Goal: Task Accomplishment & Management: Use online tool/utility

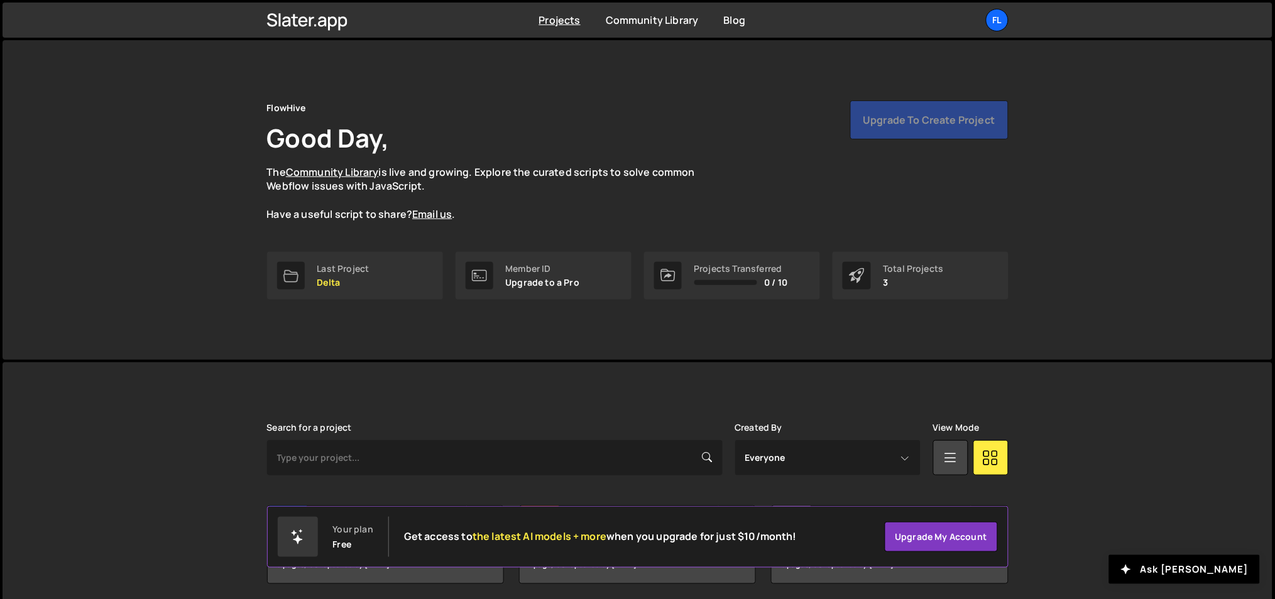
scroll to position [46, 0]
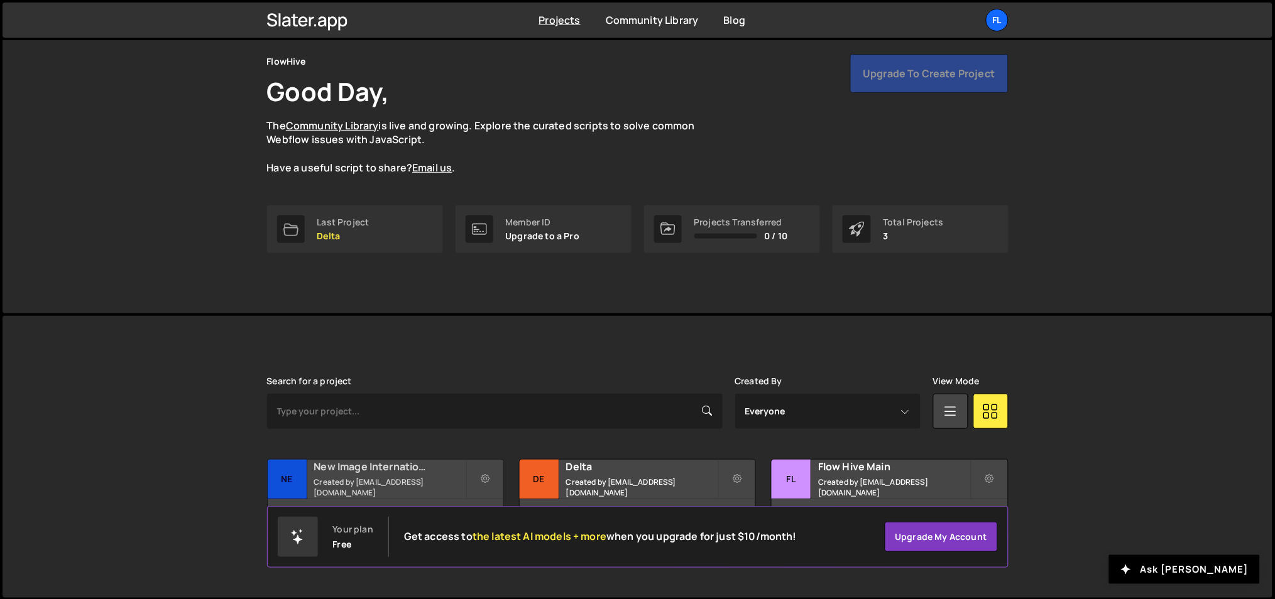
click at [395, 474] on h2 "New Image International" at bounding box center [389, 467] width 151 height 14
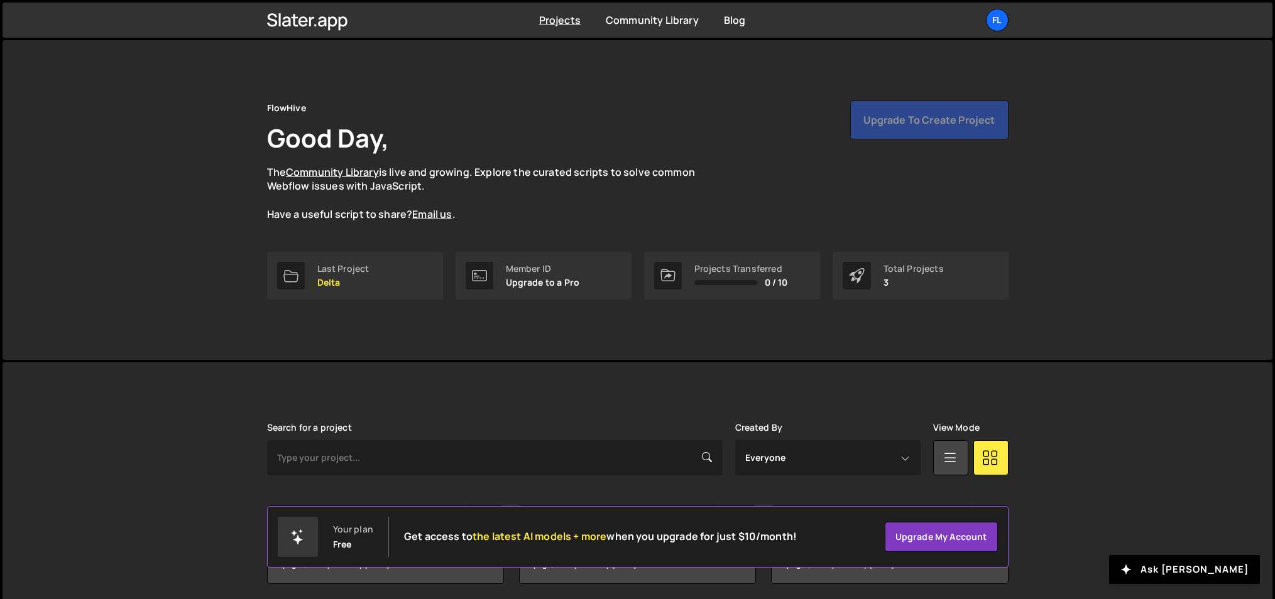
scroll to position [46, 0]
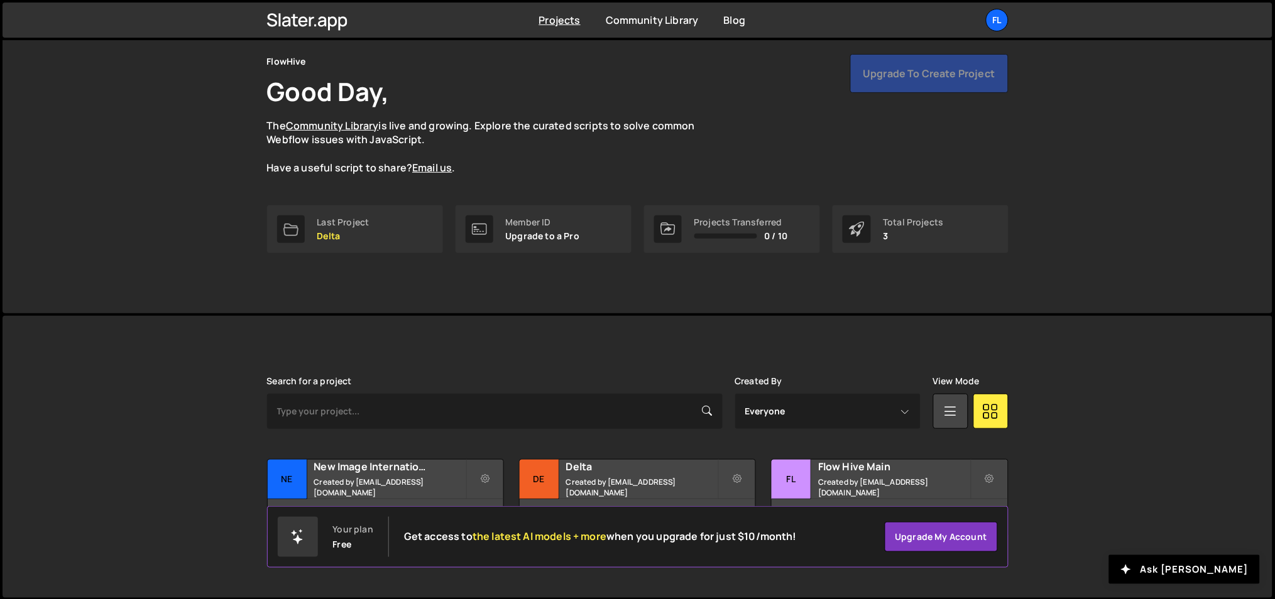
click at [994, 26] on div "Fl" at bounding box center [997, 20] width 23 height 23
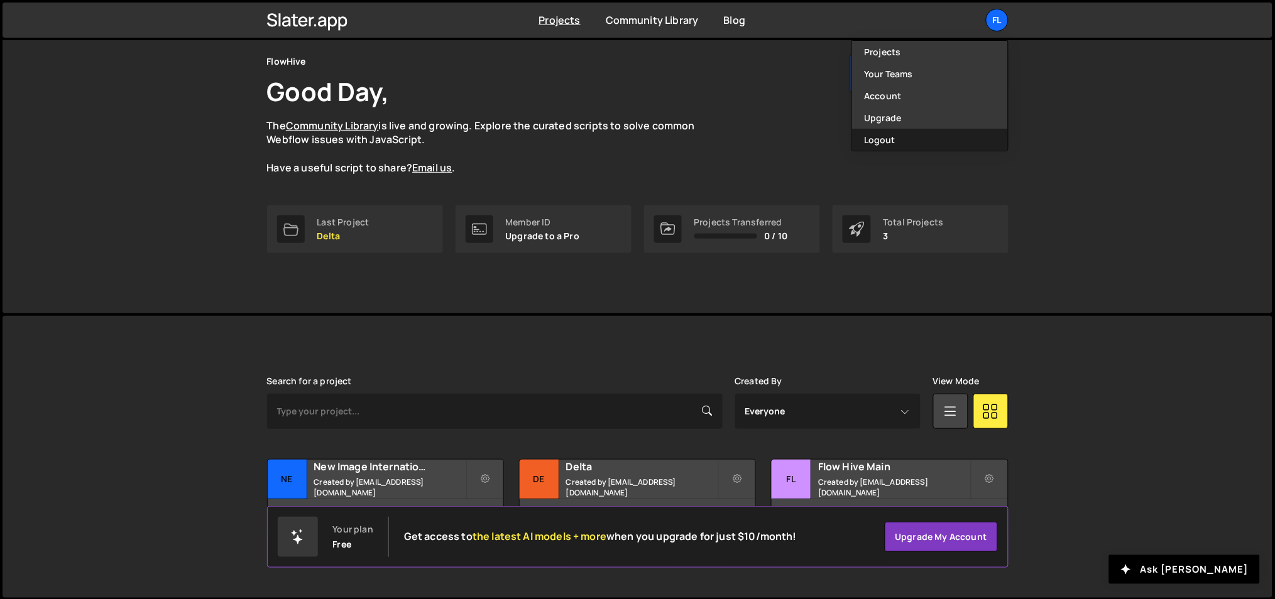
click at [927, 146] on button "Logout" at bounding box center [930, 140] width 156 height 22
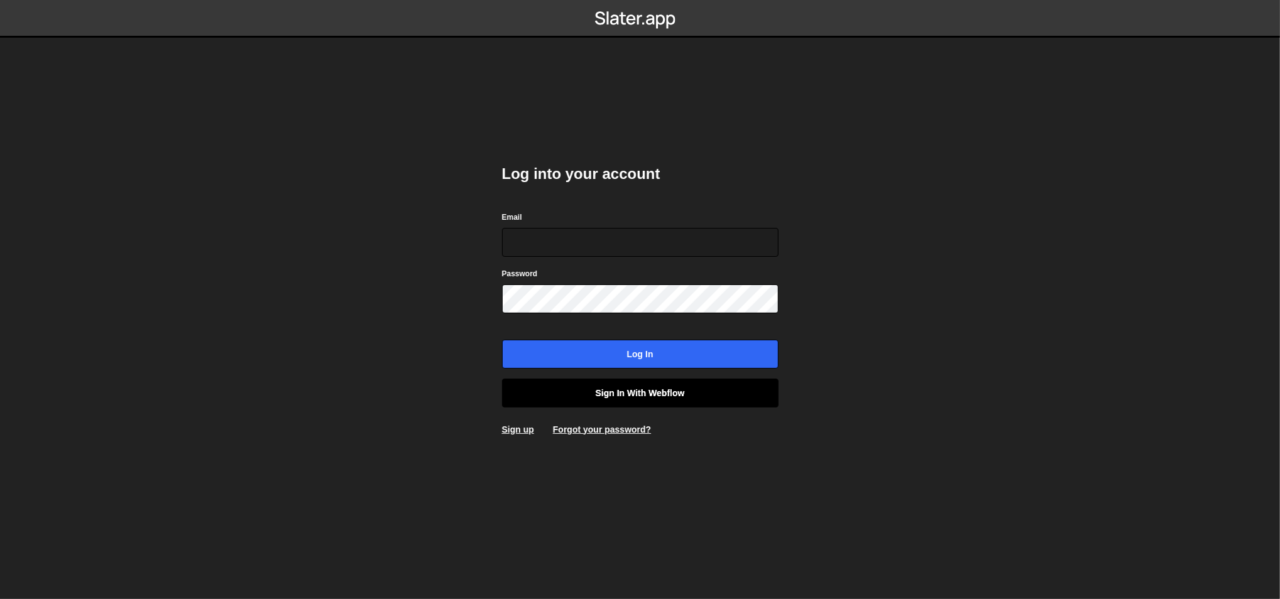
type input "lazar@akka.studio"
click at [608, 385] on link "Sign in with Webflow" at bounding box center [640, 393] width 276 height 29
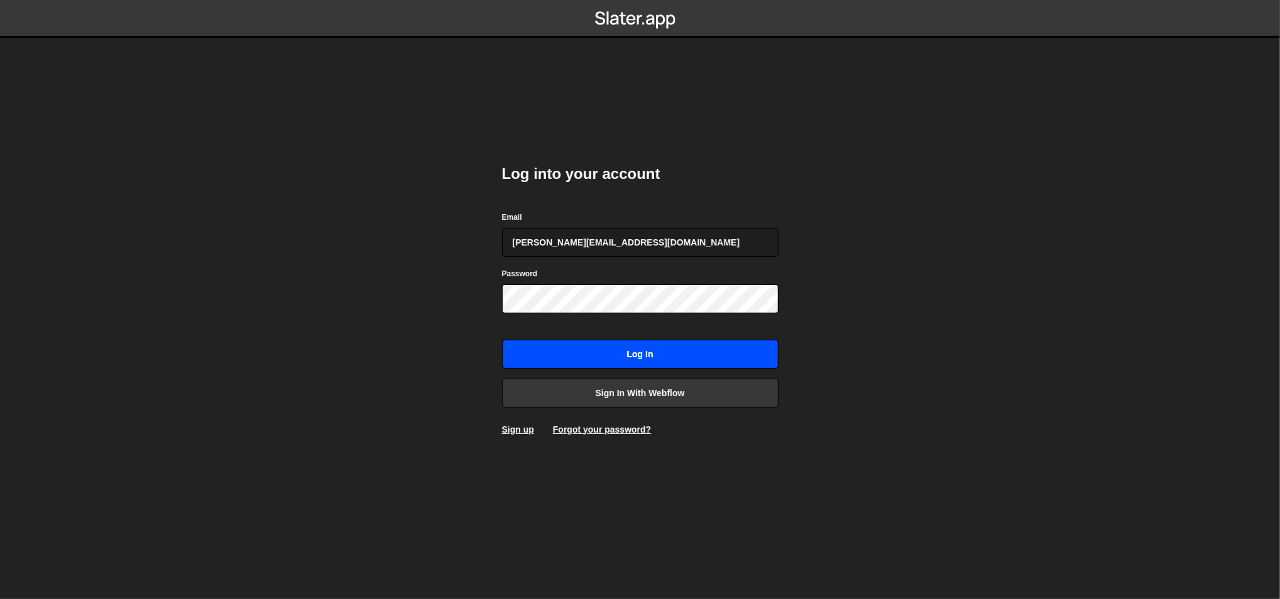
click at [626, 351] on input "Log in" at bounding box center [640, 354] width 276 height 29
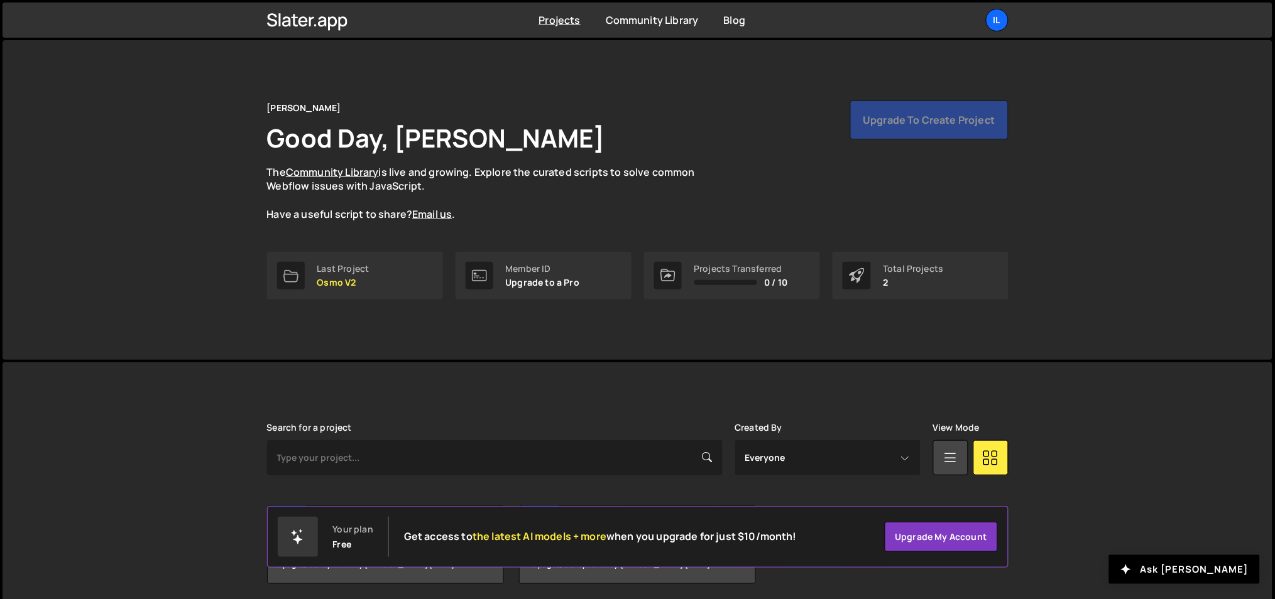
scroll to position [46, 0]
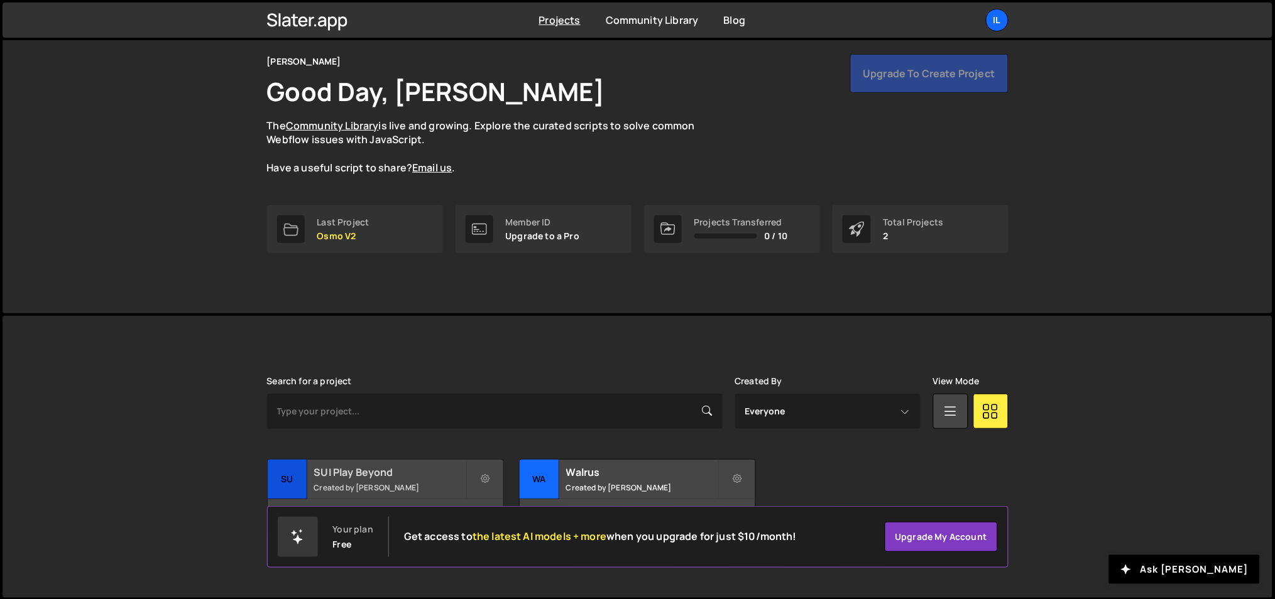
click at [390, 466] on h2 "SUI Play Beyond" at bounding box center [389, 473] width 151 height 14
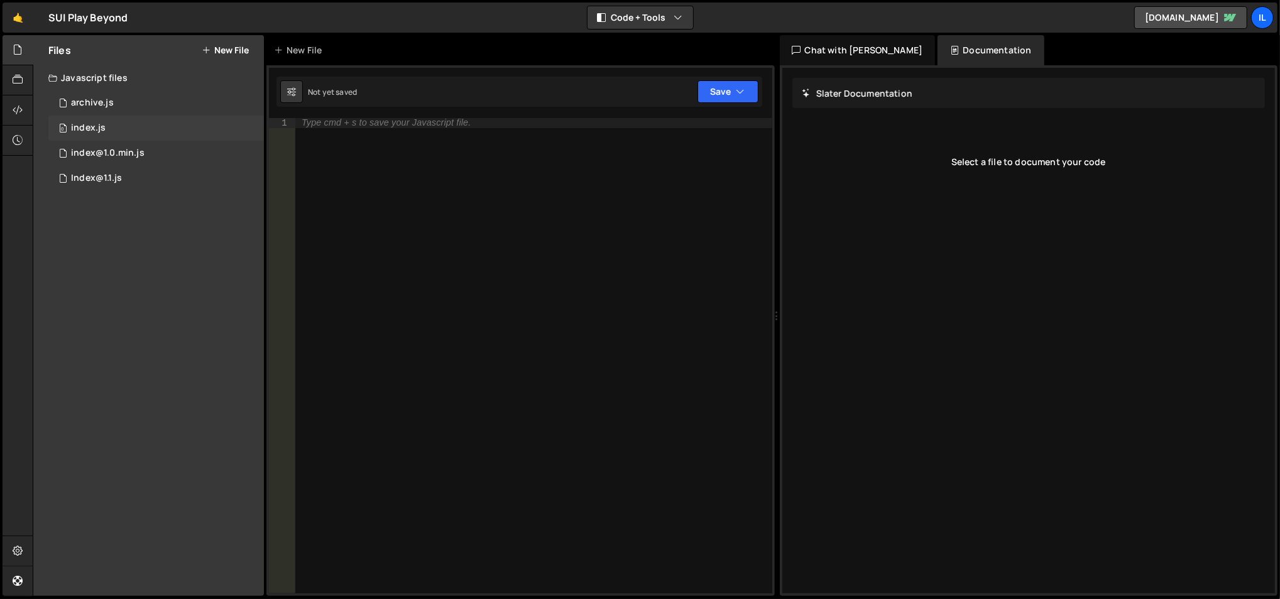
click at [158, 133] on div "0 index.js 0" at bounding box center [156, 128] width 216 height 25
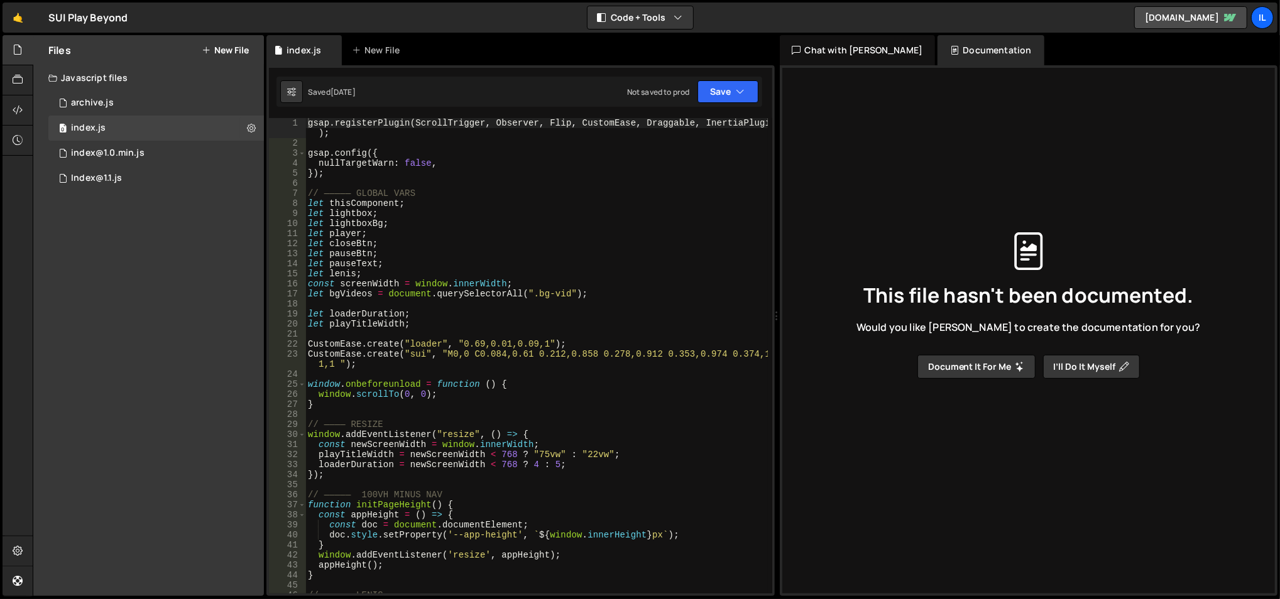
click at [239, 43] on div "Files New File" at bounding box center [148, 50] width 231 height 30
click at [152, 173] on div "1 Index@1.1.js 0" at bounding box center [156, 178] width 216 height 25
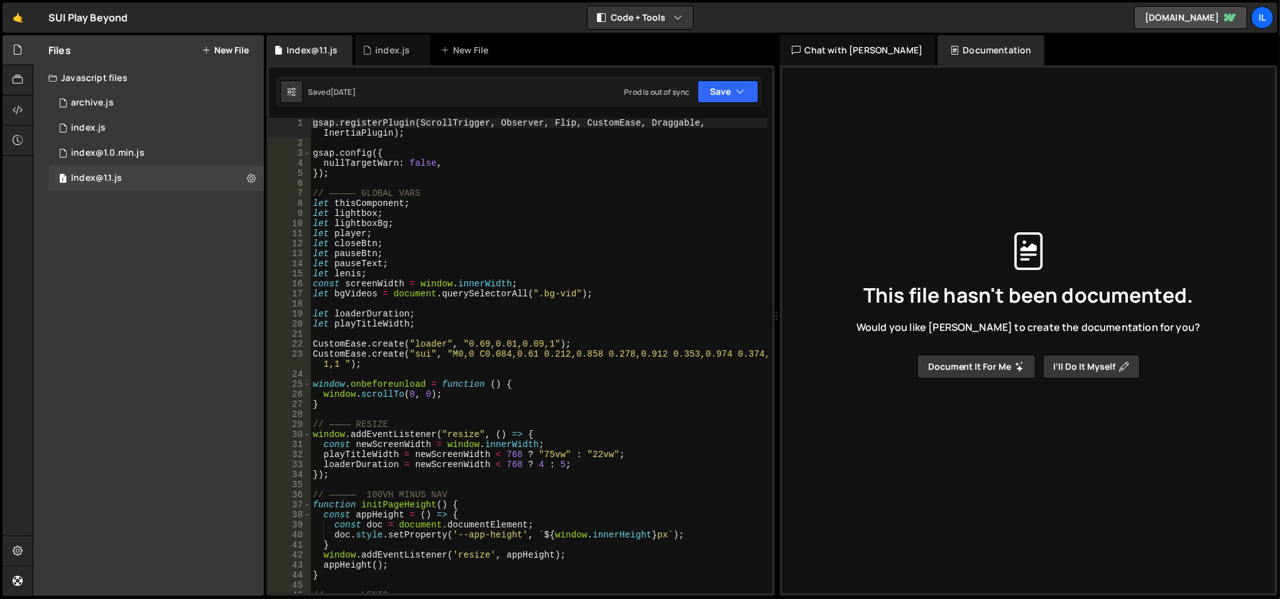
click at [230, 48] on button "New File" at bounding box center [225, 50] width 47 height 10
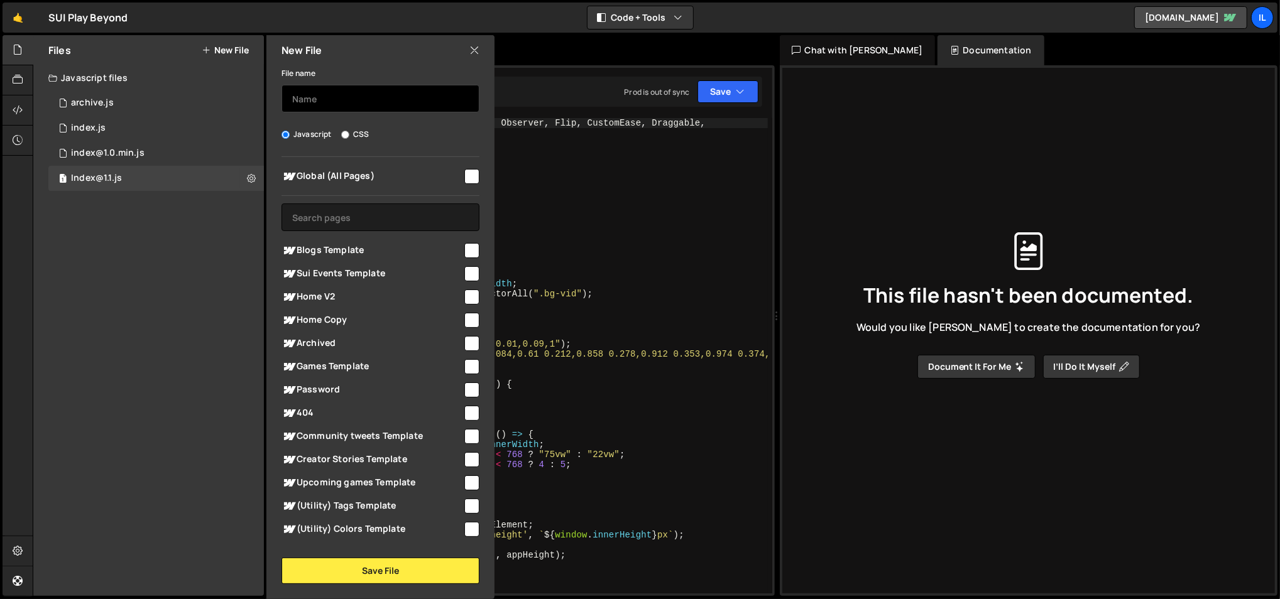
click at [322, 103] on input "text" at bounding box center [381, 99] width 198 height 28
type input "Tweets"
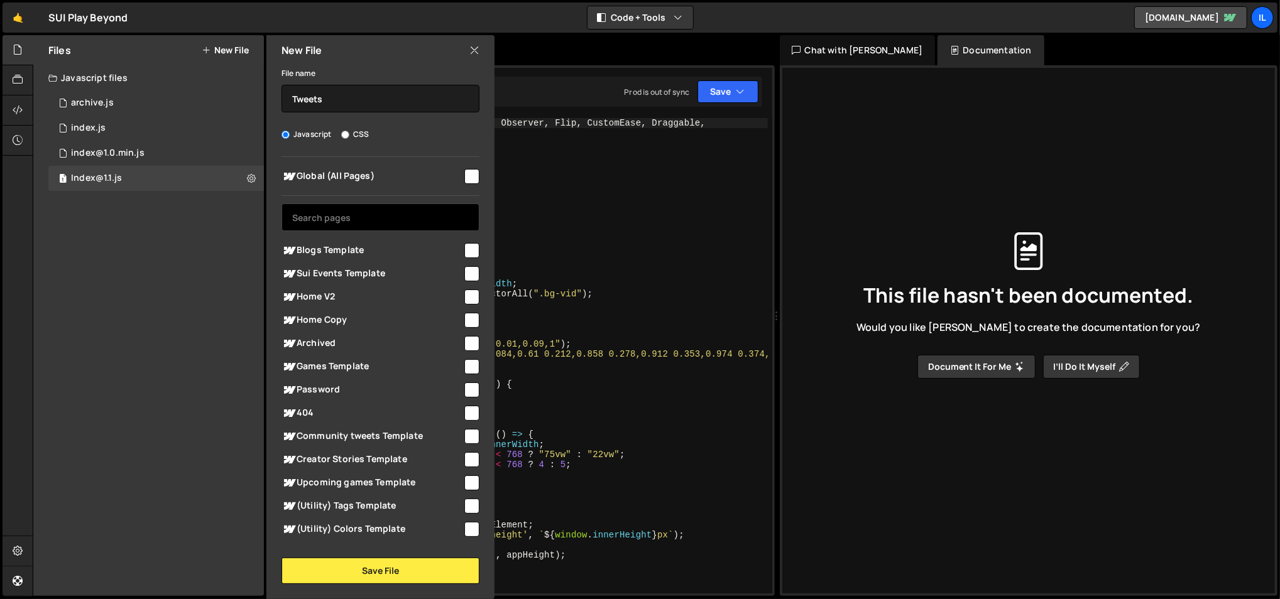
click at [368, 223] on input "text" at bounding box center [381, 218] width 198 height 28
click at [474, 48] on icon at bounding box center [474, 50] width 10 height 14
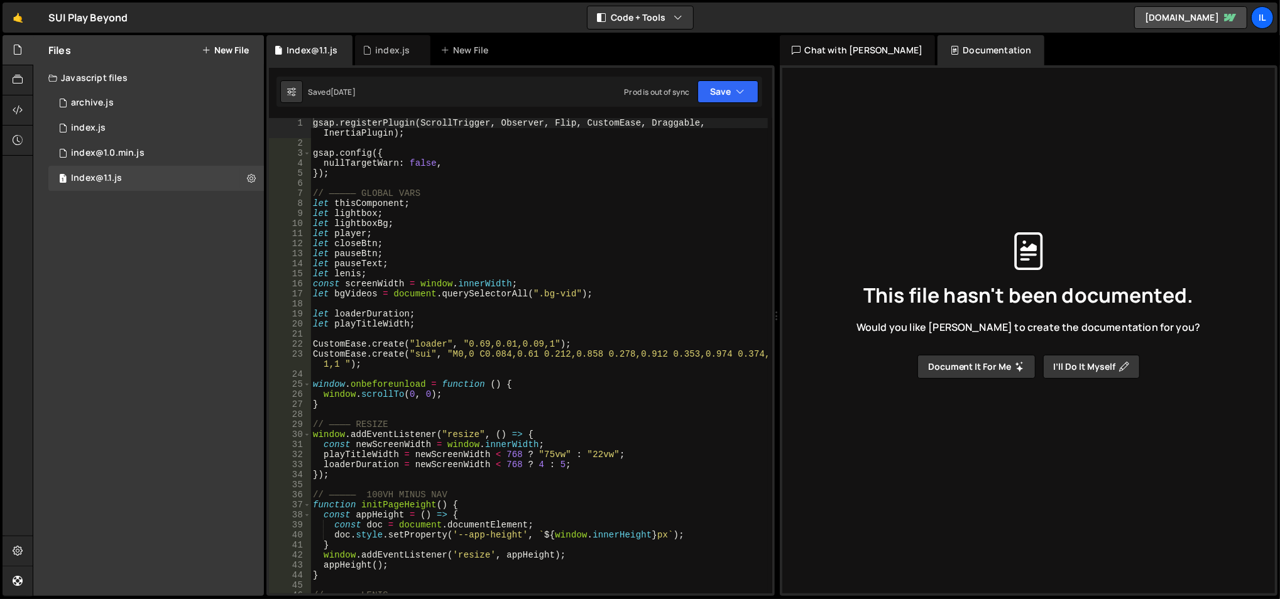
click at [236, 46] on button "New File" at bounding box center [225, 50] width 47 height 10
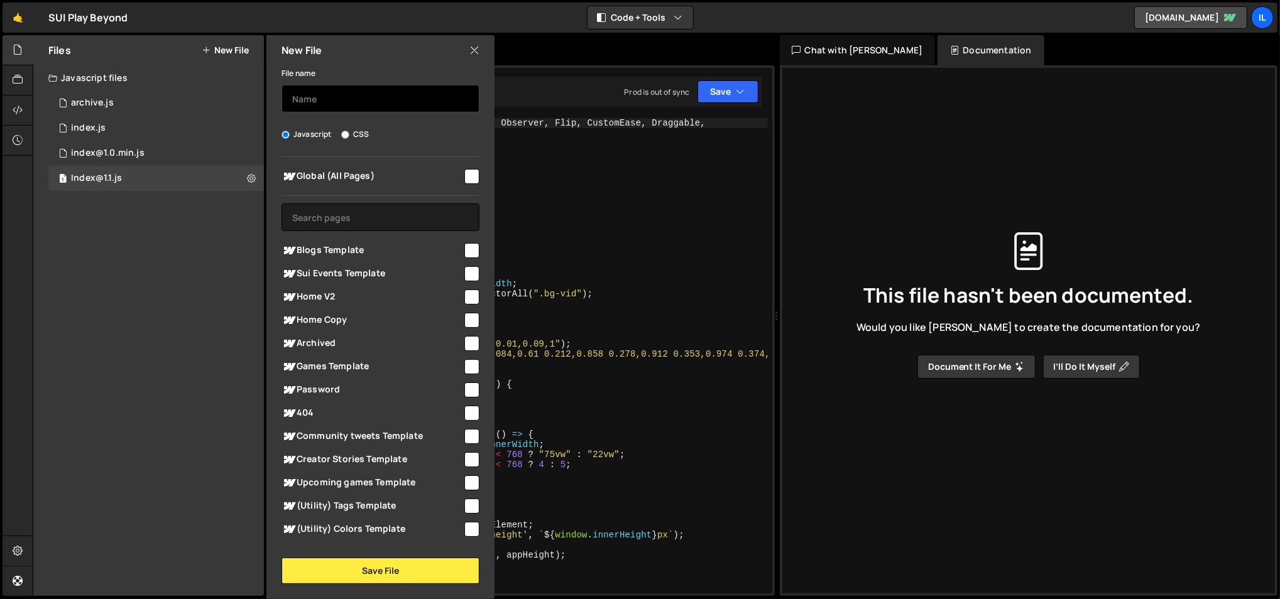
click at [333, 104] on input "text" at bounding box center [381, 99] width 198 height 28
type input "S"
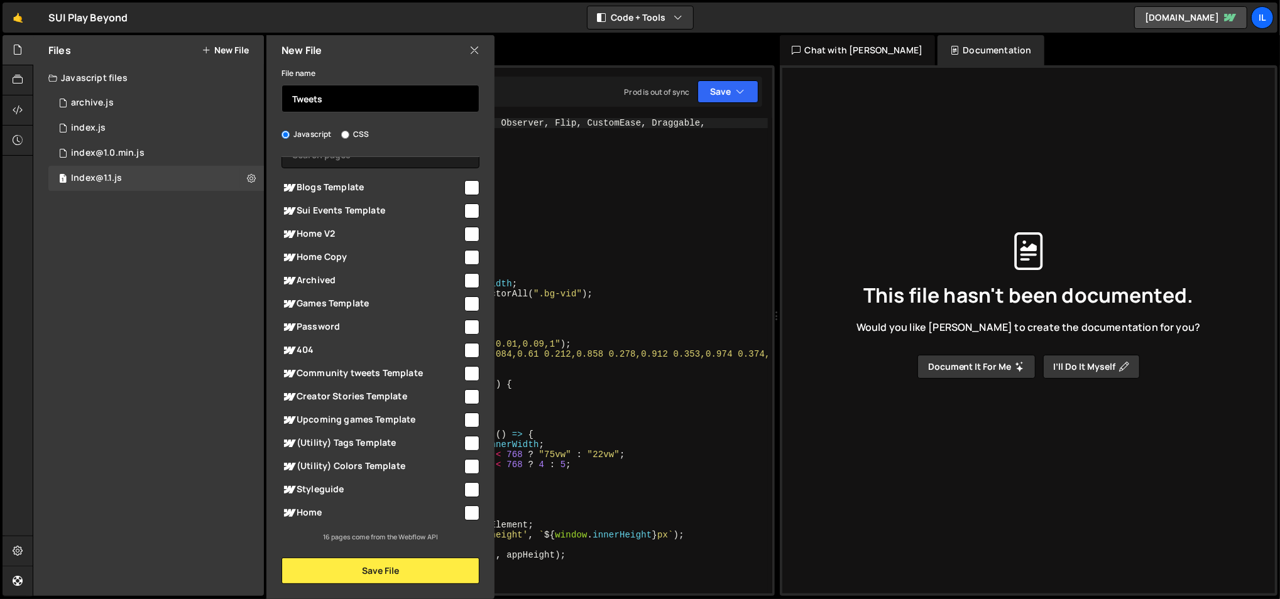
type input "Tweets"
click at [407, 515] on span "Home" at bounding box center [372, 513] width 181 height 15
checkbox input "true"
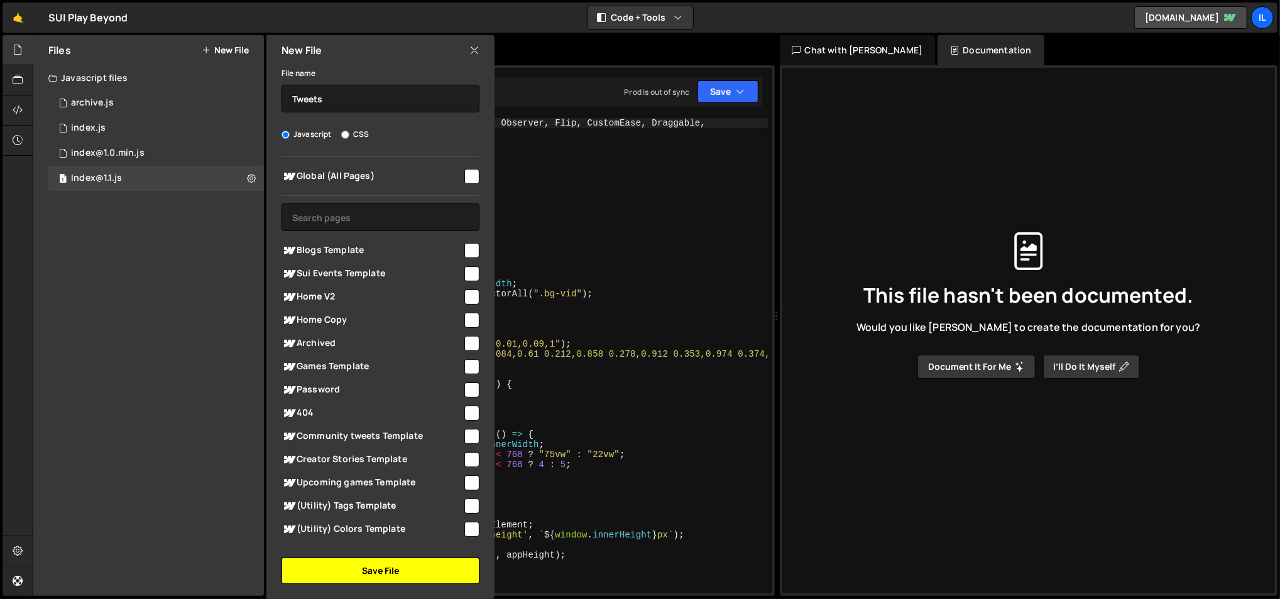
click at [378, 567] on button "Save File" at bounding box center [381, 571] width 198 height 26
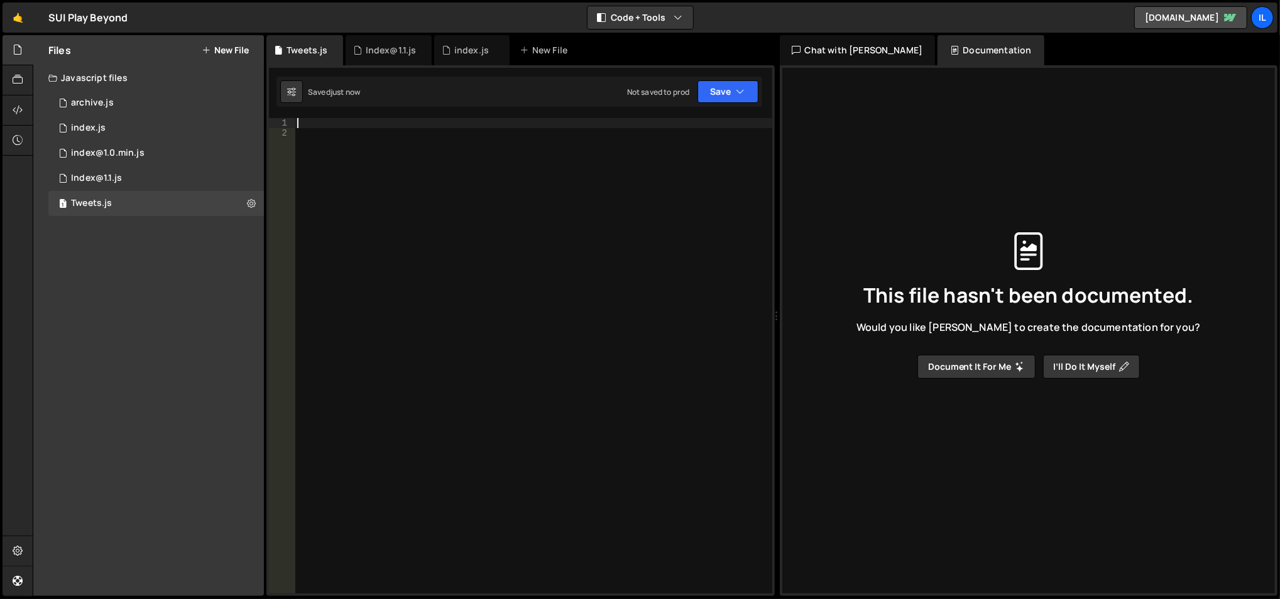
click at [414, 122] on div at bounding box center [534, 366] width 478 height 497
paste textarea "</script>"
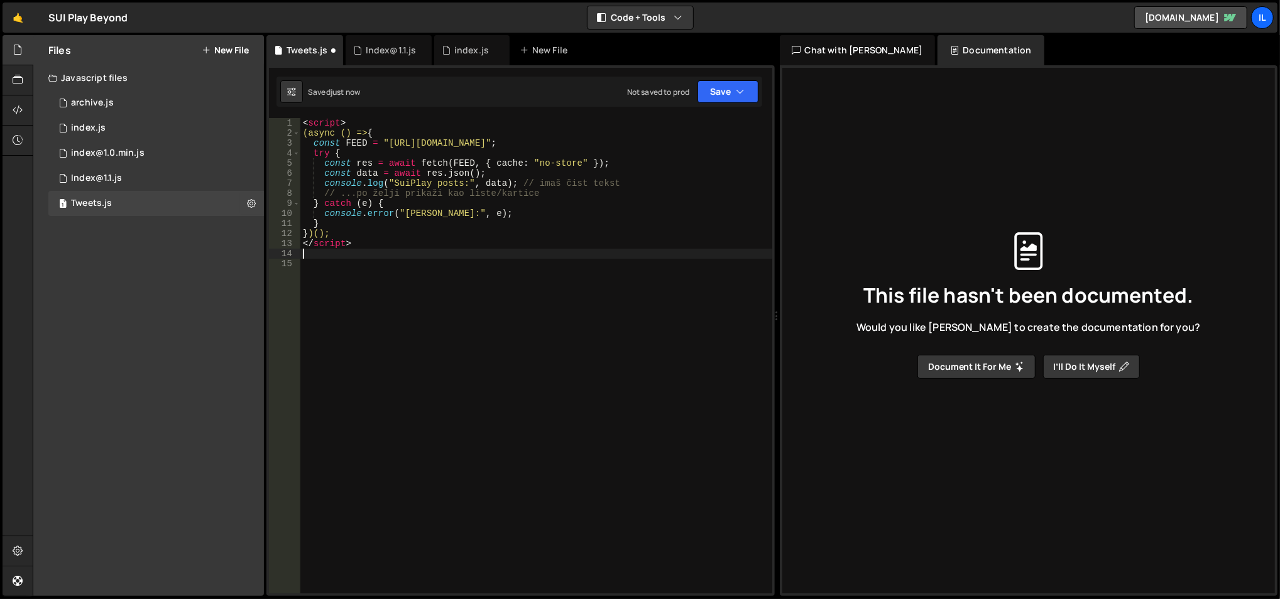
click at [339, 239] on div "< script > (async () => { const FEED = "https://x-mentions-feed.office-d62.work…" at bounding box center [536, 366] width 473 height 497
type textarea "</script>"
click at [320, 121] on div "< script > (async () => { const FEED = "https://x-mentions-feed.office-d62.work…" at bounding box center [536, 366] width 473 height 497
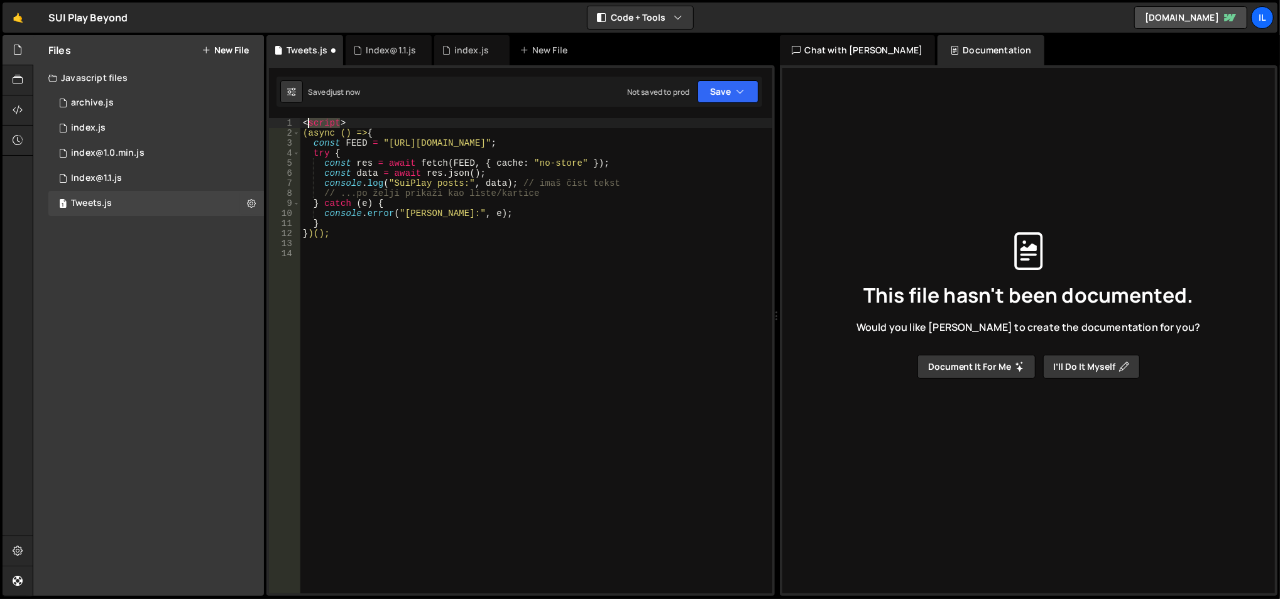
click at [320, 121] on div "< script > (async () => { const FEED = "https://x-mentions-feed.office-d62.work…" at bounding box center [536, 366] width 473 height 497
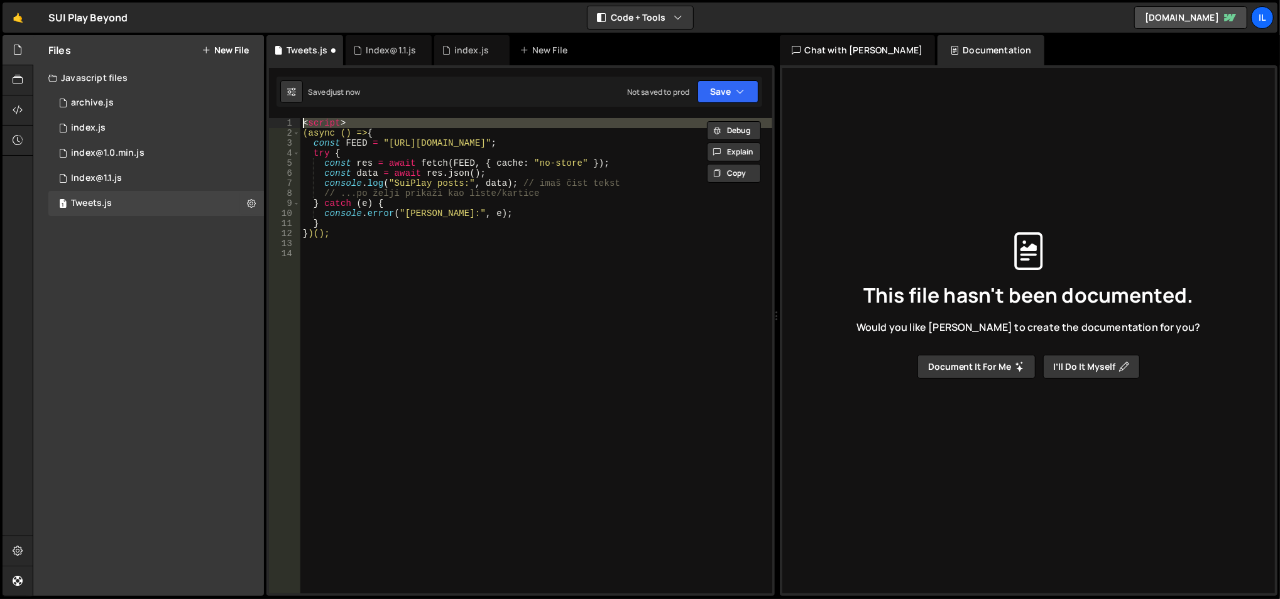
click at [320, 121] on div "< script > (async () => { const FEED = "https://x-mentions-feed.office-d62.work…" at bounding box center [536, 366] width 473 height 497
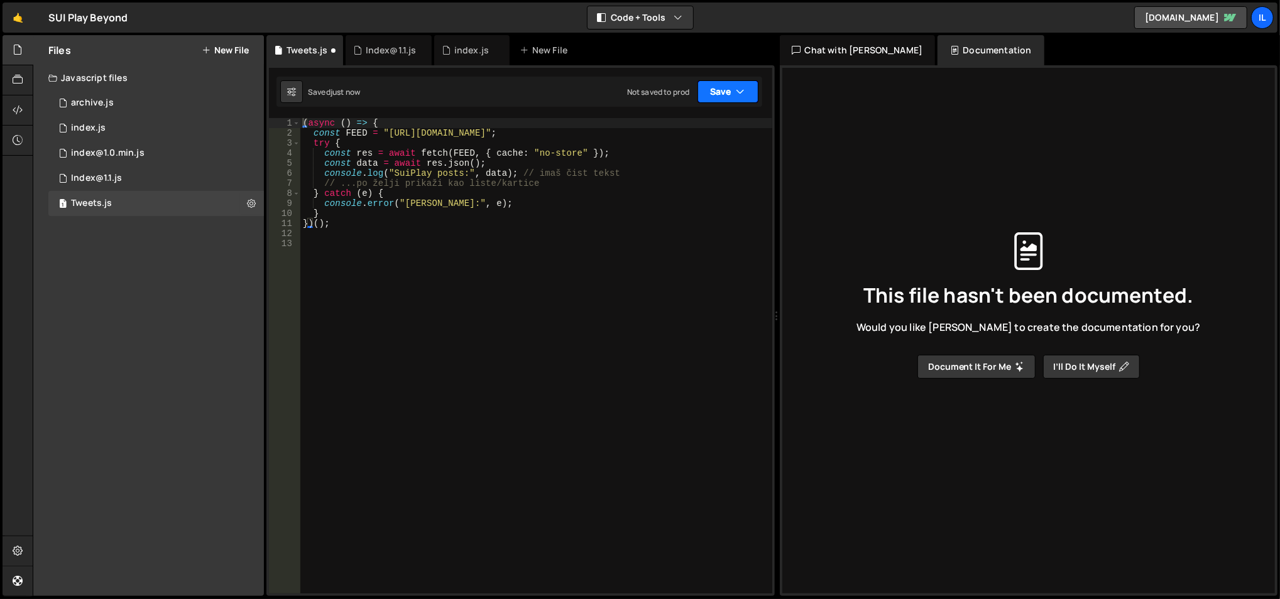
click at [724, 95] on button "Save" at bounding box center [727, 91] width 61 height 23
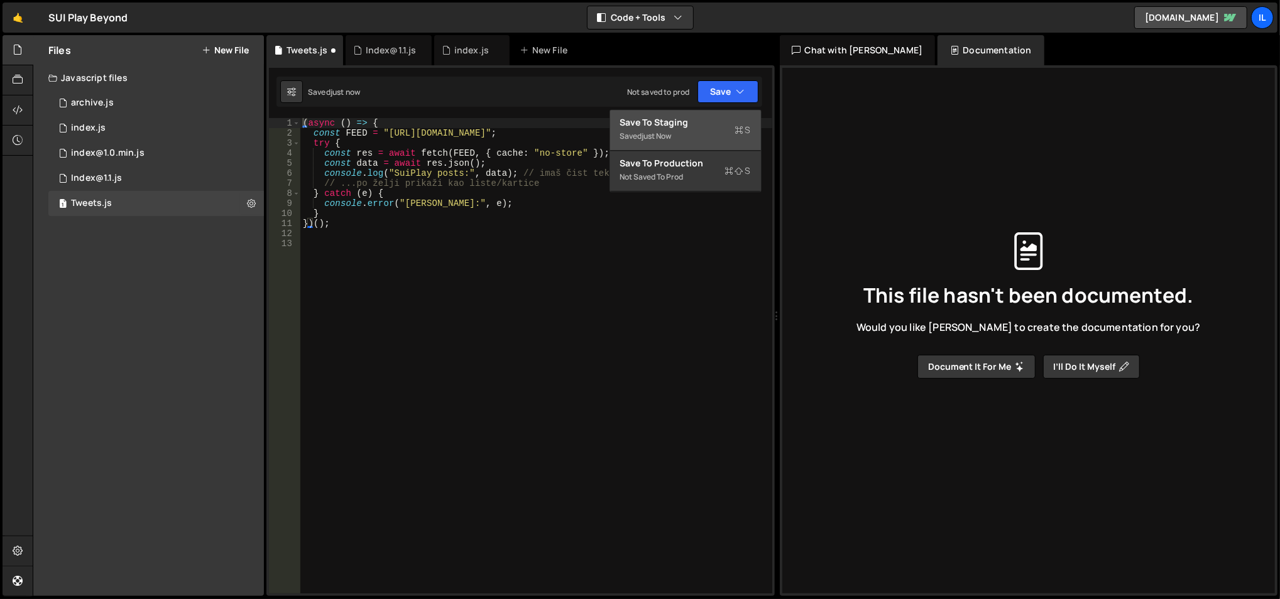
click at [680, 122] on div "Save to Staging S" at bounding box center [685, 122] width 131 height 13
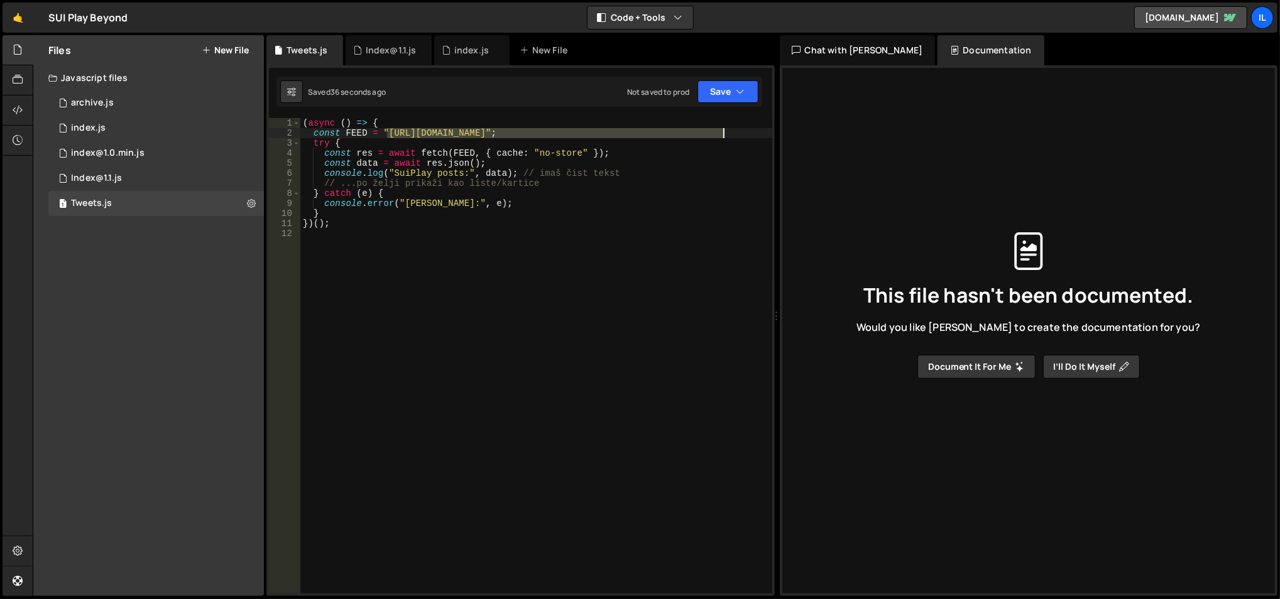
drag, startPoint x: 387, startPoint y: 133, endPoint x: 722, endPoint y: 131, distance: 334.9
click at [722, 131] on div "( async ( ) => { const FEED = "https://x-mentions-feed.office-d62.workers.dev/f…" at bounding box center [536, 366] width 473 height 497
click at [475, 157] on div "( async ( ) => { const FEED = "https://x-mentions-feed.office-d62.workers.dev/f…" at bounding box center [536, 366] width 473 height 497
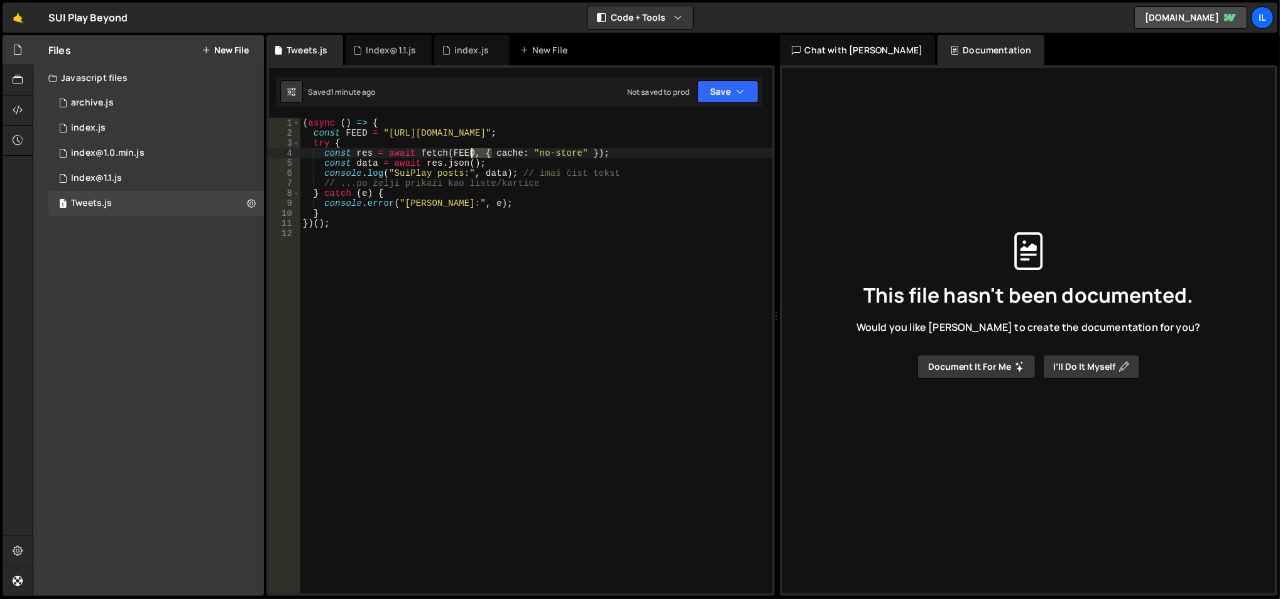
click at [475, 157] on div "( async ( ) => { const FEED = "https://x-mentions-feed.office-d62.workers.dev/f…" at bounding box center [536, 366] width 473 height 497
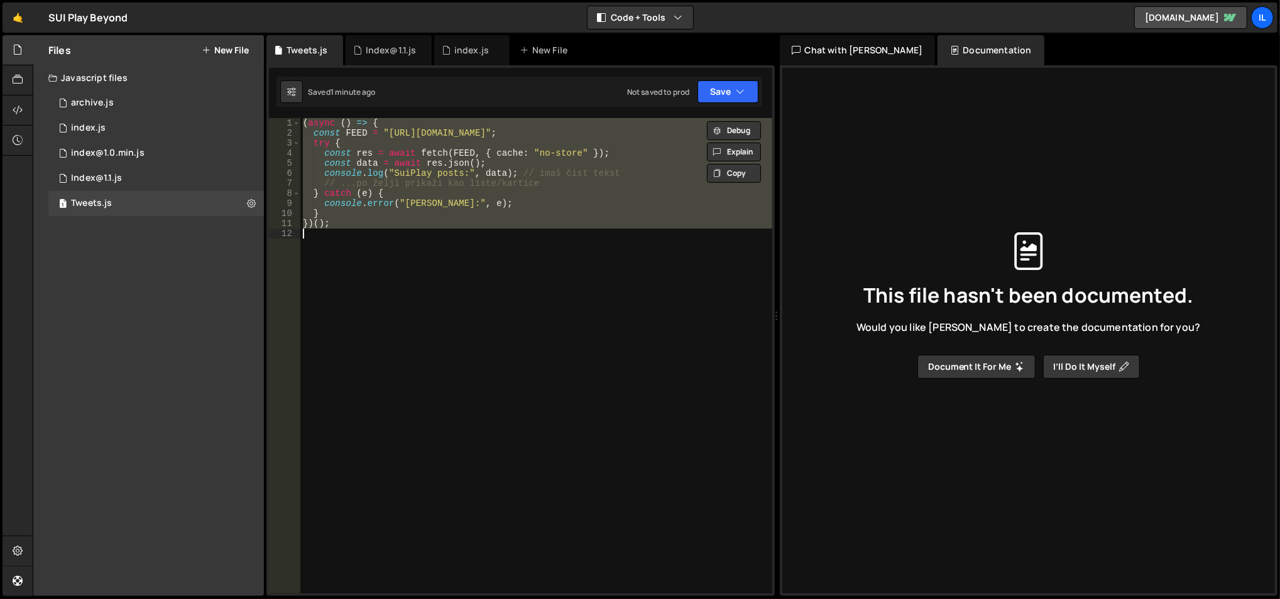
click at [475, 157] on div "( async ( ) => { const FEED = "https://x-mentions-feed.office-d62.workers.dev/f…" at bounding box center [536, 356] width 472 height 476
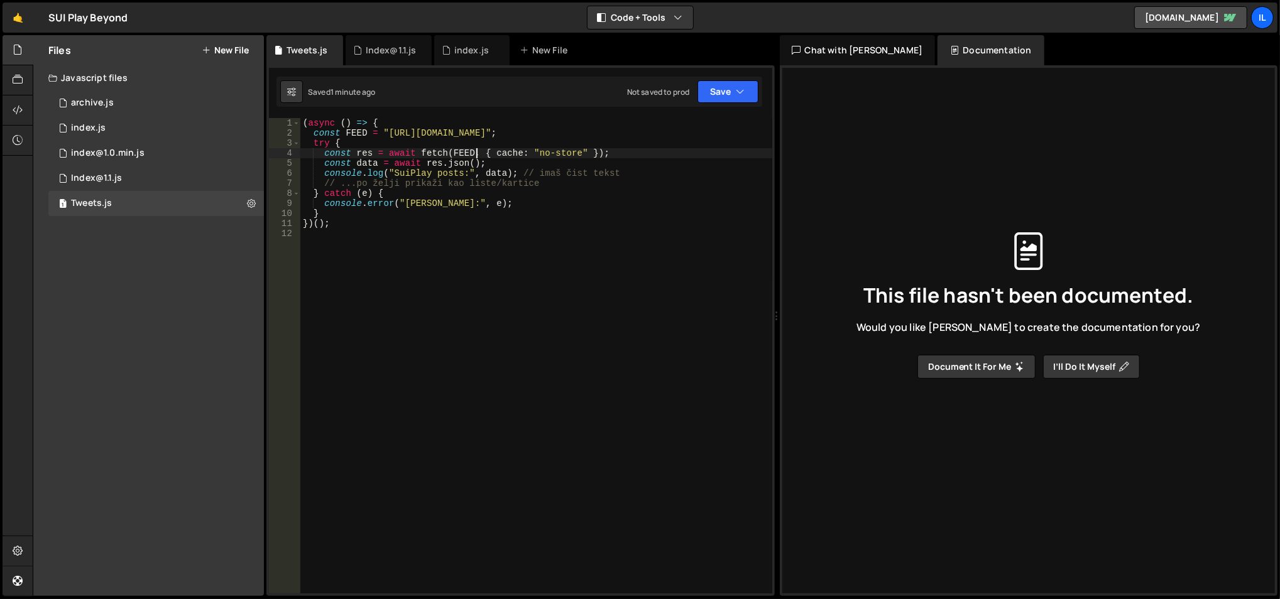
click at [475, 157] on div "( async ( ) => { const FEED = "https://x-mentions-feed.office-d62.workers.dev/f…" at bounding box center [536, 366] width 473 height 497
click at [509, 205] on div "( async ( ) => { const FEED = "https://x-mentions-feed.office-d62.workers.dev/f…" at bounding box center [536, 366] width 473 height 497
drag, startPoint x: 520, startPoint y: 208, endPoint x: 494, endPoint y: 191, distance: 31.4
click at [494, 191] on div "( async ( ) => { const FEED = "https://x-mentions-feed.office-d62.workers.dev/f…" at bounding box center [536, 366] width 473 height 497
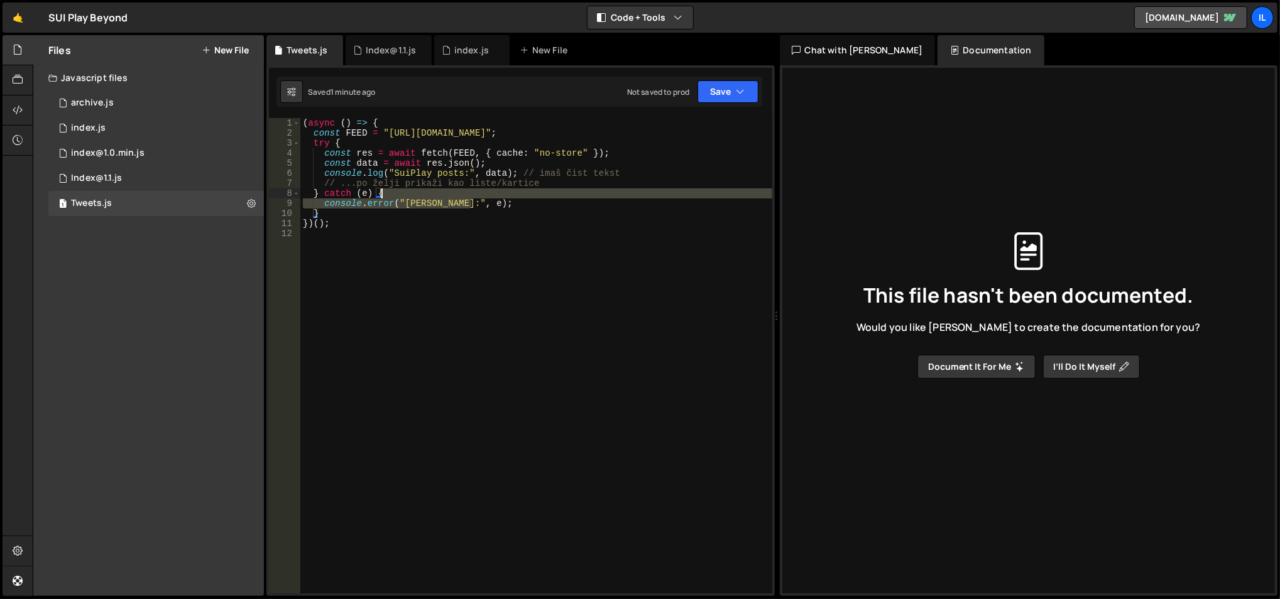
click at [496, 191] on div "( async ( ) => { const FEED = "https://x-mentions-feed.office-d62.workers.dev/f…" at bounding box center [536, 366] width 473 height 497
drag, startPoint x: 496, startPoint y: 192, endPoint x: 500, endPoint y: 205, distance: 14.2
click at [500, 205] on div "( async ( ) => { const FEED = "https://x-mentions-feed.office-d62.workers.dev/f…" at bounding box center [536, 366] width 473 height 497
click at [505, 202] on div "( async ( ) => { const FEED = "https://x-mentions-feed.office-d62.workers.dev/f…" at bounding box center [536, 366] width 473 height 497
click at [505, 192] on div "( async ( ) => { const FEED = "https://x-mentions-feed.office-d62.workers.dev/f…" at bounding box center [536, 366] width 473 height 497
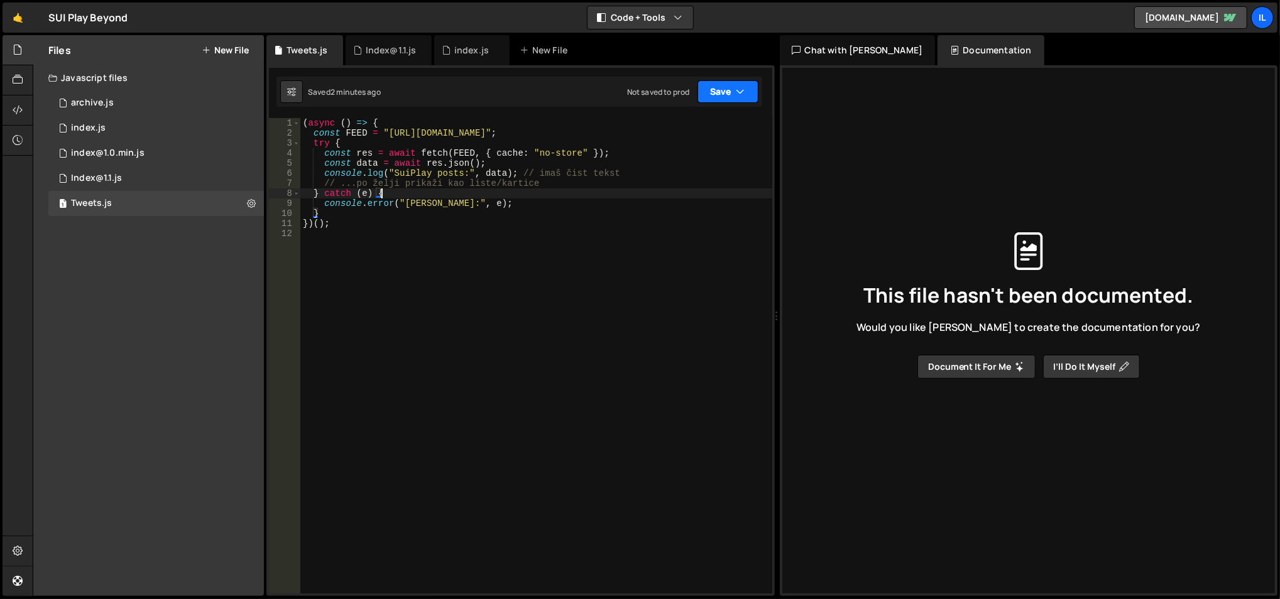
click at [724, 92] on button "Save" at bounding box center [727, 91] width 61 height 23
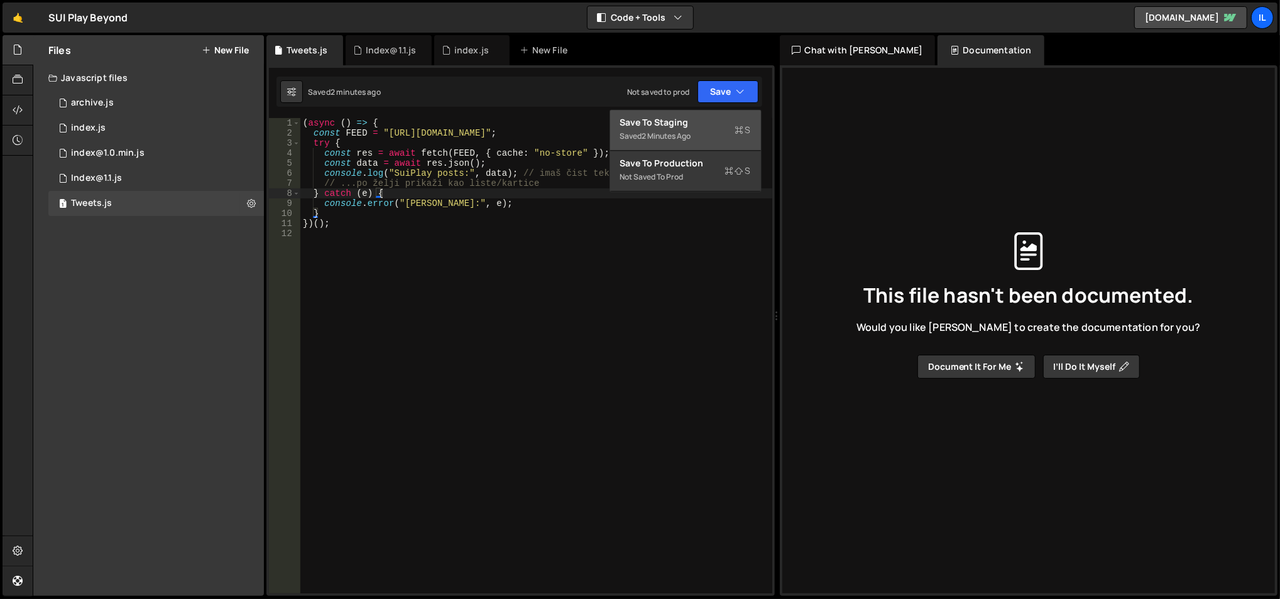
click at [699, 119] on div "Save to Staging S" at bounding box center [685, 122] width 131 height 13
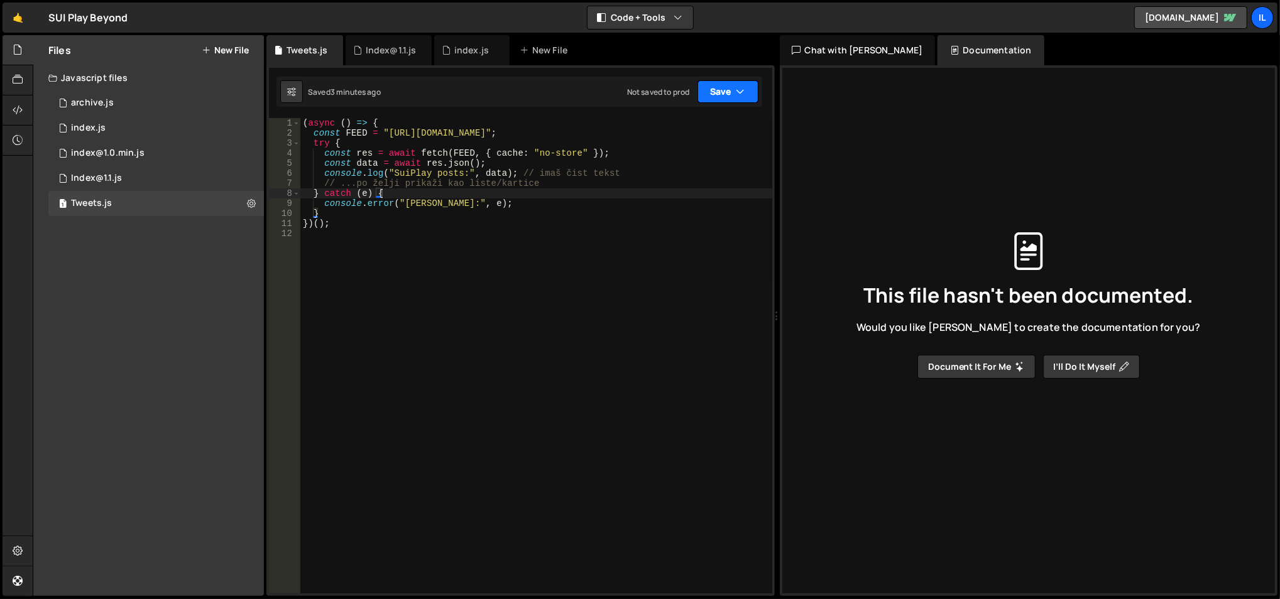
click at [708, 89] on button "Save" at bounding box center [727, 91] width 61 height 23
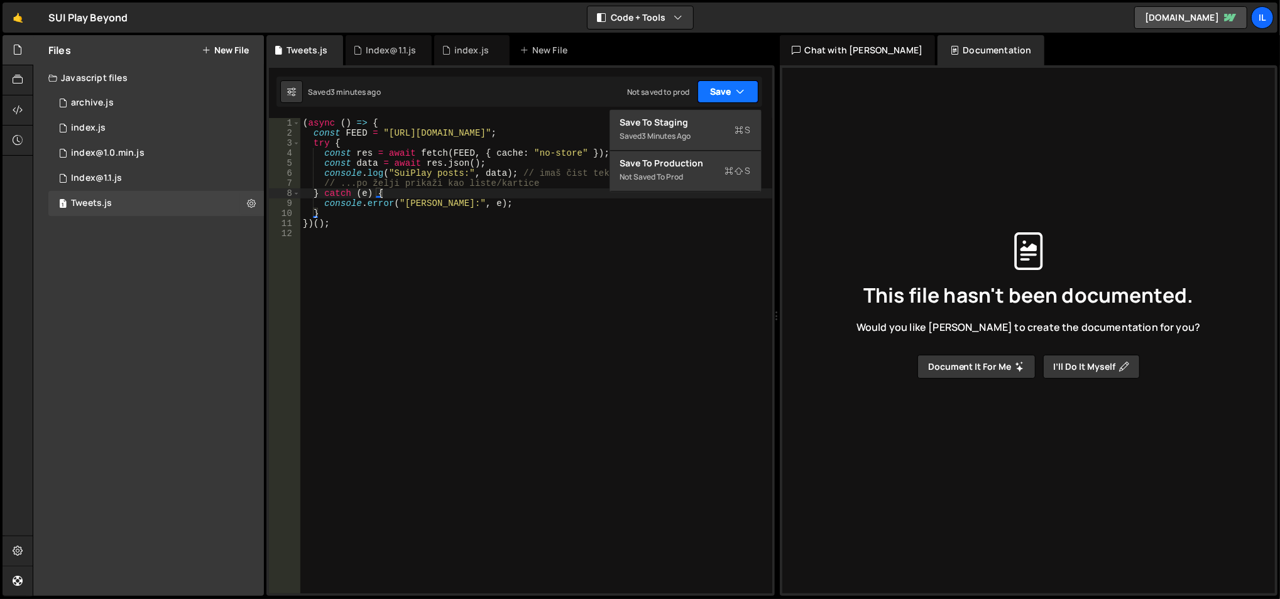
click at [708, 89] on button "Save" at bounding box center [727, 91] width 61 height 23
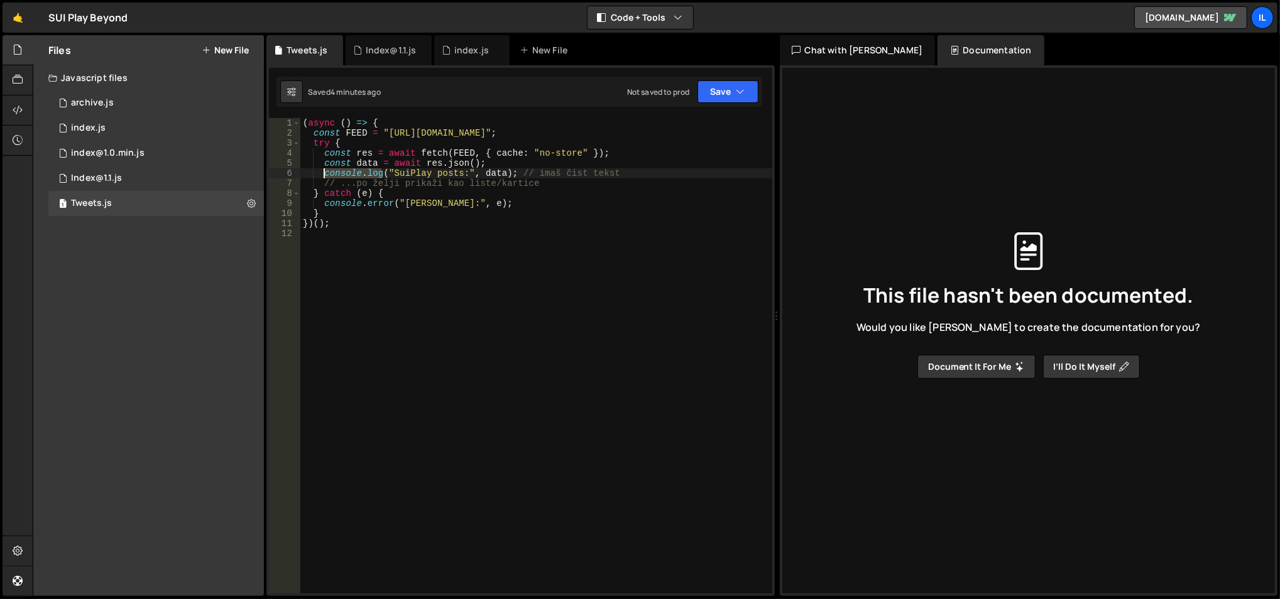
drag, startPoint x: 383, startPoint y: 173, endPoint x: 325, endPoint y: 176, distance: 57.9
click at [325, 176] on div "( async ( ) => { const FEED = "https://x-mentions-feed.office-d62.workers.dev/f…" at bounding box center [536, 366] width 473 height 497
type textarea "alert("SuiPlay posts:", data); // imaš čist tekst"
click at [386, 239] on div "( async ( ) => { const FEED = "https://x-mentions-feed.office-d62.workers.dev/f…" at bounding box center [536, 366] width 473 height 497
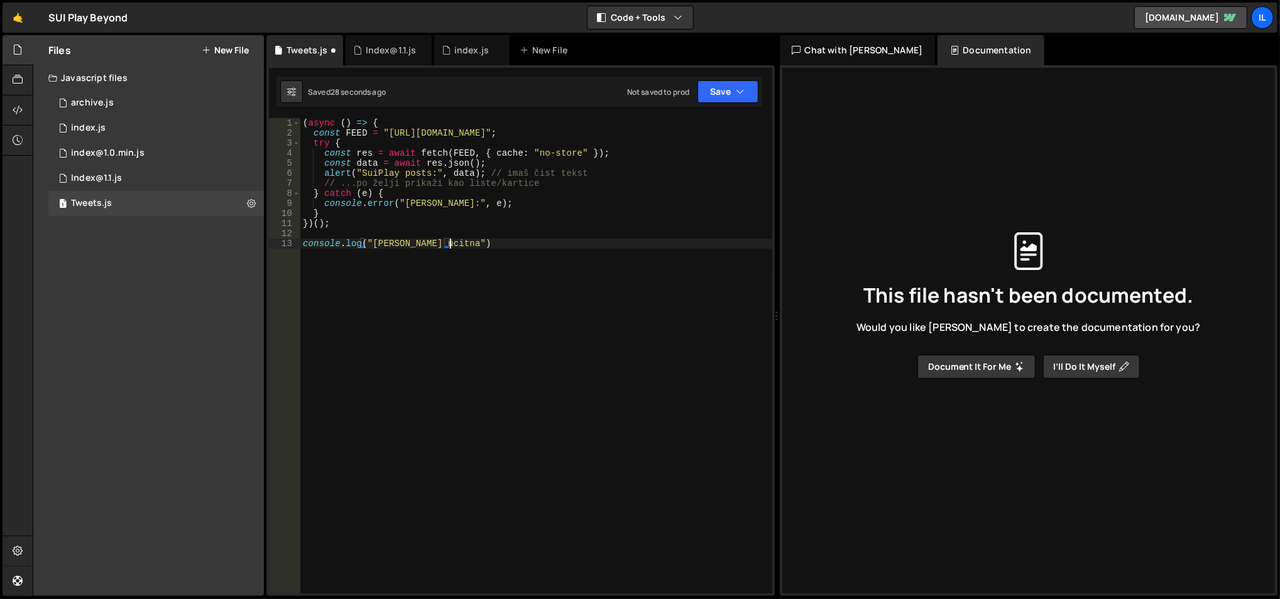
scroll to position [0, 9]
click at [352, 114] on div "1 Type cmd + s to save your Javascript file. הההההההההההההההההההההההההההההההההה…" at bounding box center [520, 330] width 508 height 531
click at [386, 185] on div "( async ( ) => { const FEED = "https://x-mentions-feed.office-d62.workers.dev/f…" at bounding box center [536, 366] width 473 height 497
type textarea "console.log("slater ucitna");"
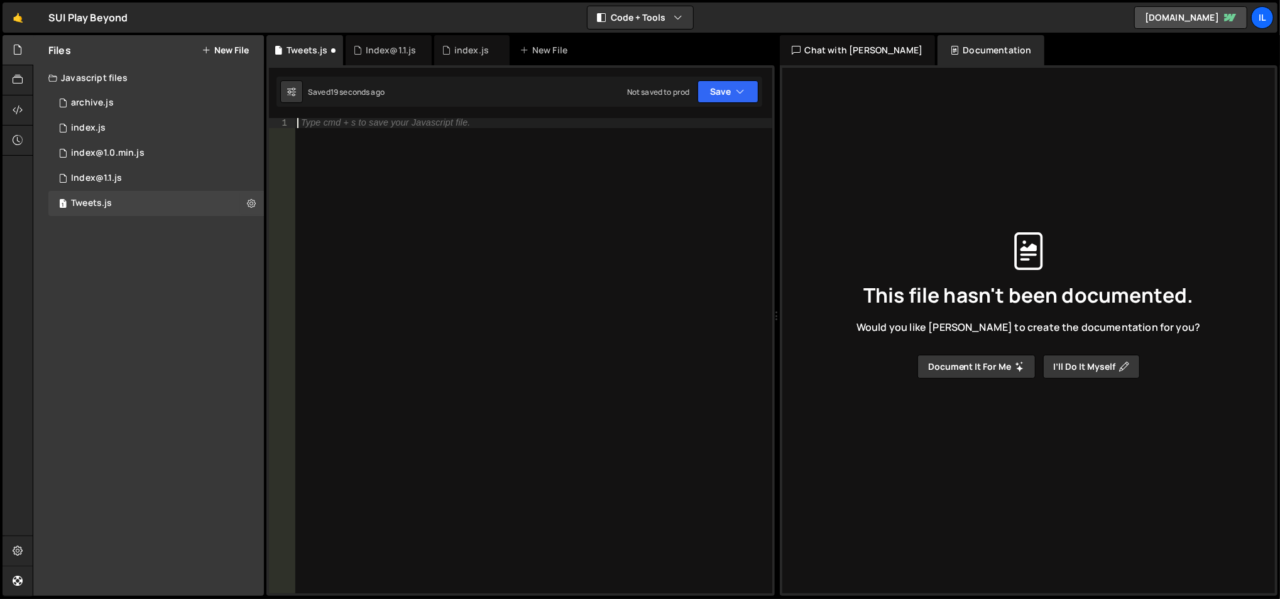
scroll to position [0, 0]
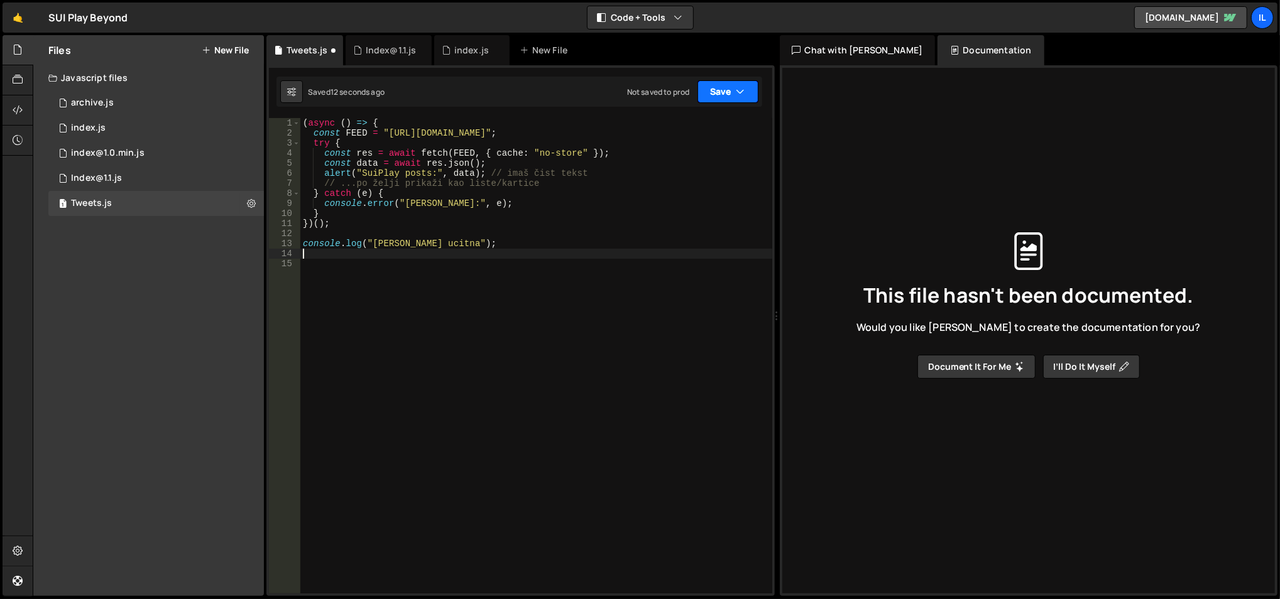
click at [738, 87] on icon "button" at bounding box center [740, 91] width 9 height 13
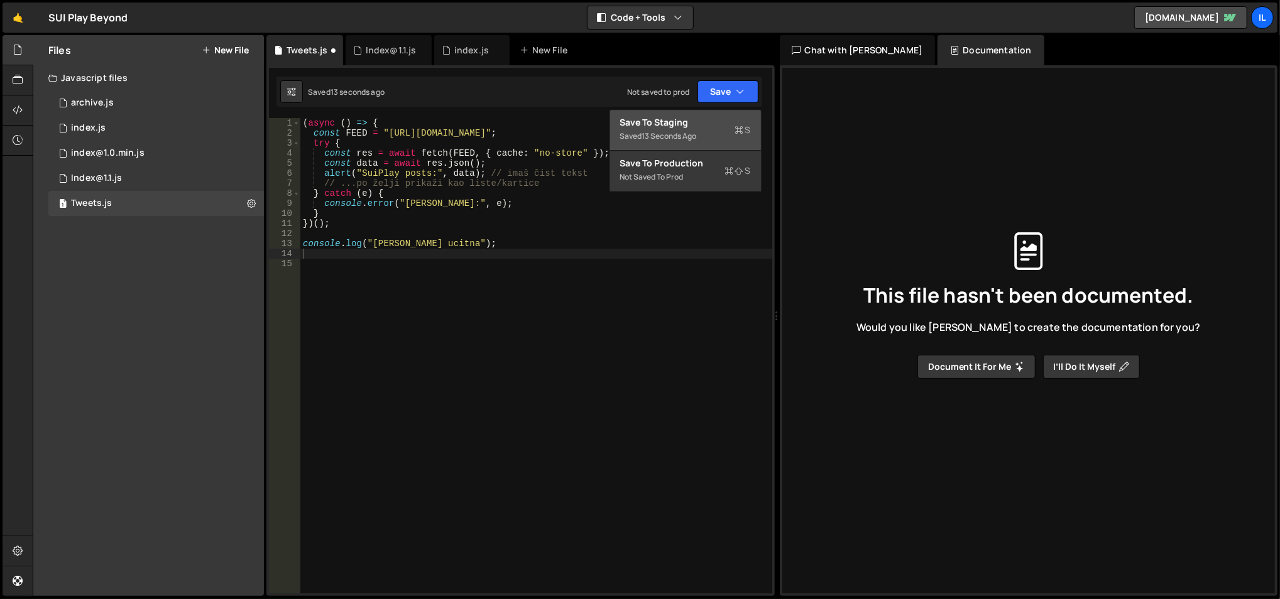
click at [692, 124] on div "Save to Staging S" at bounding box center [685, 122] width 131 height 13
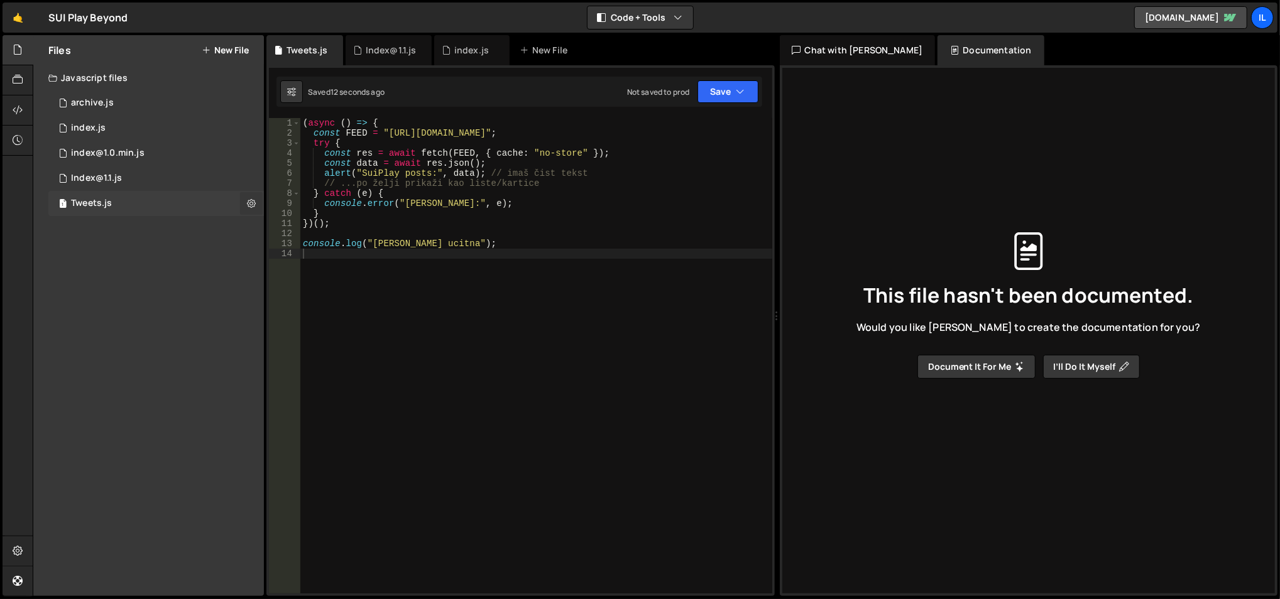
click at [256, 204] on button at bounding box center [251, 203] width 23 height 23
type input "Tweets"
radio input "true"
checkbox input "true"
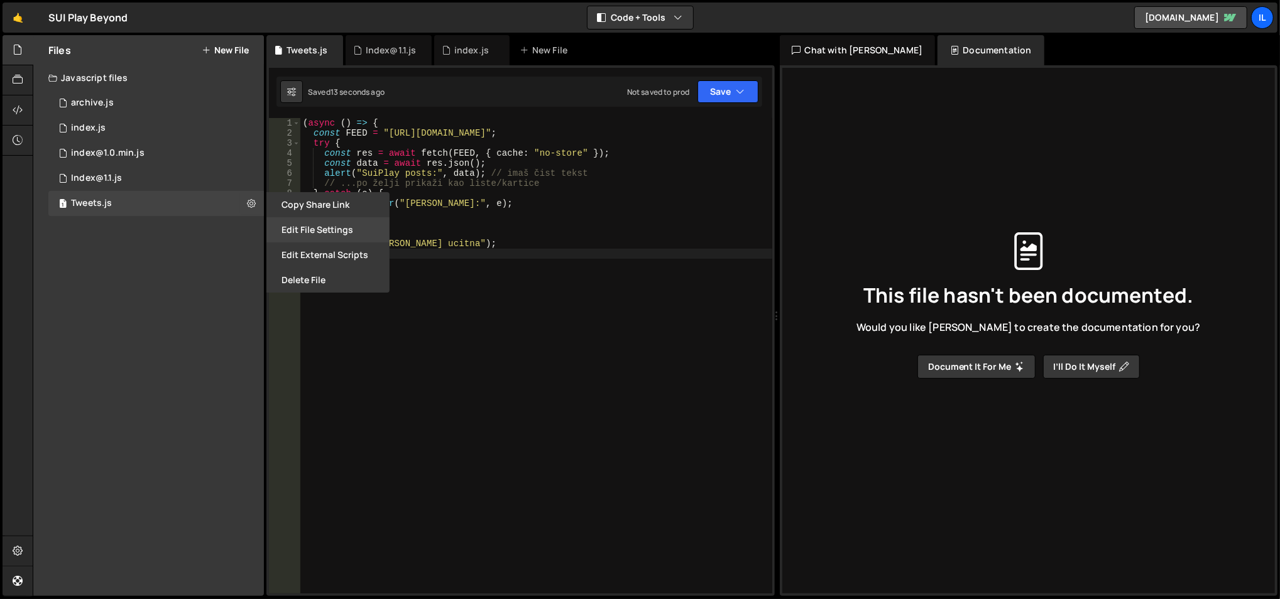
click at [298, 227] on button "Edit File Settings" at bounding box center [327, 229] width 123 height 25
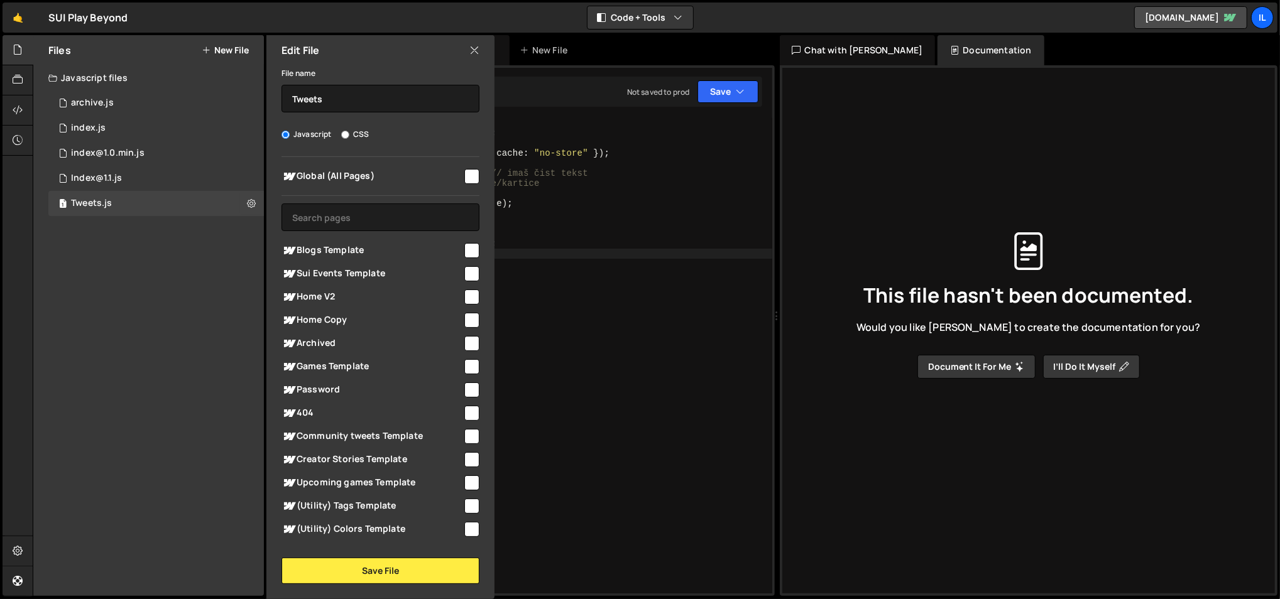
scroll to position [63, 0]
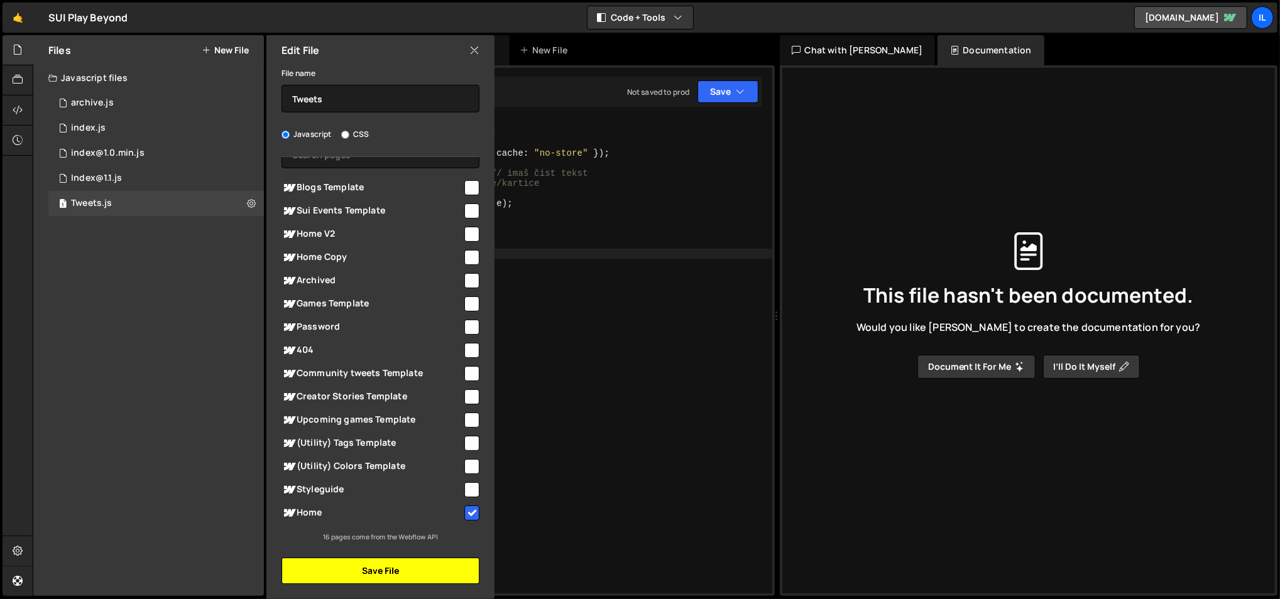
click at [390, 576] on button "Save File" at bounding box center [381, 571] width 198 height 26
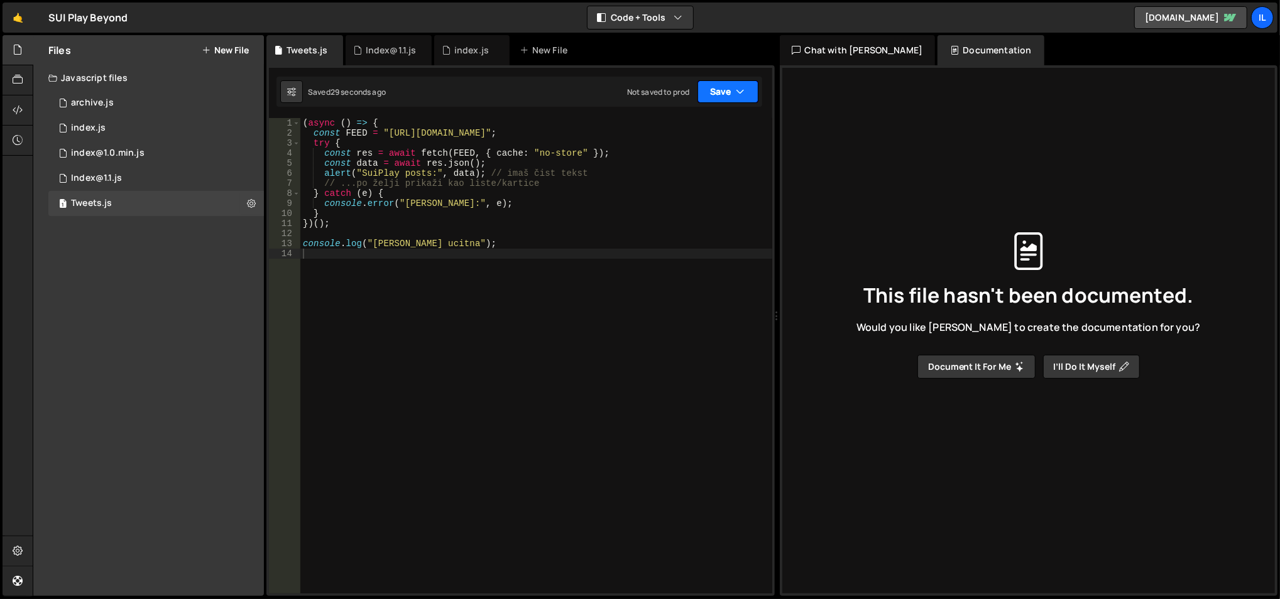
click at [724, 98] on button "Save" at bounding box center [727, 91] width 61 height 23
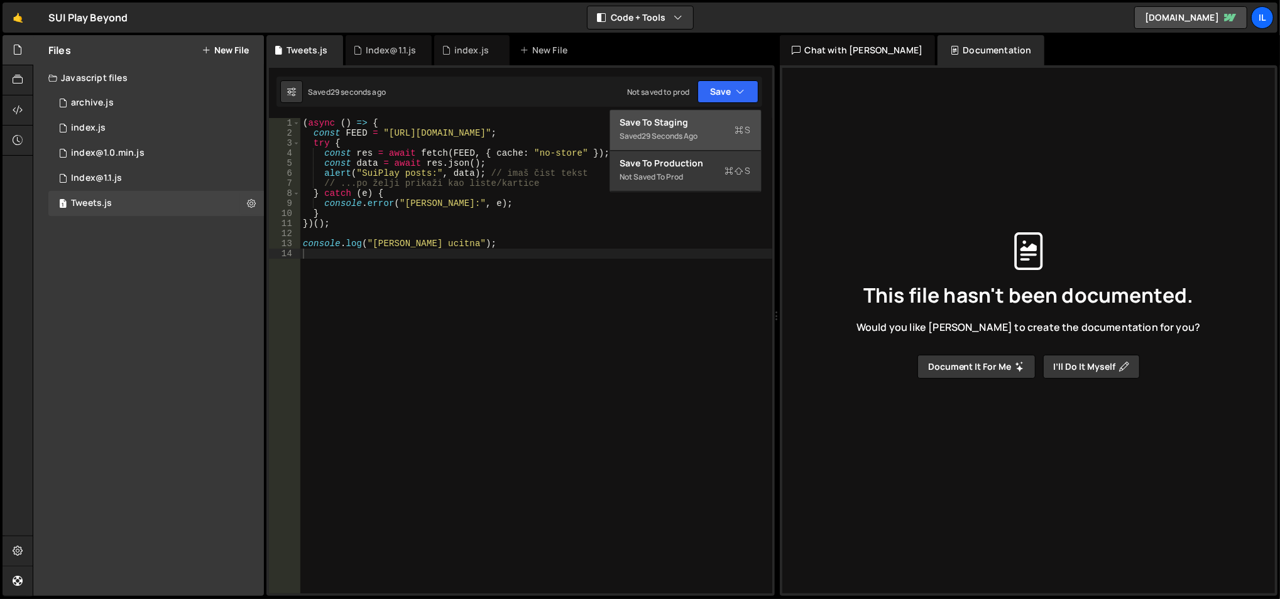
click at [692, 124] on div "Save to Staging S" at bounding box center [685, 122] width 131 height 13
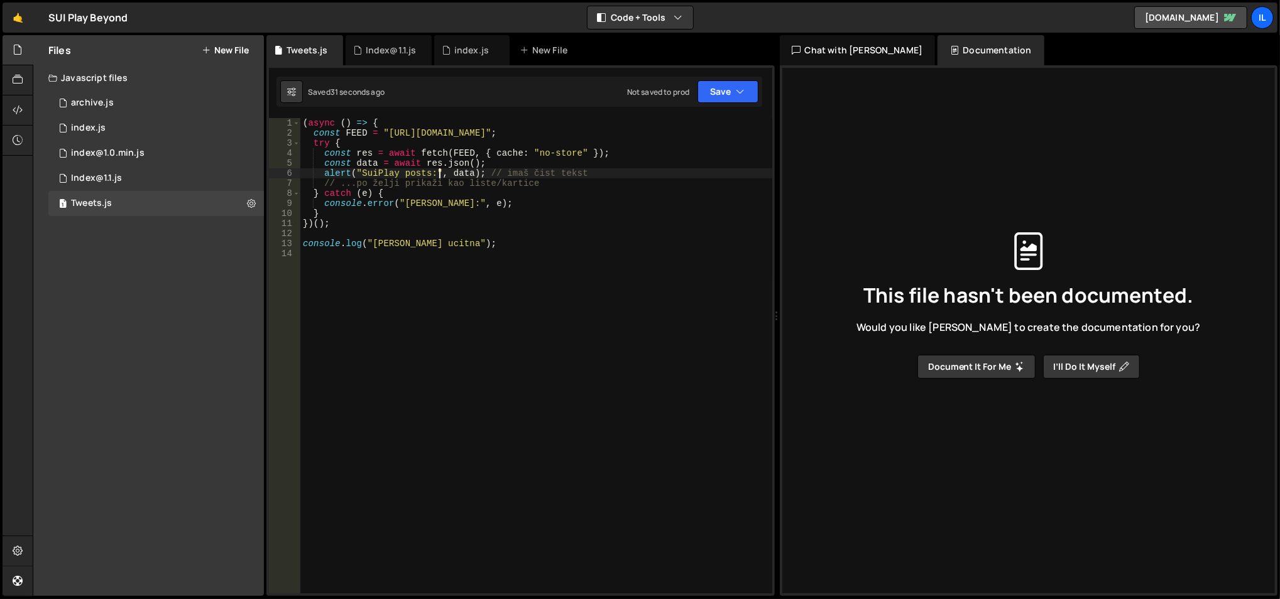
click at [438, 177] on div "( async ( ) => { const FEED = "https://x-mentions-feed.office-d62.workers.dev/f…" at bounding box center [536, 366] width 473 height 497
click at [405, 169] on div "( async ( ) => { const FEED = "https://x-mentions-feed.office-d62.workers.dev/f…" at bounding box center [536, 366] width 473 height 497
click at [322, 121] on div "( async ( ) => { const FEED = "https://x-mentions-feed.office-d62.workers.dev/f…" at bounding box center [536, 366] width 473 height 497
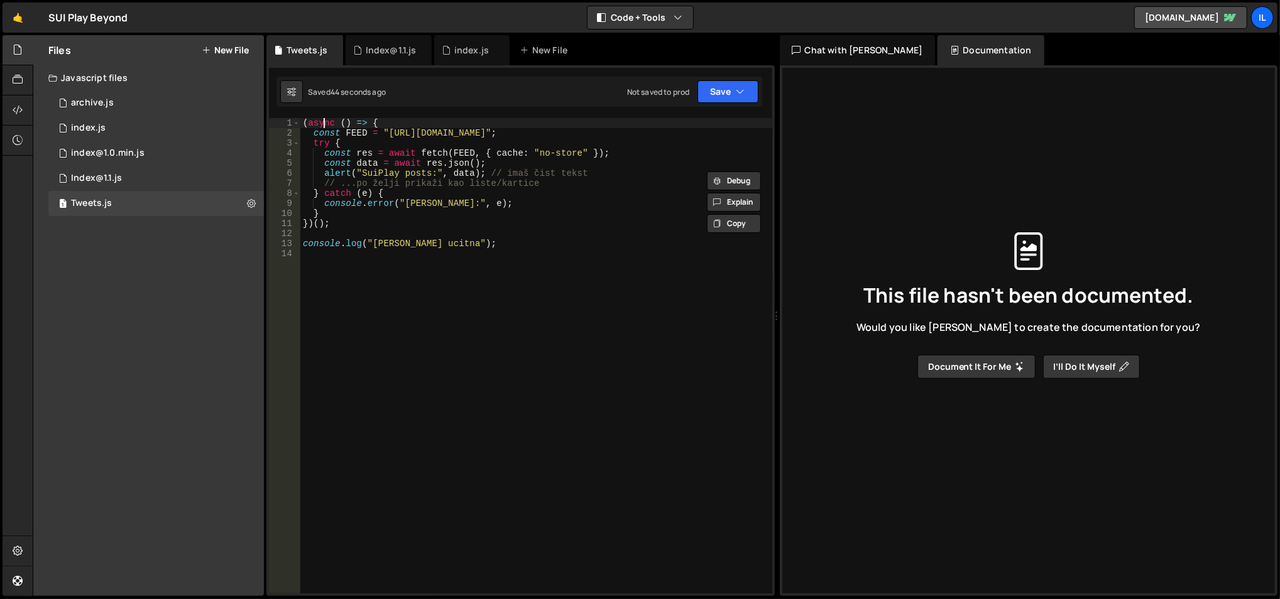
click at [322, 121] on div "( async ( ) => { const FEED = "https://x-mentions-feed.office-d62.workers.dev/f…" at bounding box center [536, 366] width 473 height 497
click at [408, 187] on div "( function ( ) => { const FEED = "https://x-mentions-feed.office-d62.workers.de…" at bounding box center [536, 366] width 473 height 497
click at [496, 222] on div "( function ( ) => { const FEED = "https://x-mentions-feed.office-d62.workers.de…" at bounding box center [536, 366] width 473 height 497
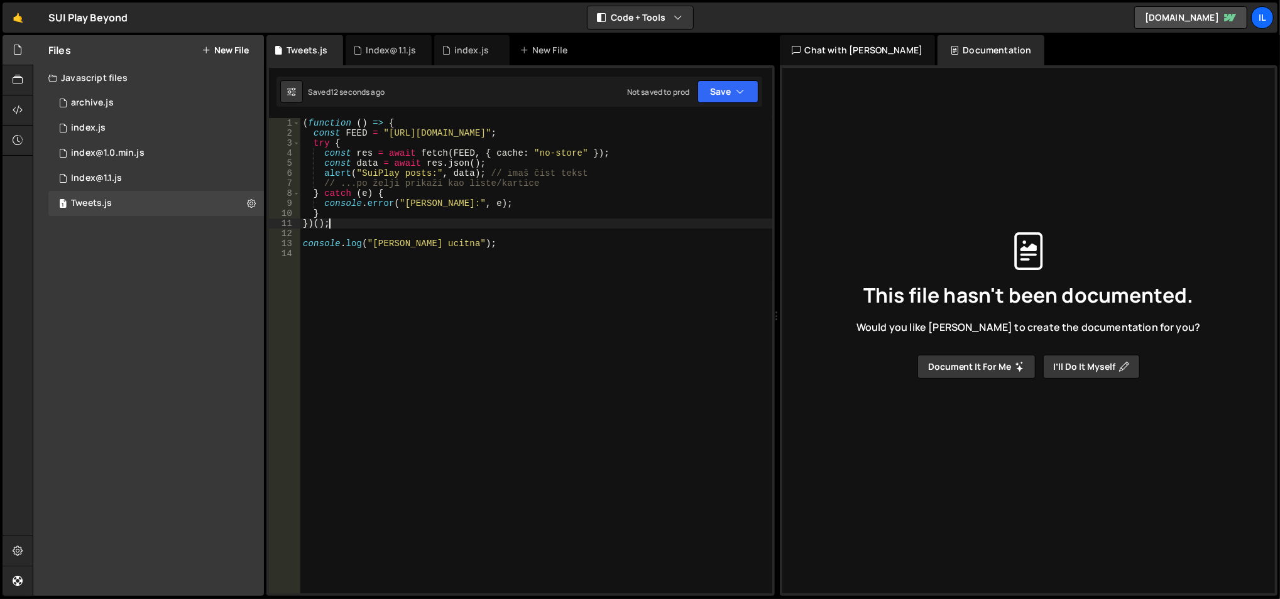
type textarea "console.log("slater ucitna");"
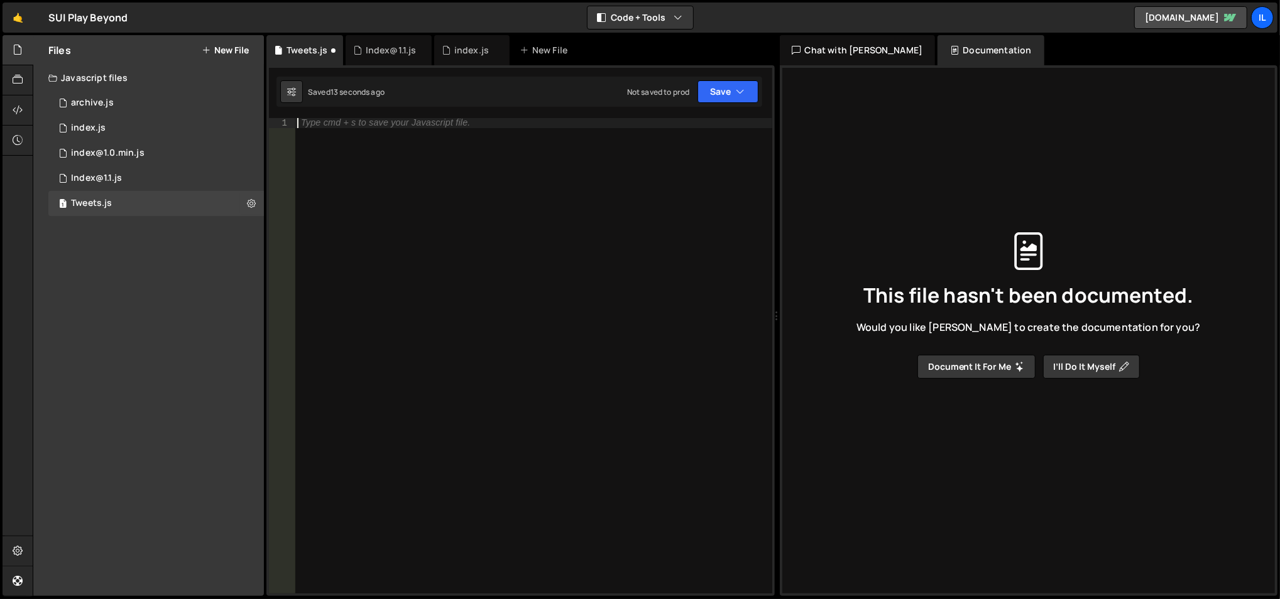
scroll to position [0, 0]
click at [746, 92] on button "Save" at bounding box center [727, 91] width 61 height 23
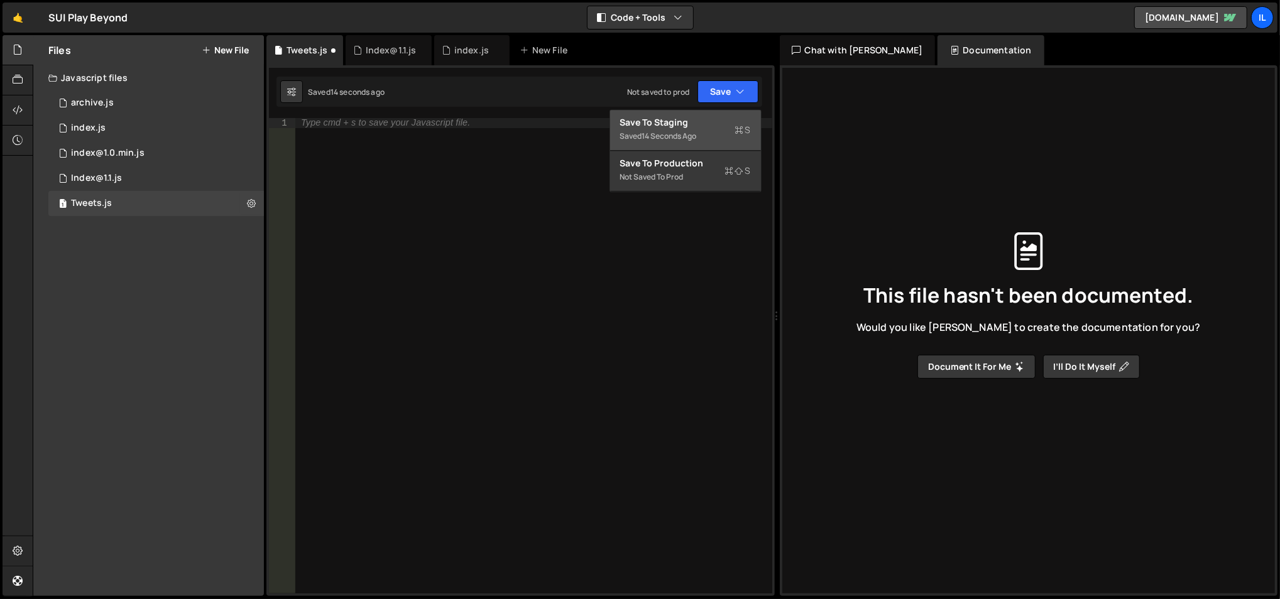
click at [691, 129] on div "Saved 14 seconds ago" at bounding box center [685, 136] width 131 height 15
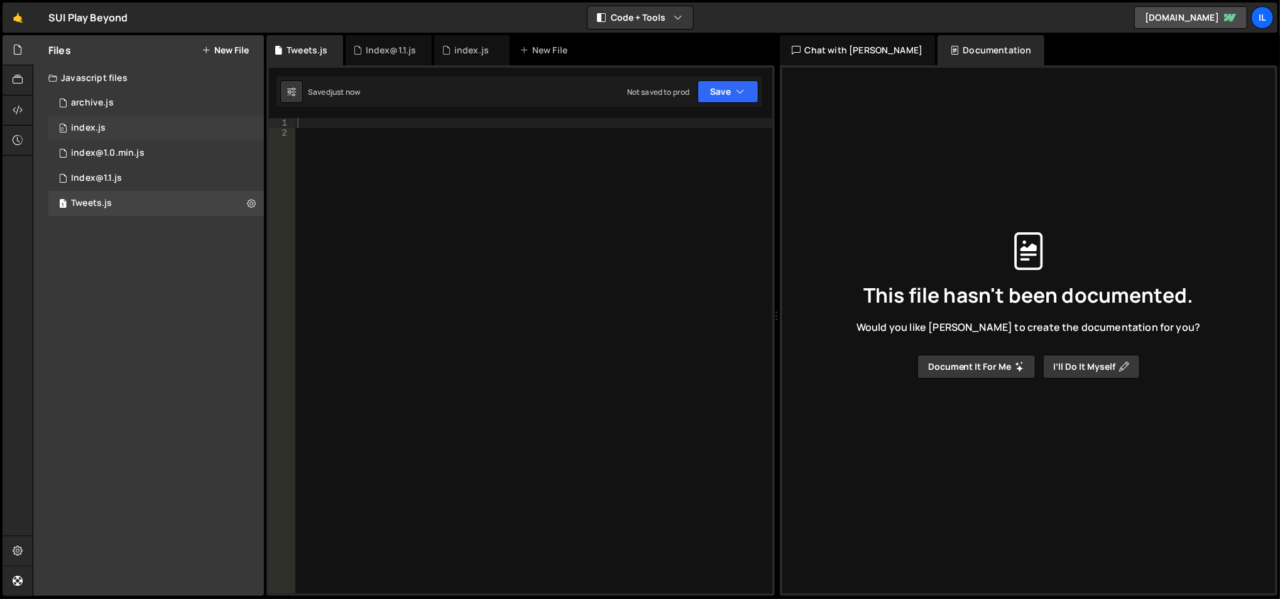
click at [133, 129] on div "0 index.js 0" at bounding box center [156, 128] width 216 height 25
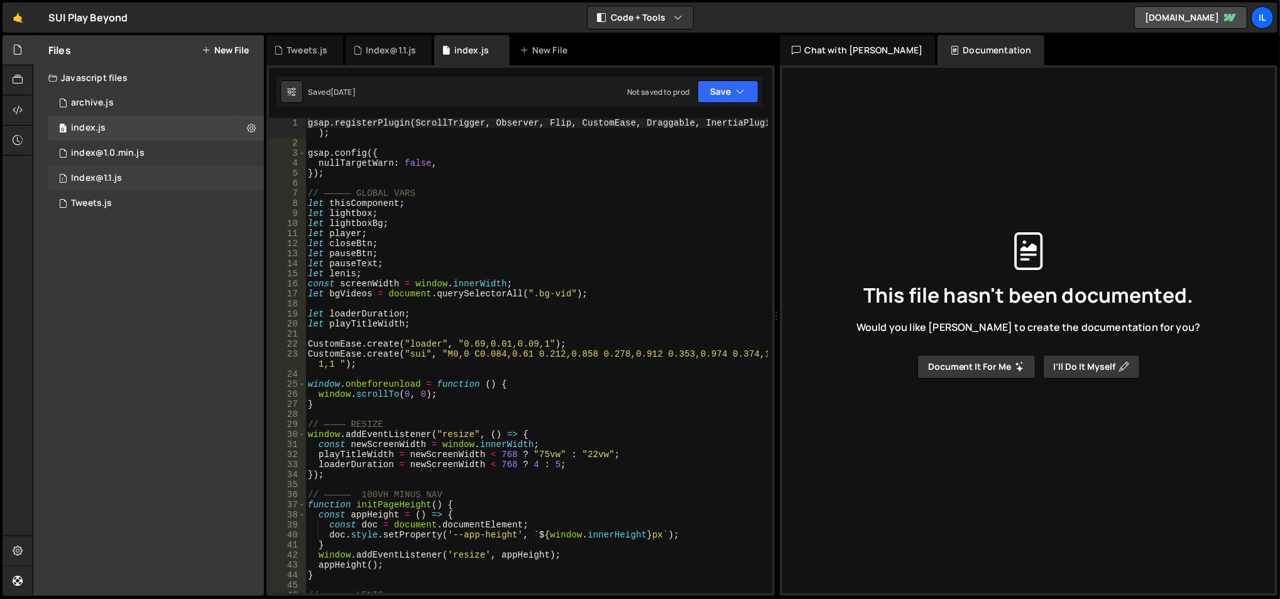
click at [133, 181] on div "1 Index@1.1.js 0" at bounding box center [156, 178] width 216 height 25
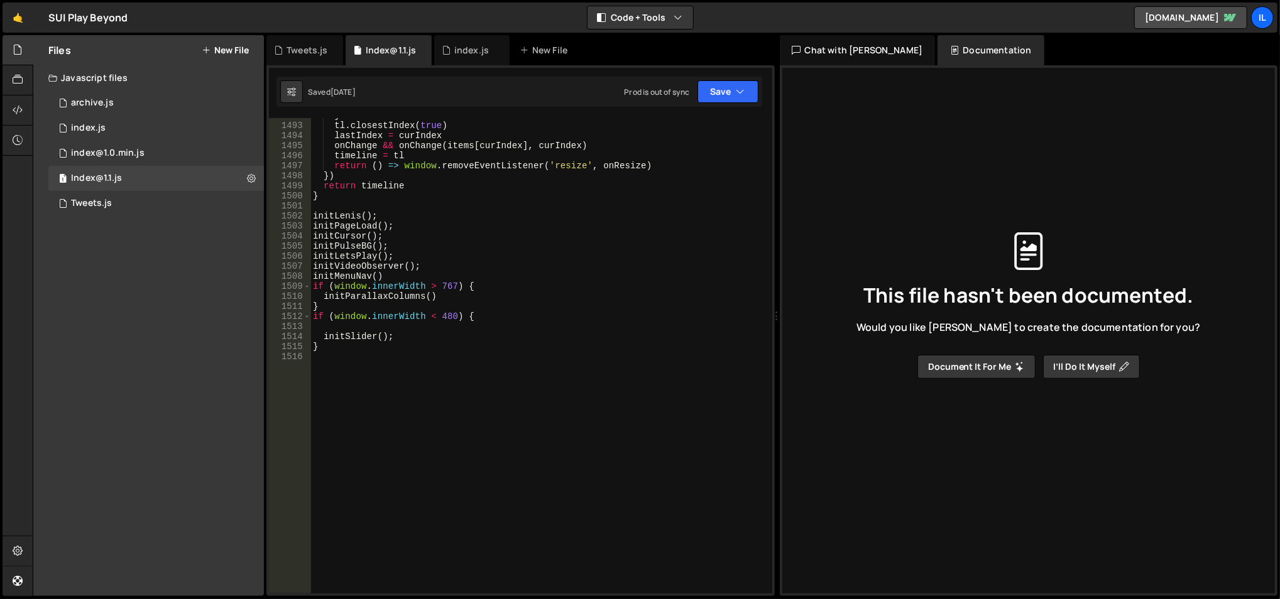
scroll to position [15309, 0]
click at [478, 353] on div "} tl . closestIndex ( true ) lastIndex = curIndex onChange && onChange ( items …" at bounding box center [539, 359] width 458 height 497
click at [477, 346] on div "} tl . closestIndex ( true ) lastIndex = curIndex onChange && onChange ( items …" at bounding box center [539, 359] width 458 height 497
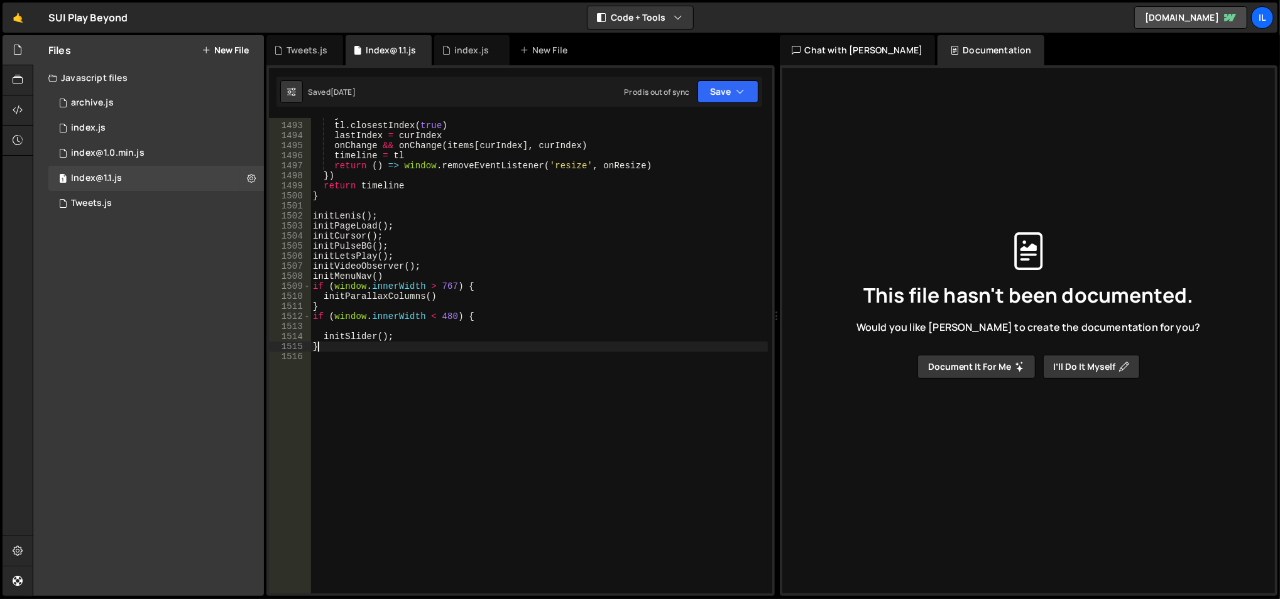
click at [477, 346] on div "} tl . closestIndex ( true ) lastIndex = curIndex onChange && onChange ( items …" at bounding box center [539, 359] width 458 height 497
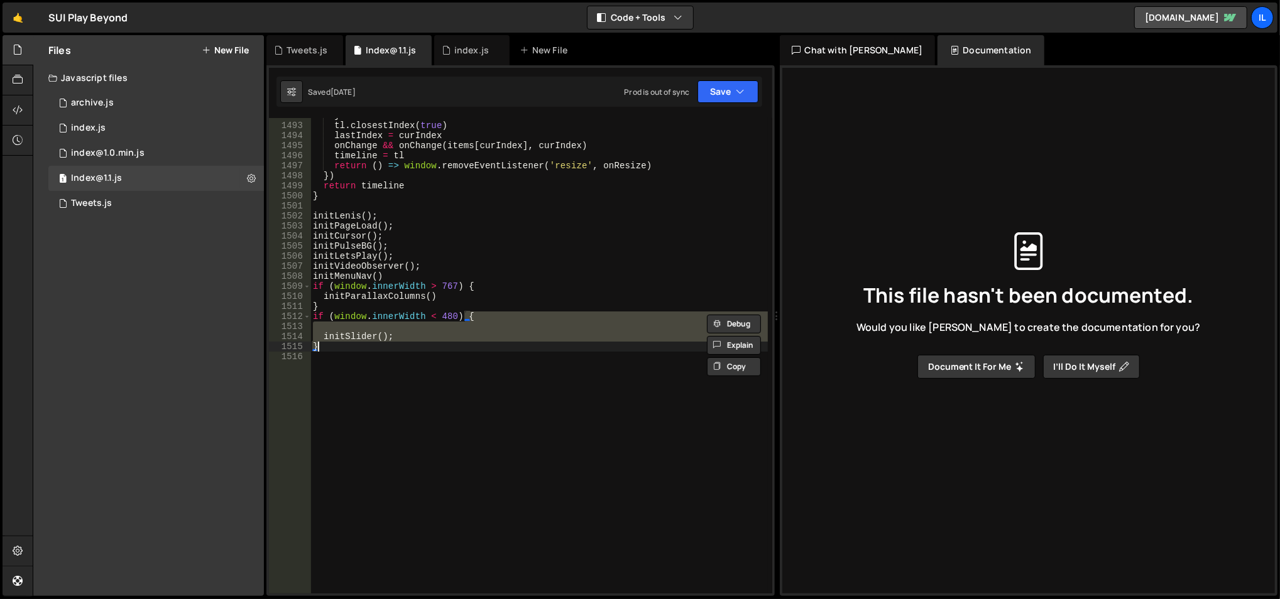
click at [477, 346] on div "} tl . closestIndex ( true ) lastIndex = curIndex onChange && onChange ( items …" at bounding box center [539, 359] width 458 height 497
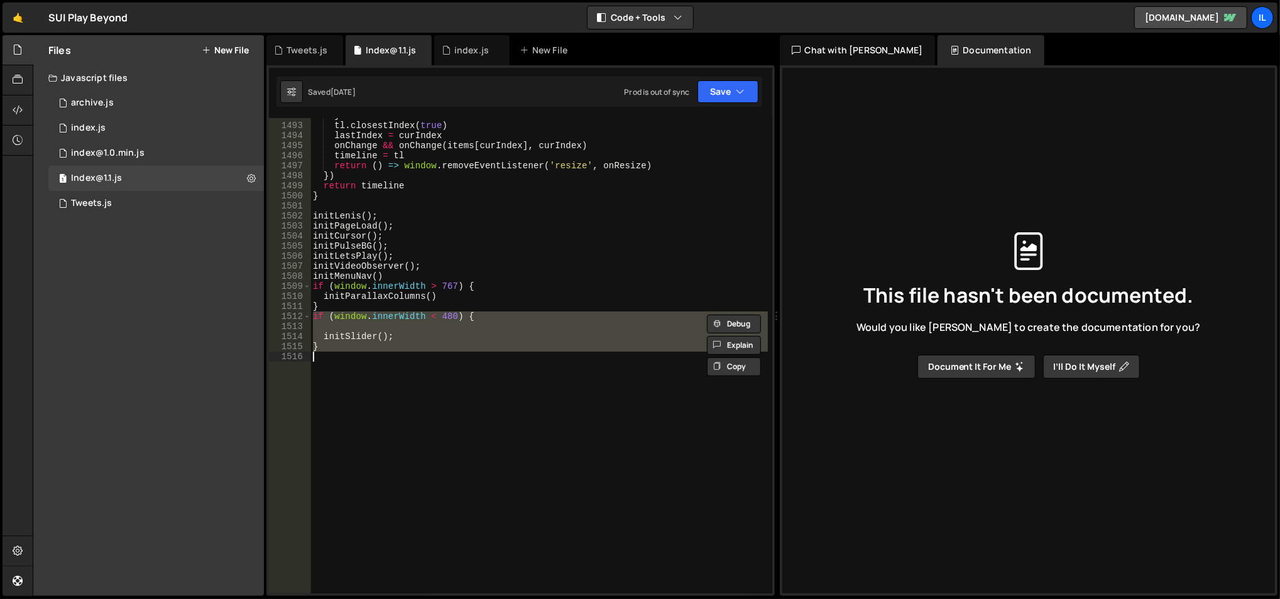
click at [475, 349] on div "} tl . closestIndex ( true ) lastIndex = curIndex onChange && onChange ( items …" at bounding box center [538, 356] width 457 height 476
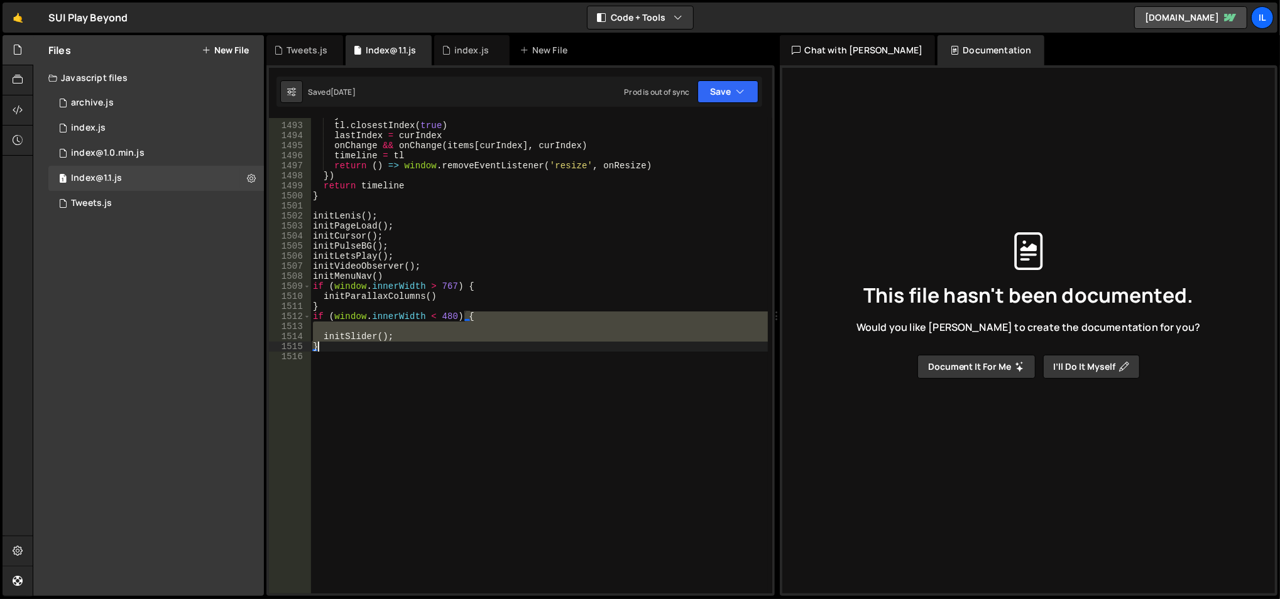
click at [475, 349] on div "} tl . closestIndex ( true ) lastIndex = curIndex onChange && onChange ( items …" at bounding box center [539, 359] width 458 height 497
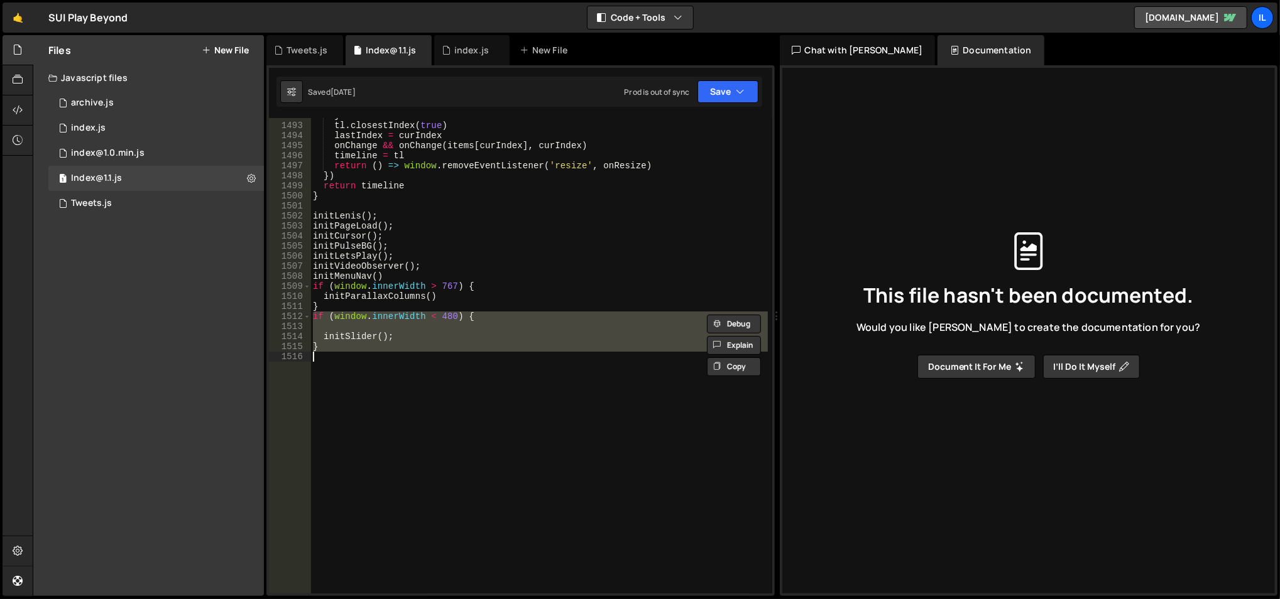
click at [475, 349] on div "} tl . closestIndex ( true ) lastIndex = curIndex onChange && onChange ( items …" at bounding box center [538, 356] width 457 height 476
type textarea "}"
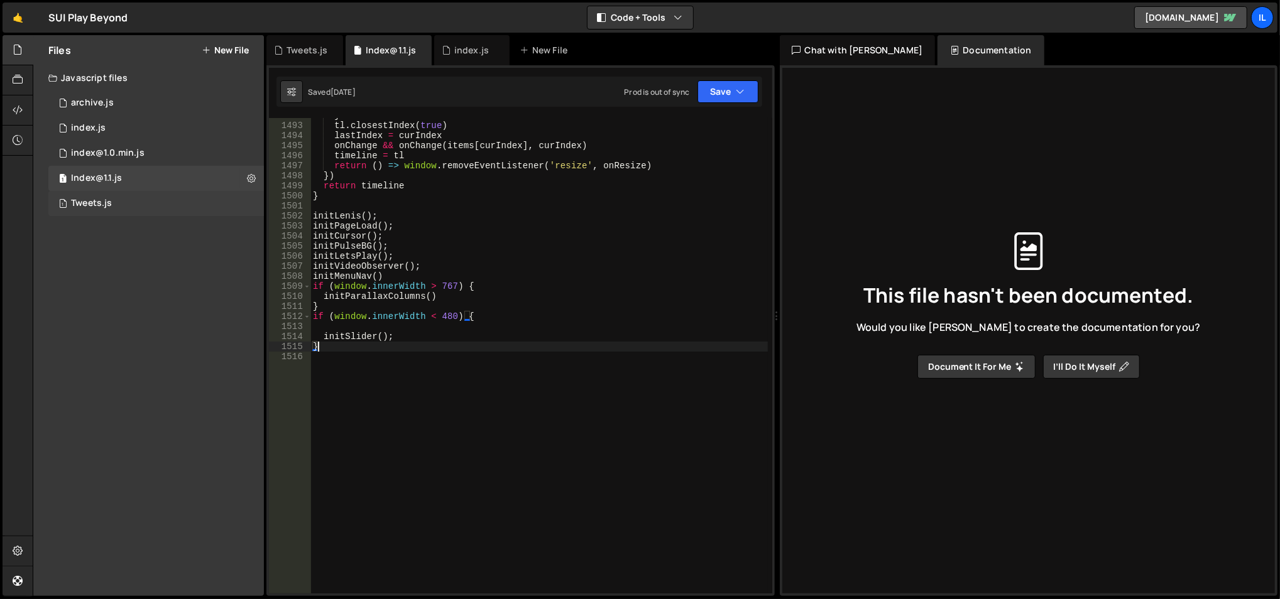
click at [214, 207] on div "1 Tweets.js 0" at bounding box center [156, 203] width 216 height 25
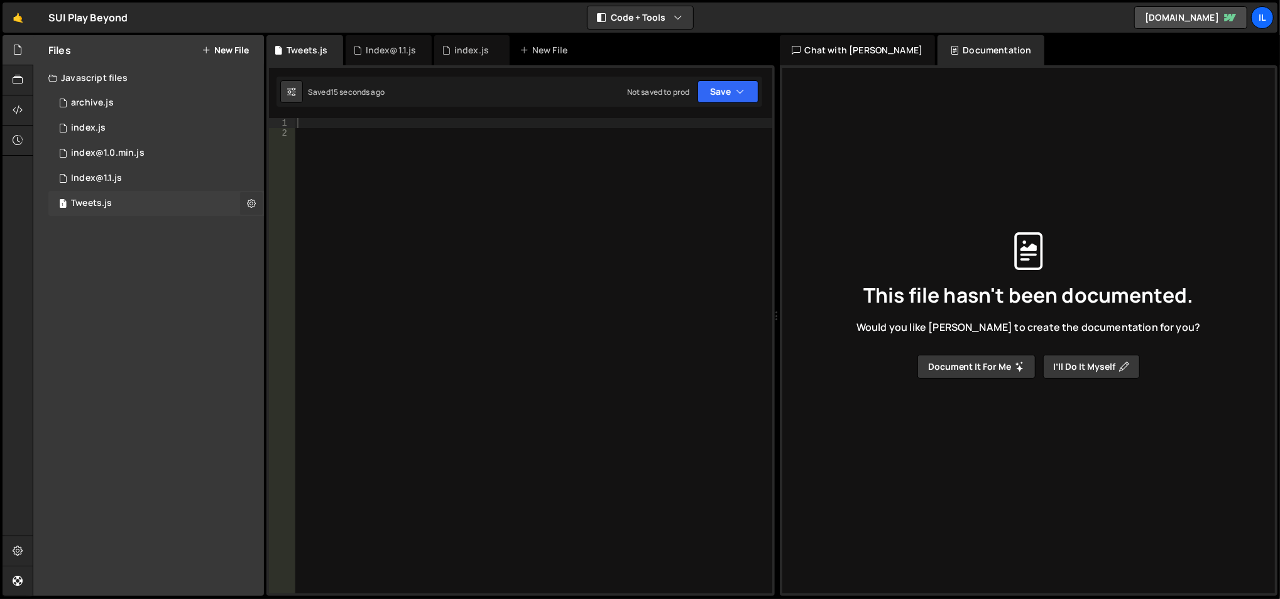
click at [247, 205] on icon at bounding box center [251, 203] width 9 height 12
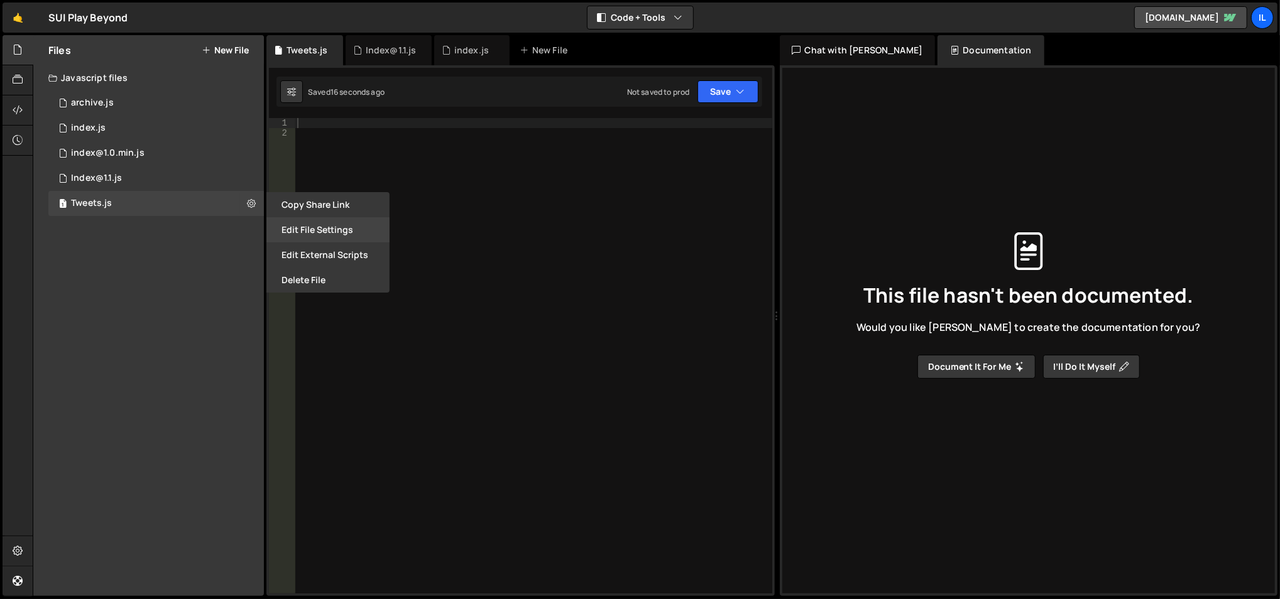
click at [287, 221] on button "Edit File Settings" at bounding box center [327, 229] width 123 height 25
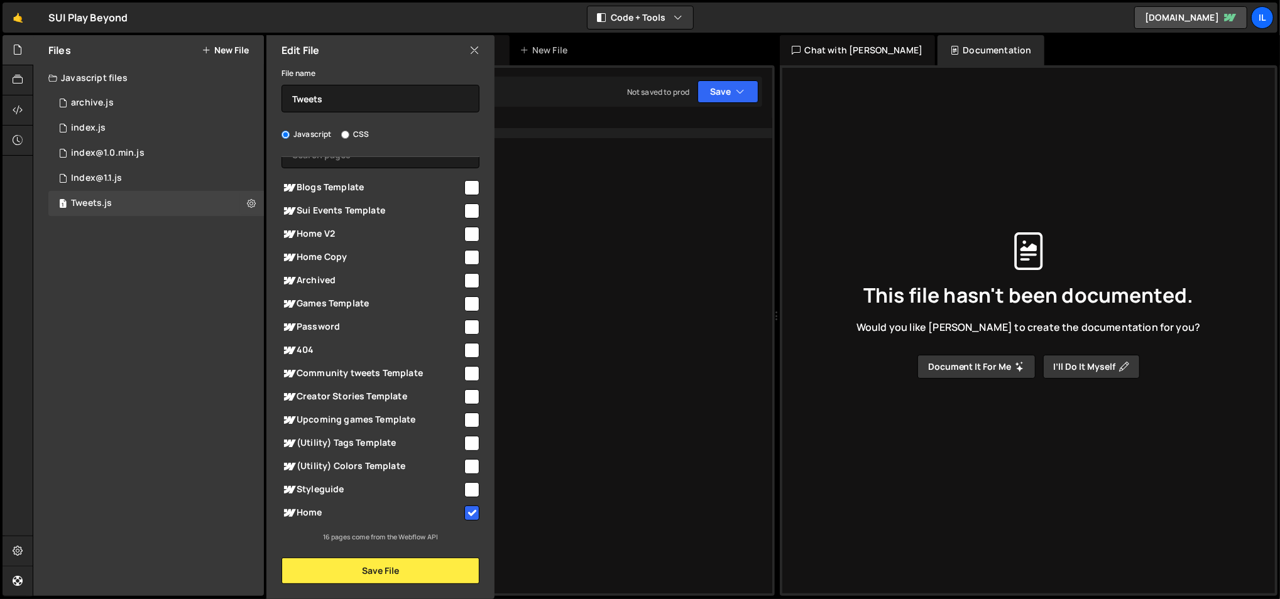
click at [549, 173] on div at bounding box center [534, 366] width 478 height 497
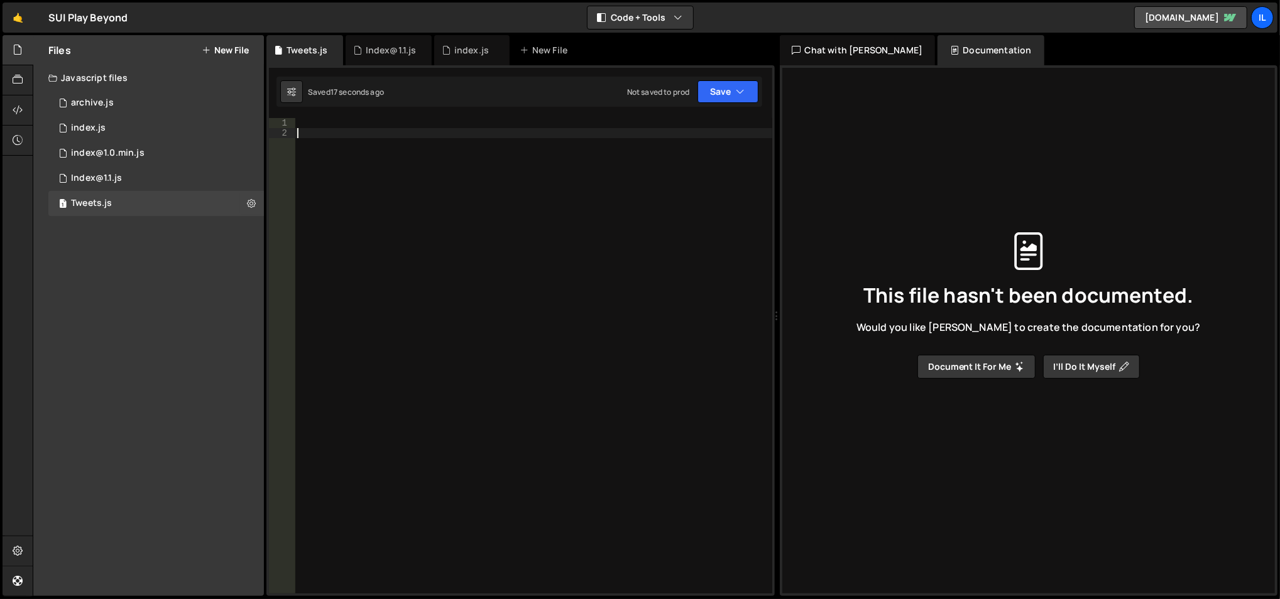
click at [519, 134] on div at bounding box center [534, 366] width 478 height 497
click at [516, 118] on div at bounding box center [533, 356] width 477 height 476
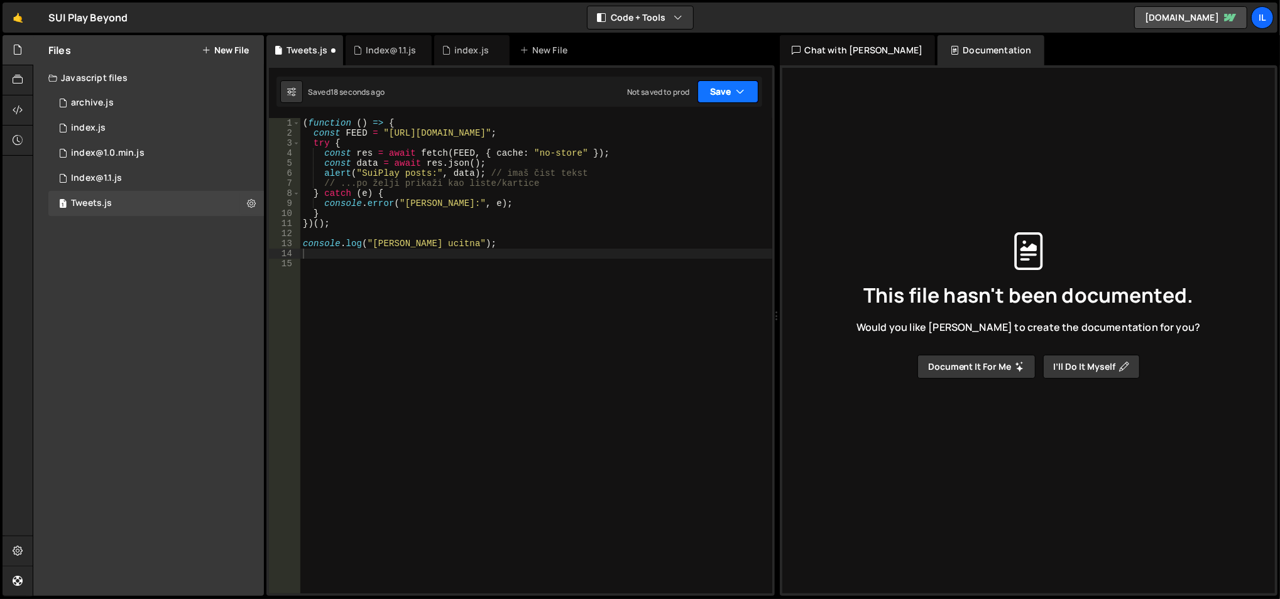
click at [732, 101] on button "Save" at bounding box center [727, 91] width 61 height 23
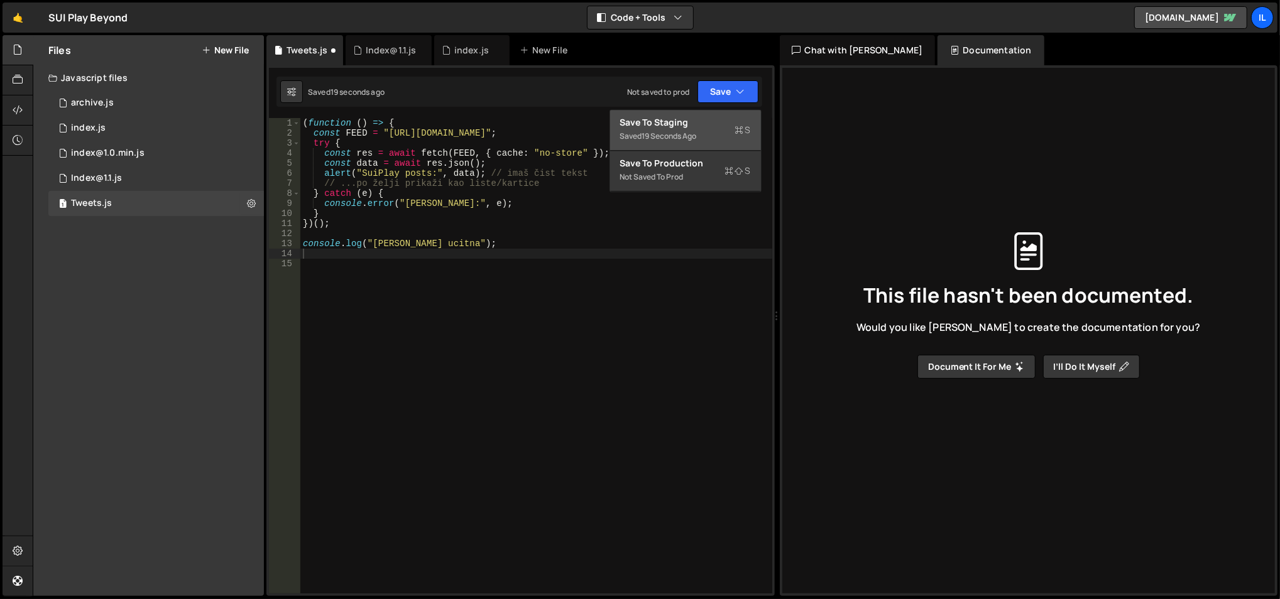
click at [719, 111] on button "Save to Staging S Saved 19 seconds ago" at bounding box center [685, 130] width 151 height 41
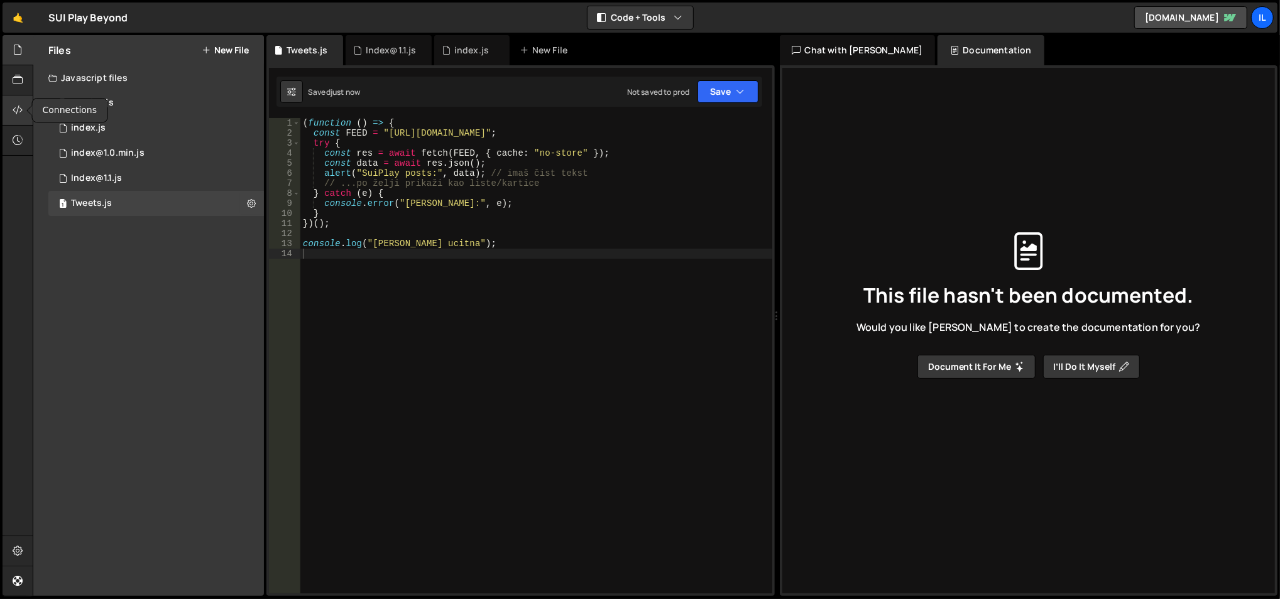
click at [25, 116] on div at bounding box center [18, 111] width 31 height 30
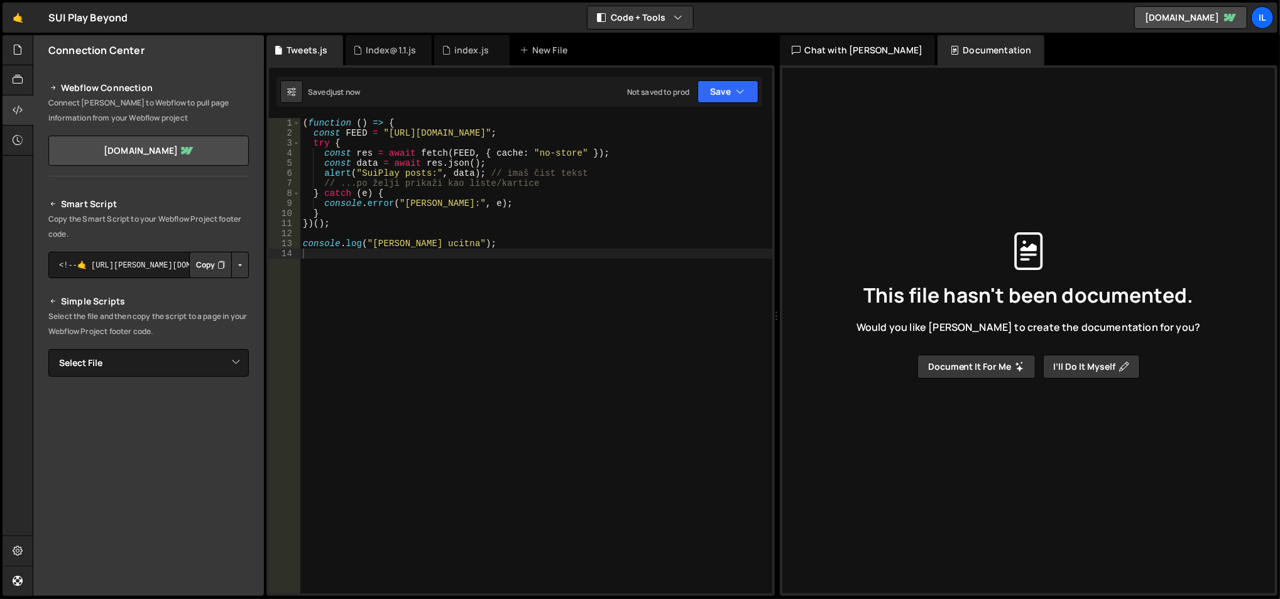
click at [242, 266] on button "Button group with nested dropdown" at bounding box center [240, 265] width 18 height 26
click at [167, 263] on textarea "<!--🤙 https://slater.app/13362.js--> <script>document.addEventListener("DOMCont…" at bounding box center [148, 265] width 200 height 26
click at [205, 266] on button "Copy" at bounding box center [210, 265] width 43 height 26
click at [178, 366] on select "Select File archive.js index.js index@1.0.min.js Index@1.1.js Tweets.js" at bounding box center [148, 363] width 200 height 28
select select "46719"
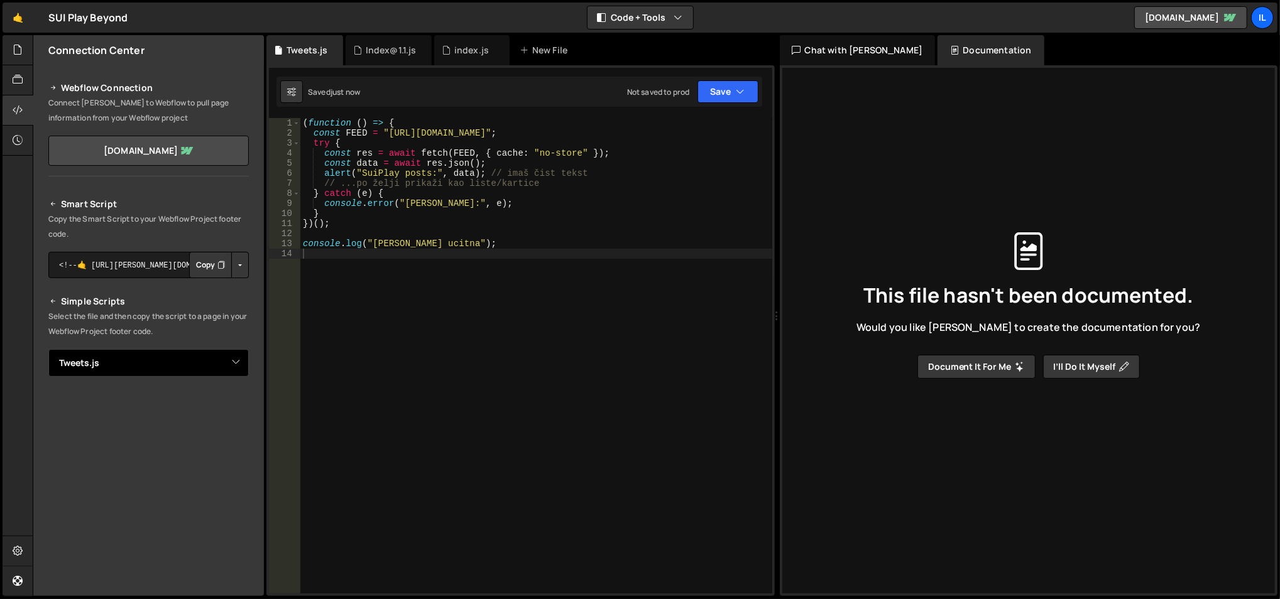
click at [48, 349] on select "Select File archive.js index.js index@1.0.min.js Index@1.1.js Tweets.js" at bounding box center [148, 363] width 200 height 28
click at [213, 413] on button "Copy" at bounding box center [210, 406] width 43 height 26
click at [231, 408] on button "Button group with nested dropdown" at bounding box center [240, 406] width 18 height 26
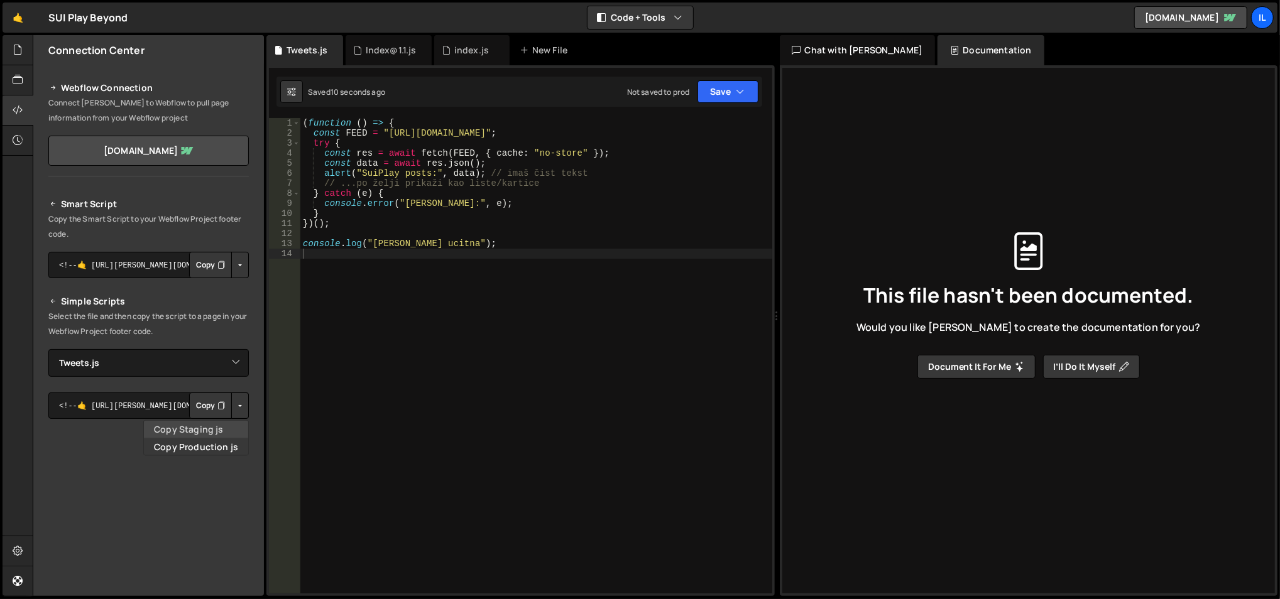
click at [209, 432] on link "Copy Staging js" at bounding box center [196, 430] width 104 height 18
click at [205, 405] on button "Copy" at bounding box center [210, 406] width 43 height 26
click at [240, 398] on button "Button group with nested dropdown" at bounding box center [240, 406] width 18 height 26
click at [216, 436] on link "Copy Staging js" at bounding box center [196, 430] width 104 height 18
click at [236, 410] on button "Button group with nested dropdown" at bounding box center [240, 406] width 18 height 26
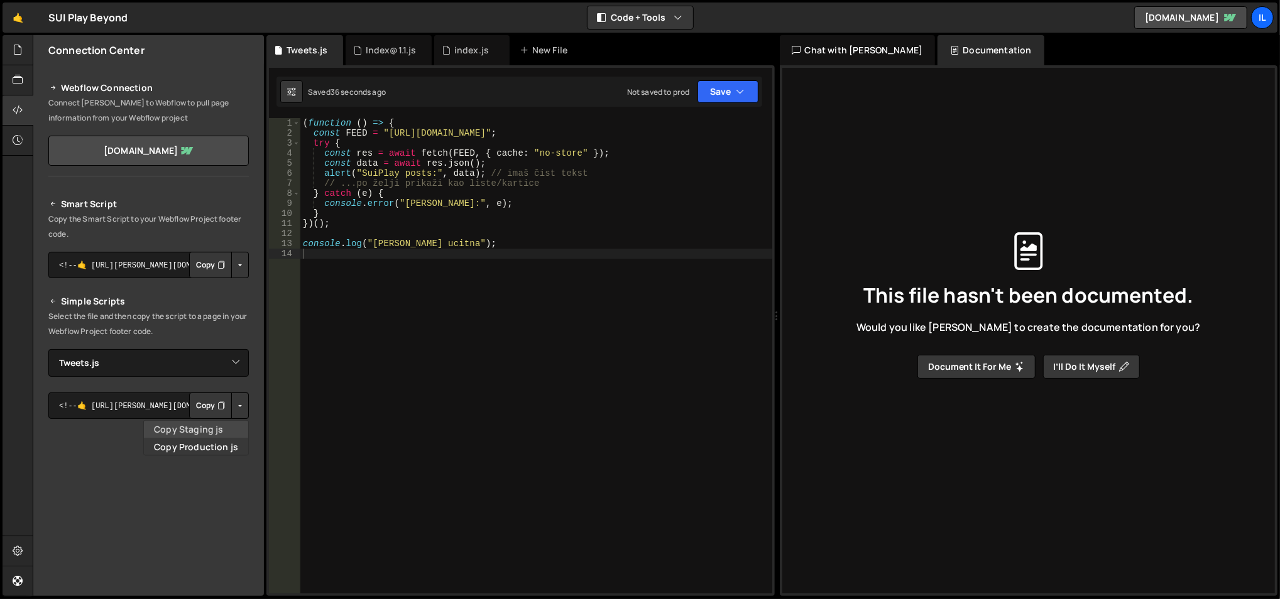
click at [219, 437] on link "Copy Staging js" at bounding box center [196, 430] width 104 height 18
click at [232, 410] on button "Button group with nested dropdown" at bounding box center [240, 406] width 18 height 26
click at [213, 442] on link "Copy Production js" at bounding box center [196, 447] width 104 height 18
click at [217, 410] on icon "Button group with nested dropdown" at bounding box center [221, 406] width 8 height 13
click at [338, 125] on div "( function ( ) => { const FEED = "https://x-mentions-feed.office-d62.workers.de…" at bounding box center [536, 366] width 473 height 497
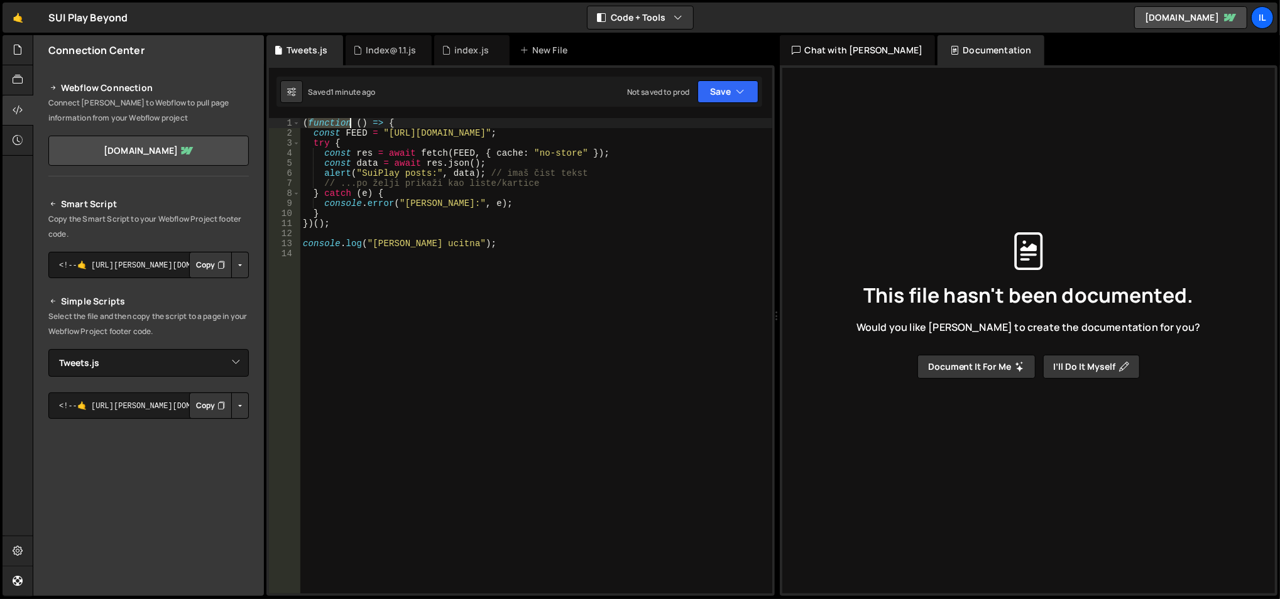
click at [338, 125] on div "( function ( ) => { const FEED = "https://x-mentions-feed.office-d62.workers.de…" at bounding box center [536, 366] width 473 height 497
click at [330, 172] on div "( async ( ) => { const FEED = "https://x-mentions-feed.office-d62.workers.dev/f…" at bounding box center [536, 366] width 473 height 497
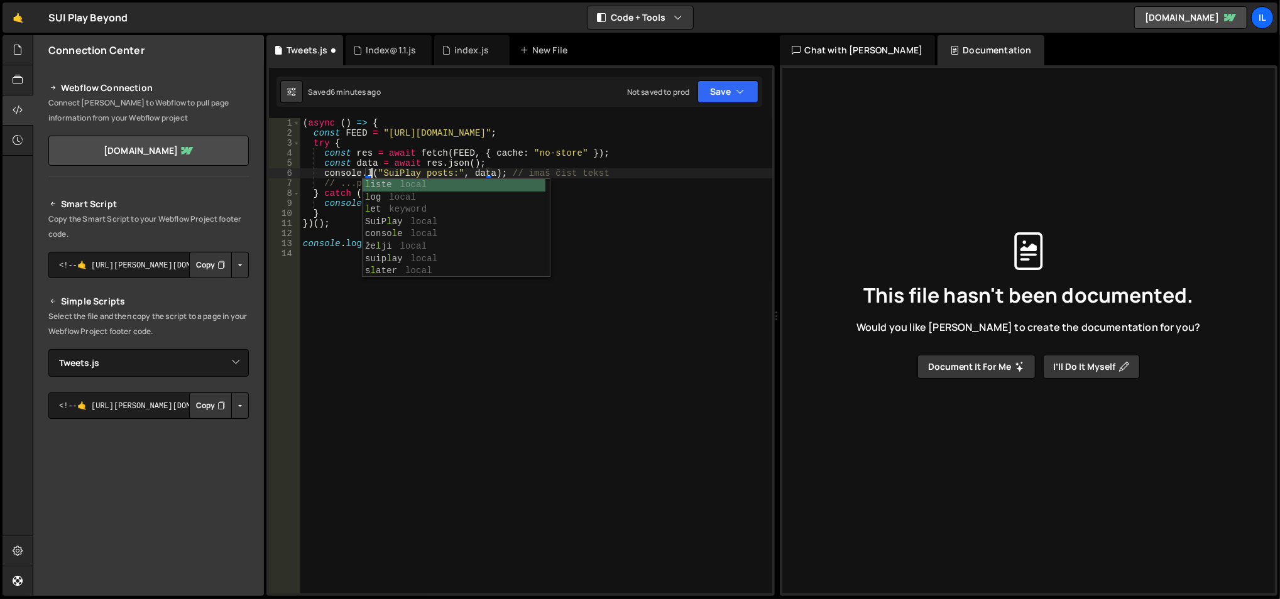
scroll to position [0, 5]
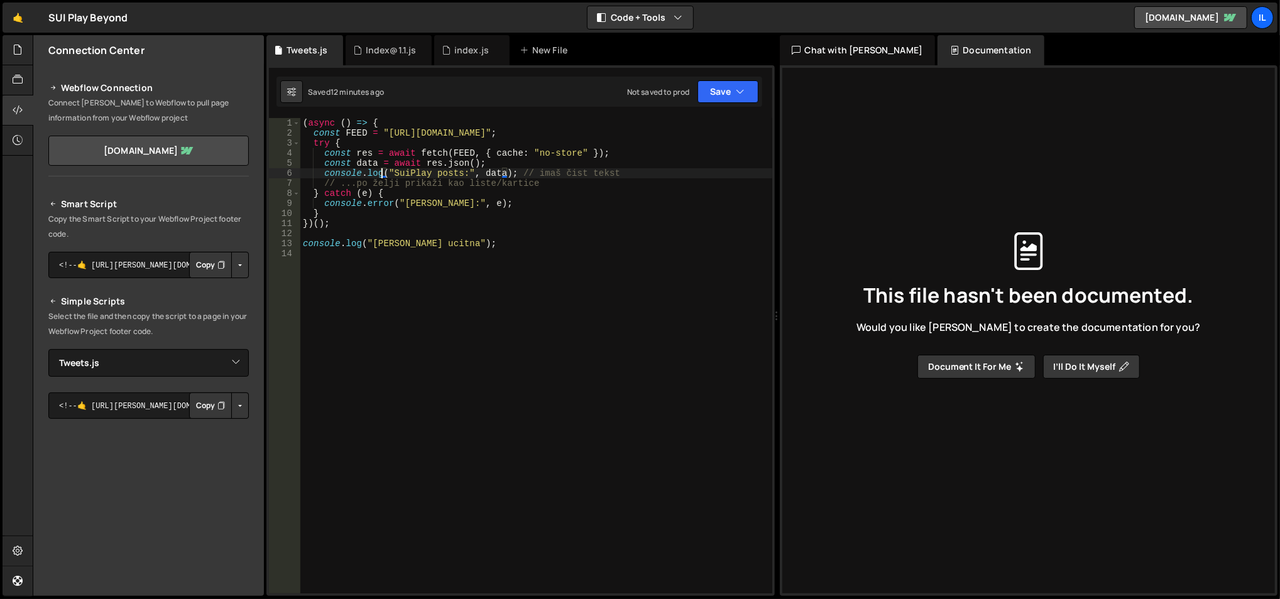
type textarea "console.log("slater ucitna");"
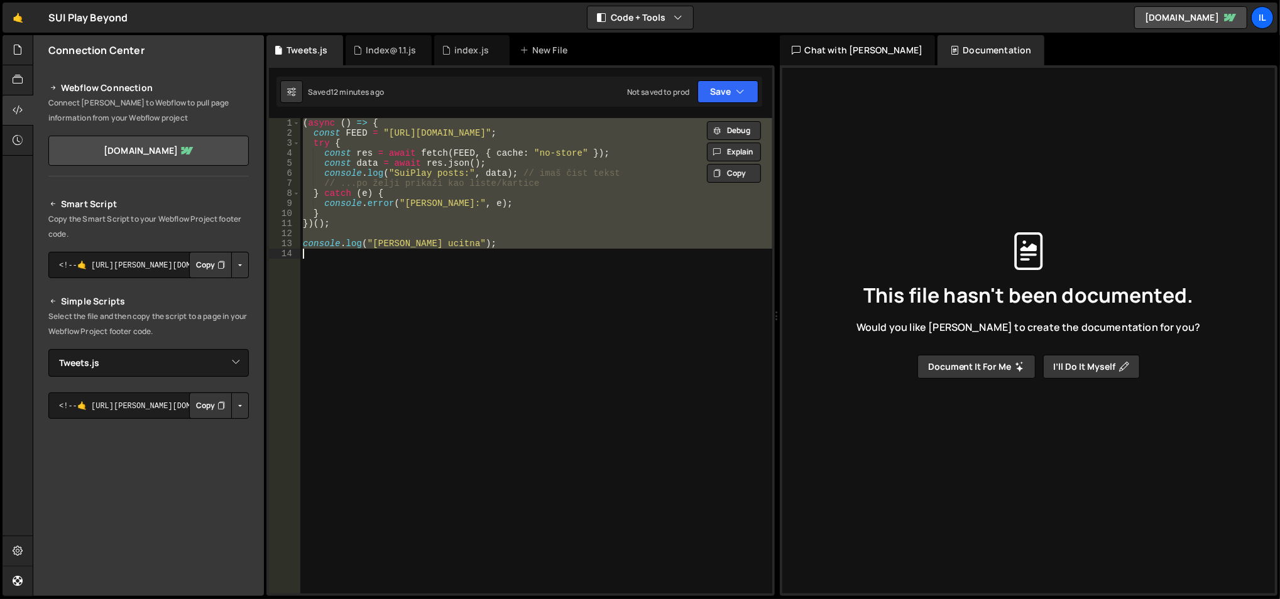
paste textarea
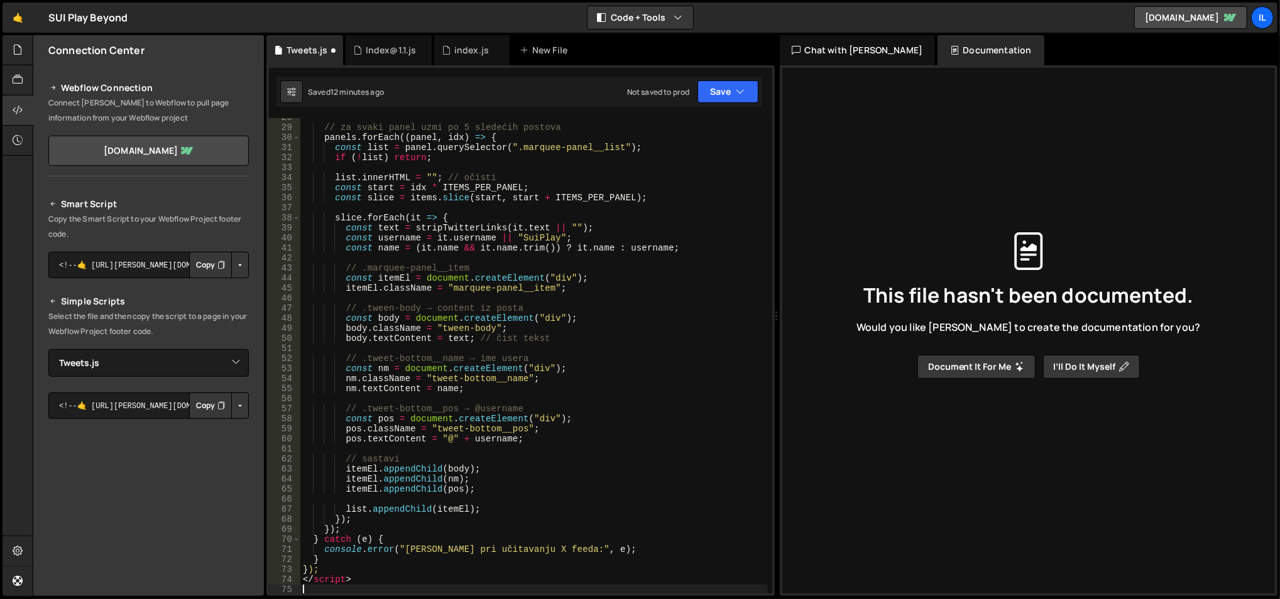
click at [337, 581] on div "// za svaki panel uzmi po 5 sledećih postova panels . forEach (( panel , idx ) …" at bounding box center [534, 360] width 468 height 497
type textarea "</script>"
click at [329, 571] on div "// za svaki panel uzmi po 5 sledećih postova panels . forEach (( panel , idx ) …" at bounding box center [534, 360] width 468 height 497
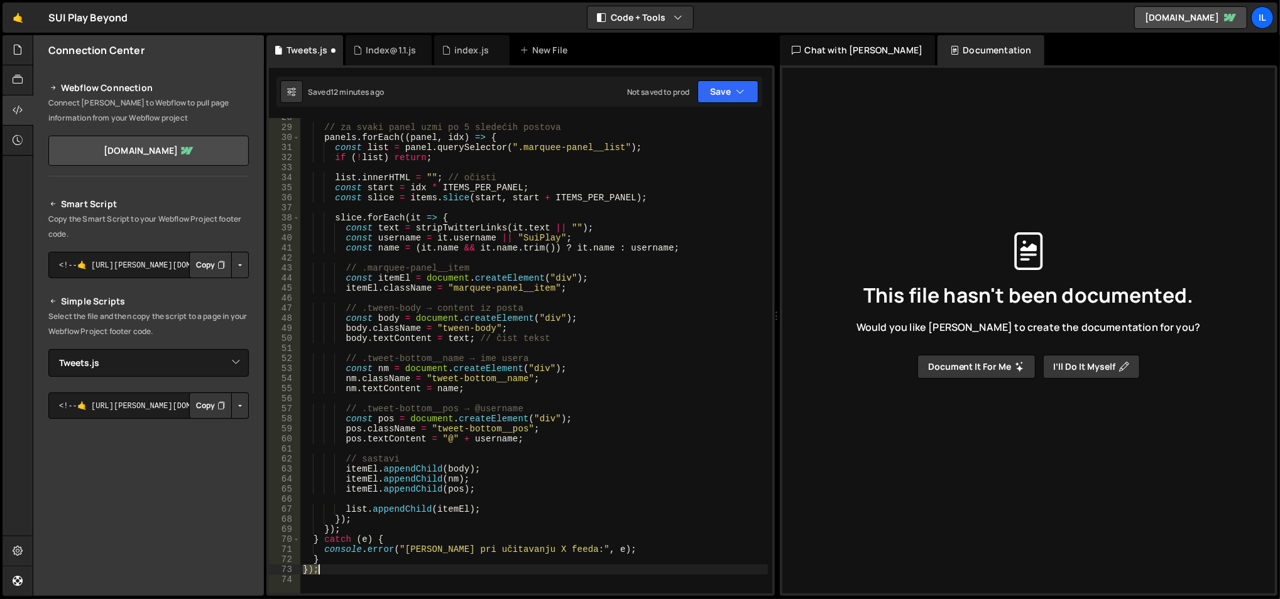
click at [329, 571] on div "// za svaki panel uzmi po 5 sledećih postova panels . forEach (( panel , idx ) …" at bounding box center [534, 360] width 468 height 497
type textarea "});"
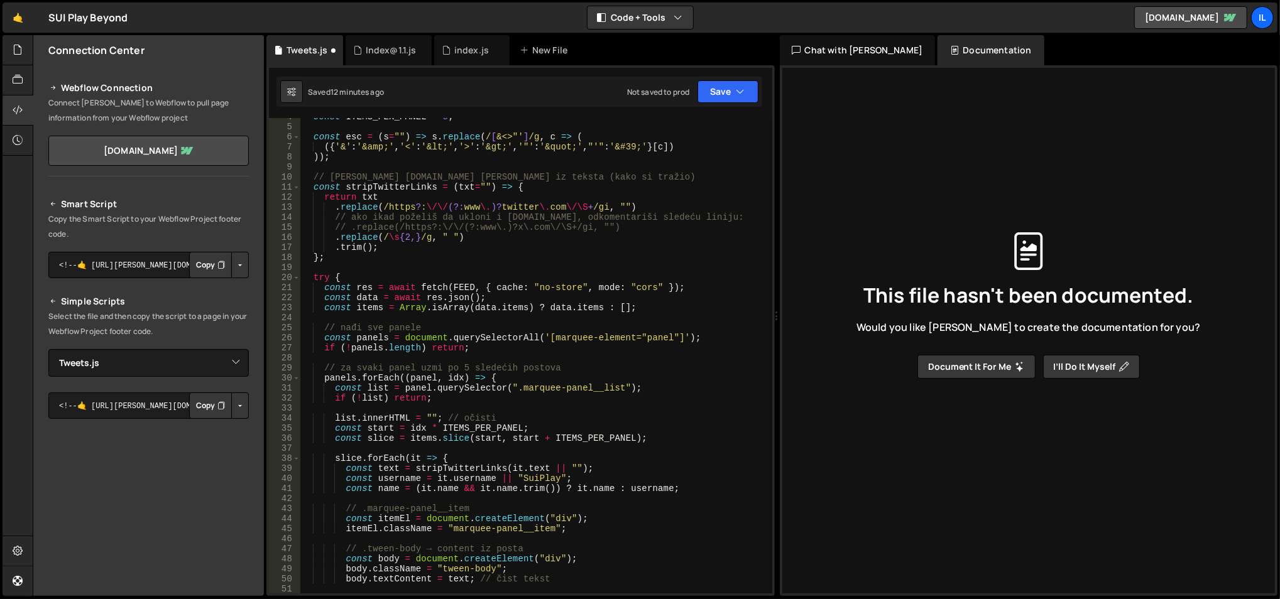
scroll to position [0, 0]
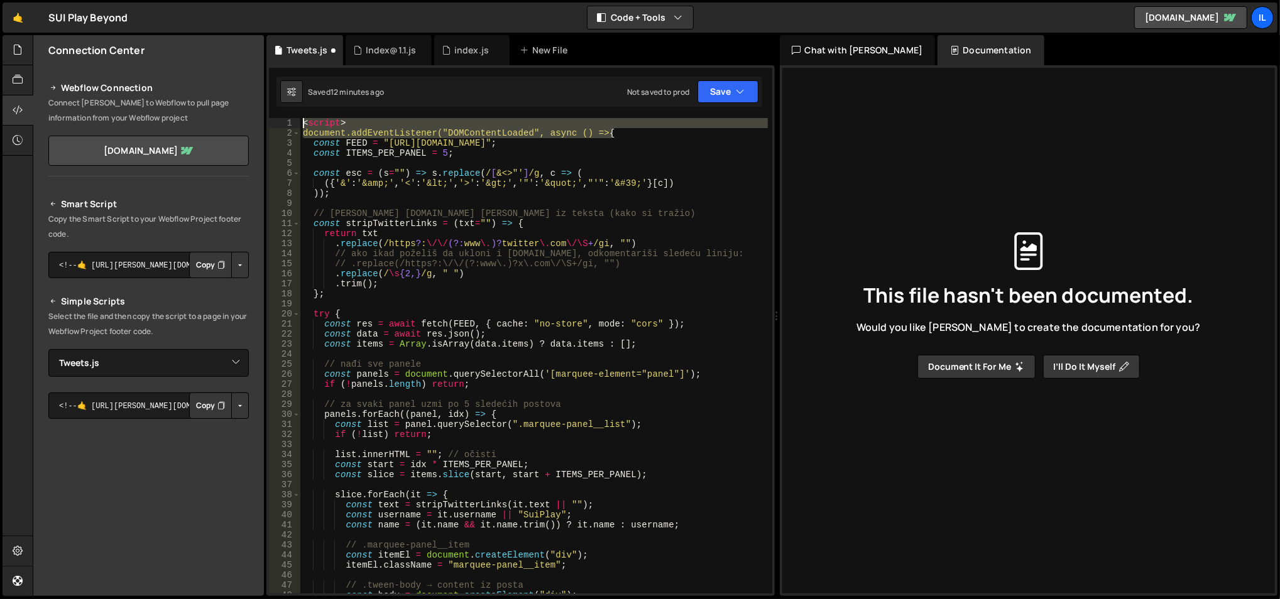
drag, startPoint x: 620, startPoint y: 132, endPoint x: 271, endPoint y: 116, distance: 349.1
click at [271, 116] on div "1 Type cmd + s to save your Javascript file. הההההההההההההההההההההההההההההההההה…" at bounding box center [520, 330] width 508 height 531
type textarea "<script> document.addEventListener("DOMContentLoaded", async () => {"
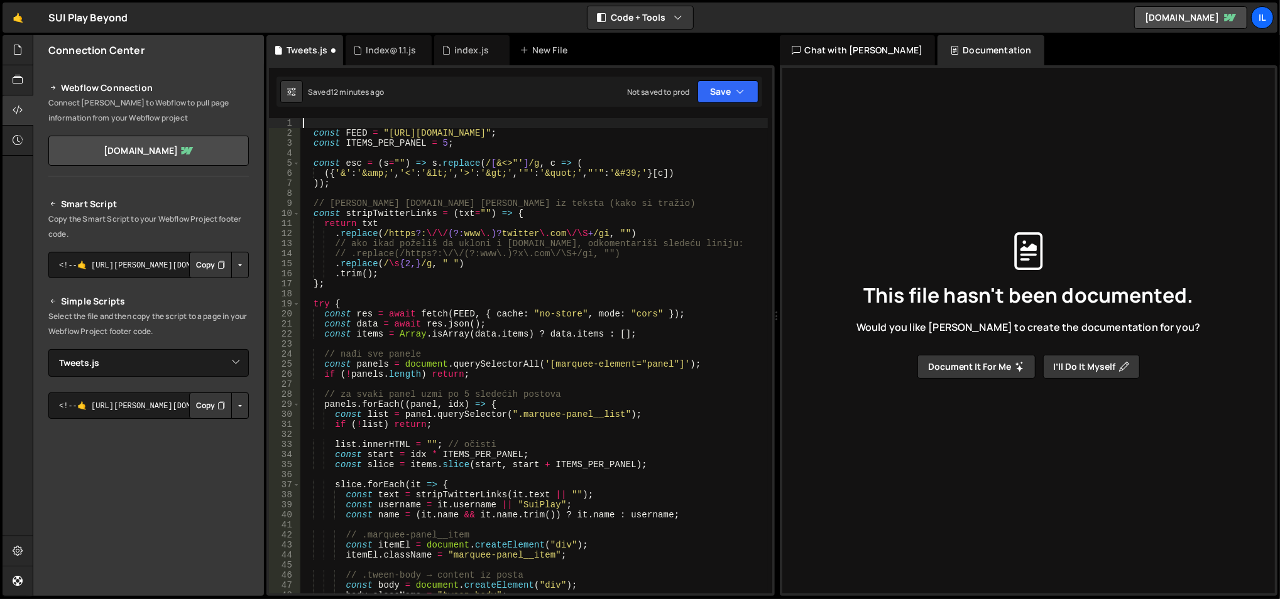
type textarea "const FEED = "https://x-mentions-feed.office-d62.workers.dev/feed/suiplay.json";"
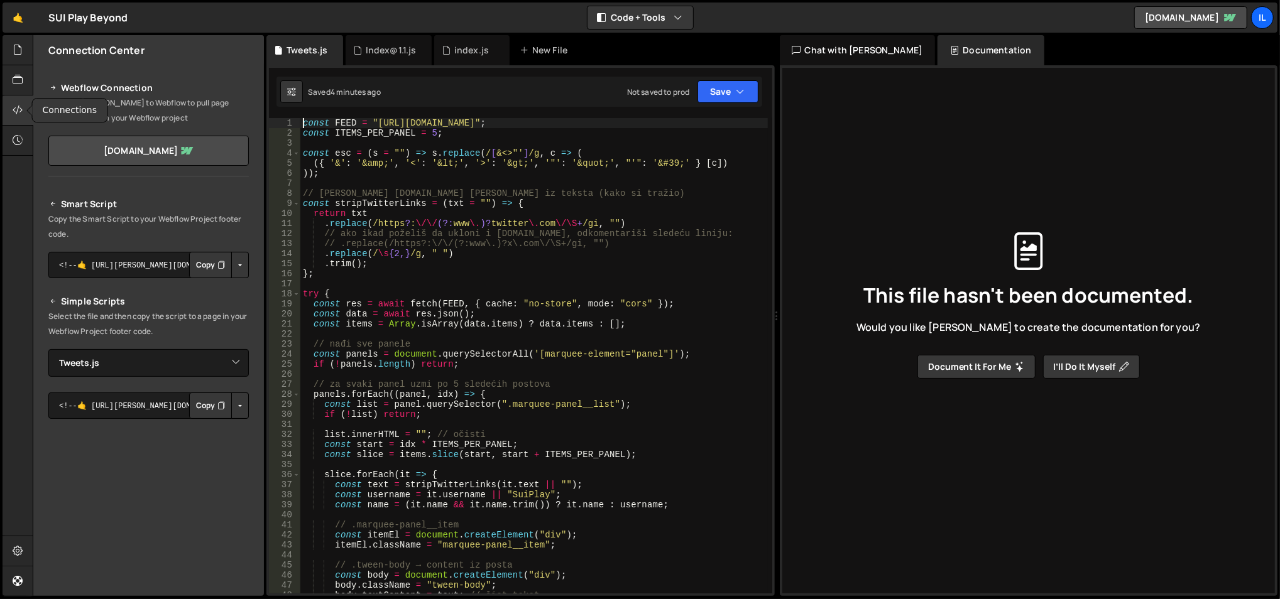
click at [24, 106] on div at bounding box center [18, 111] width 31 height 30
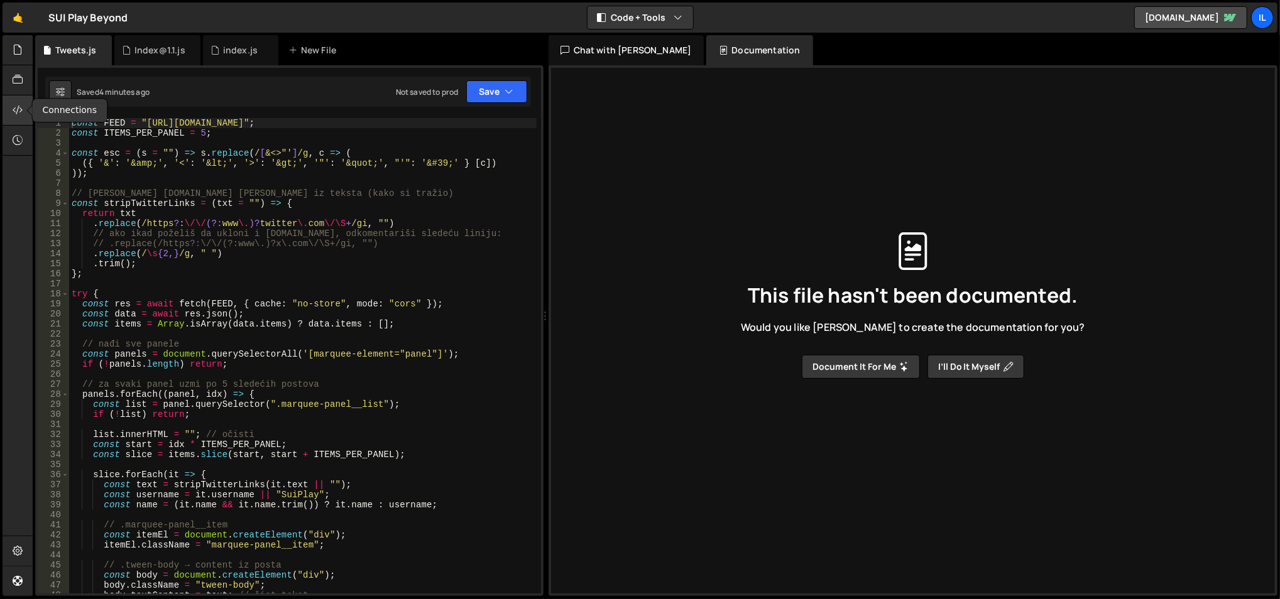
click at [11, 106] on div at bounding box center [18, 111] width 31 height 30
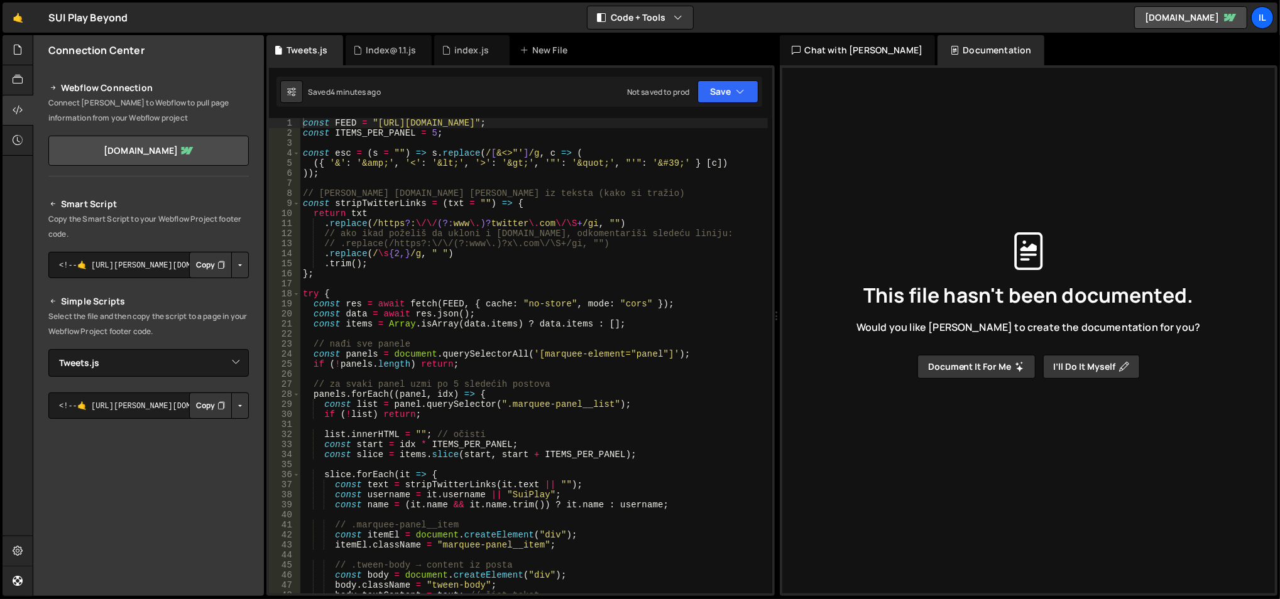
click at [463, 286] on div "const FEED = "https://x-mentions-feed.office-d62.workers.dev/feed/suiplay.json"…" at bounding box center [534, 366] width 468 height 497
type textarea "}"
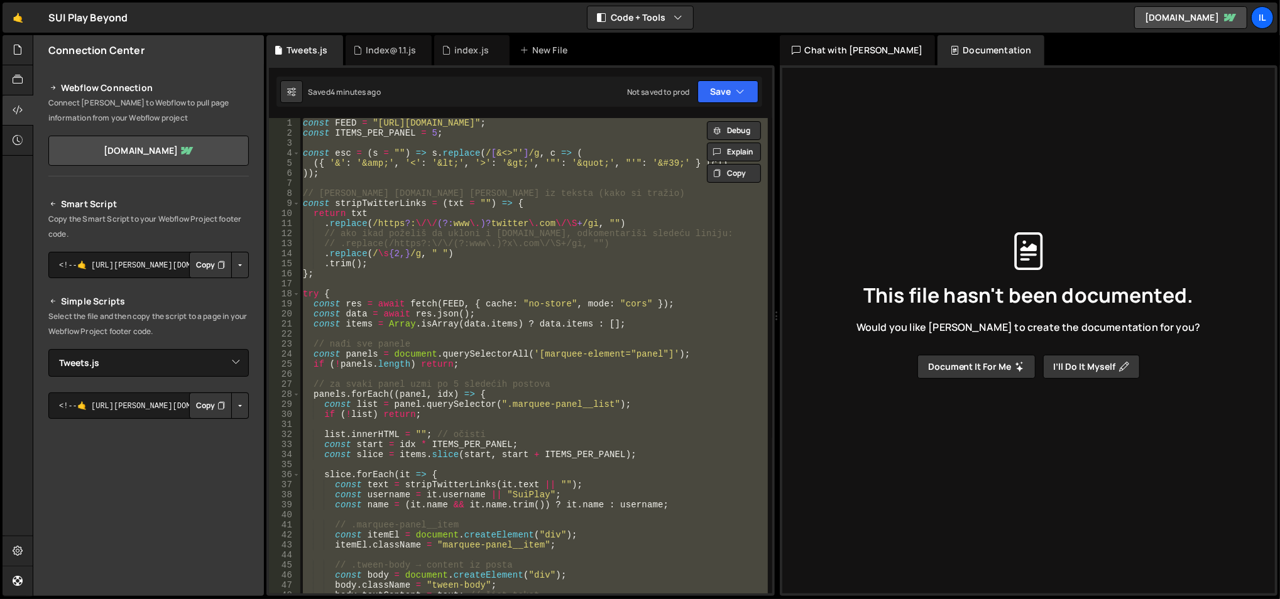
paste textarea
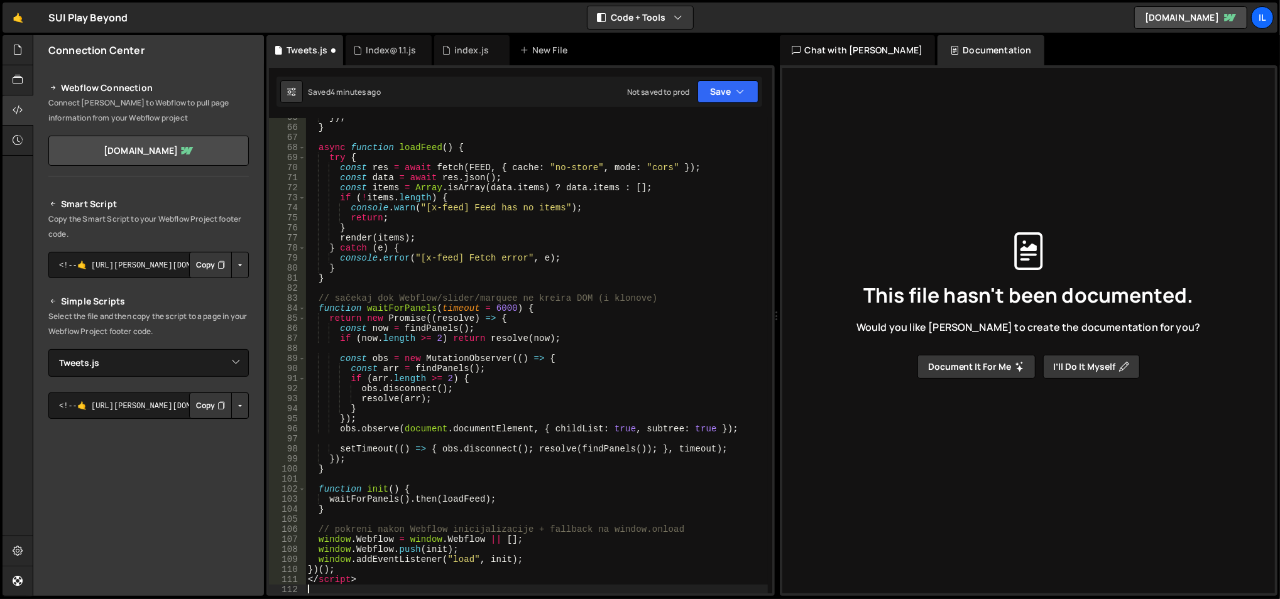
scroll to position [648, 0]
drag, startPoint x: 362, startPoint y: 581, endPoint x: 300, endPoint y: 581, distance: 61.6
click at [300, 581] on div "65 66 67 68 69 70 71 72 73 74 75 76 77 78 79 80 81 82 83 84 85 86 87 88 89 90 9…" at bounding box center [520, 356] width 503 height 476
type textarea "</script>"
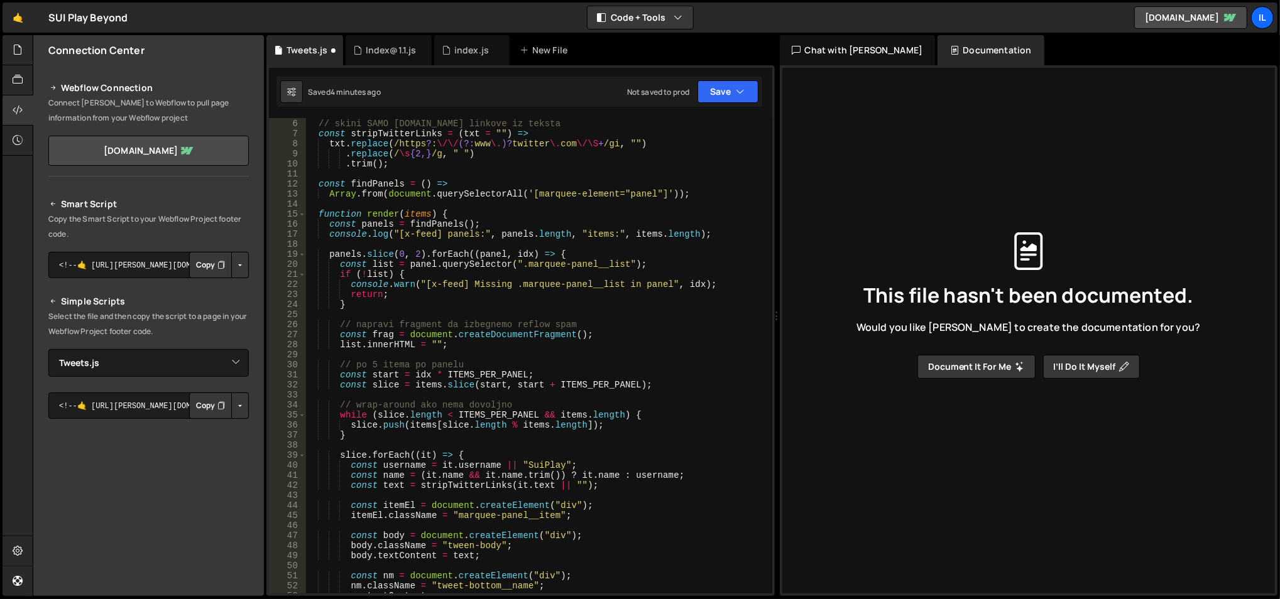
scroll to position [0, 0]
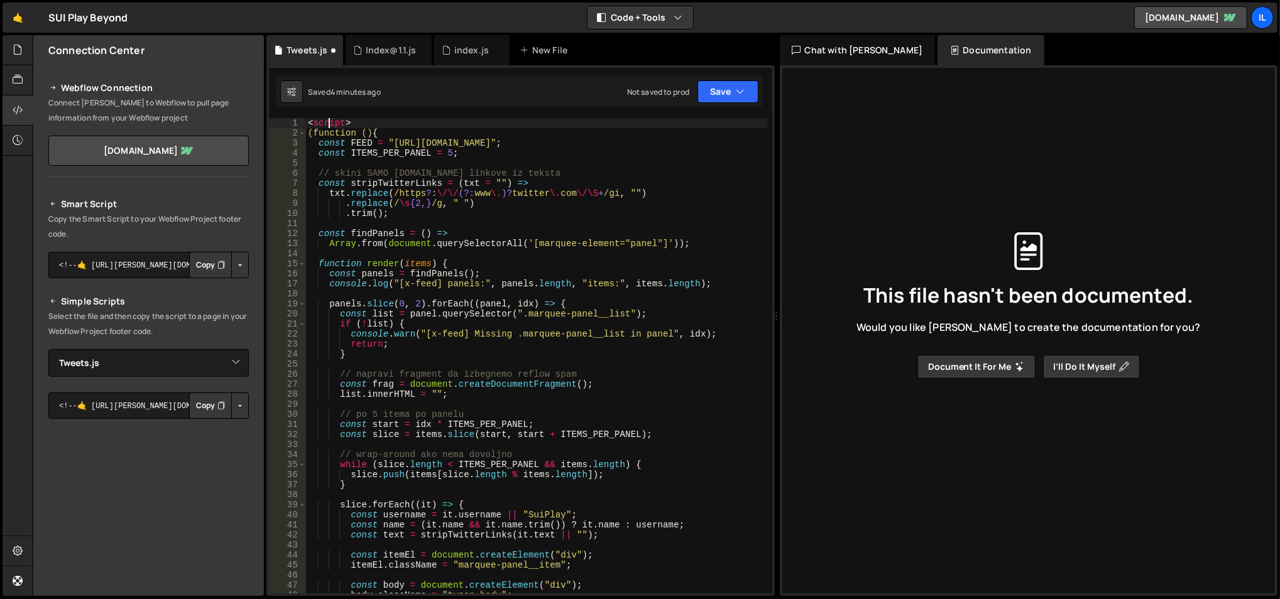
click at [329, 121] on div "< script > (function () { const FEED = "https://x-mentions-feed.office-d62.work…" at bounding box center [536, 366] width 463 height 497
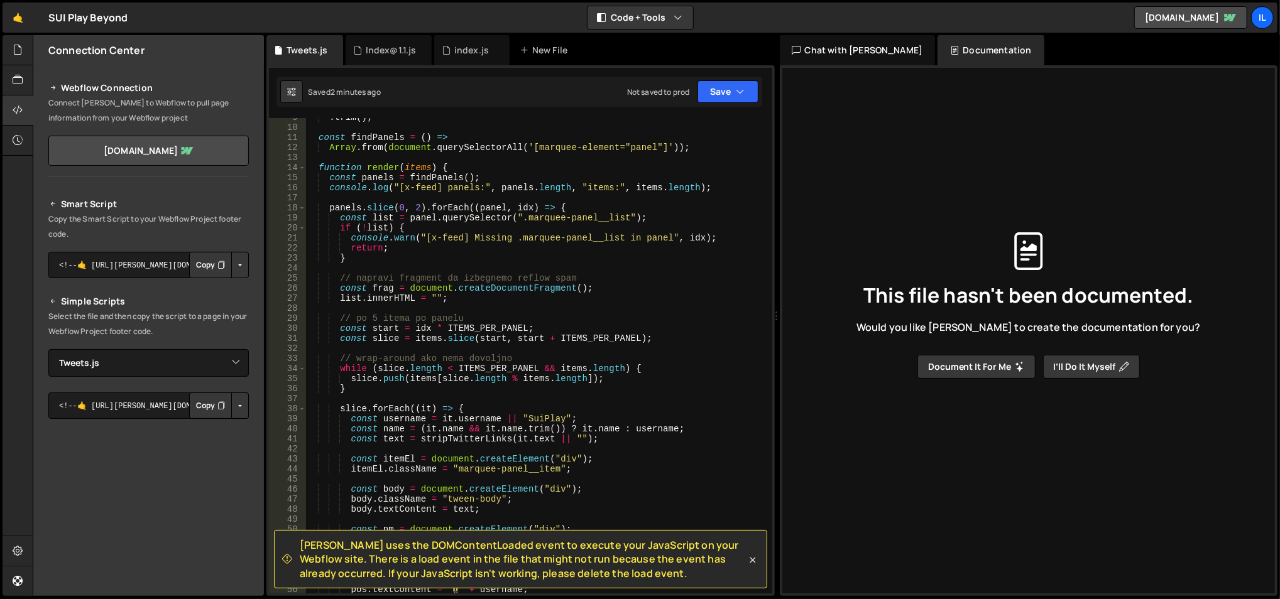
scroll to position [200, 0]
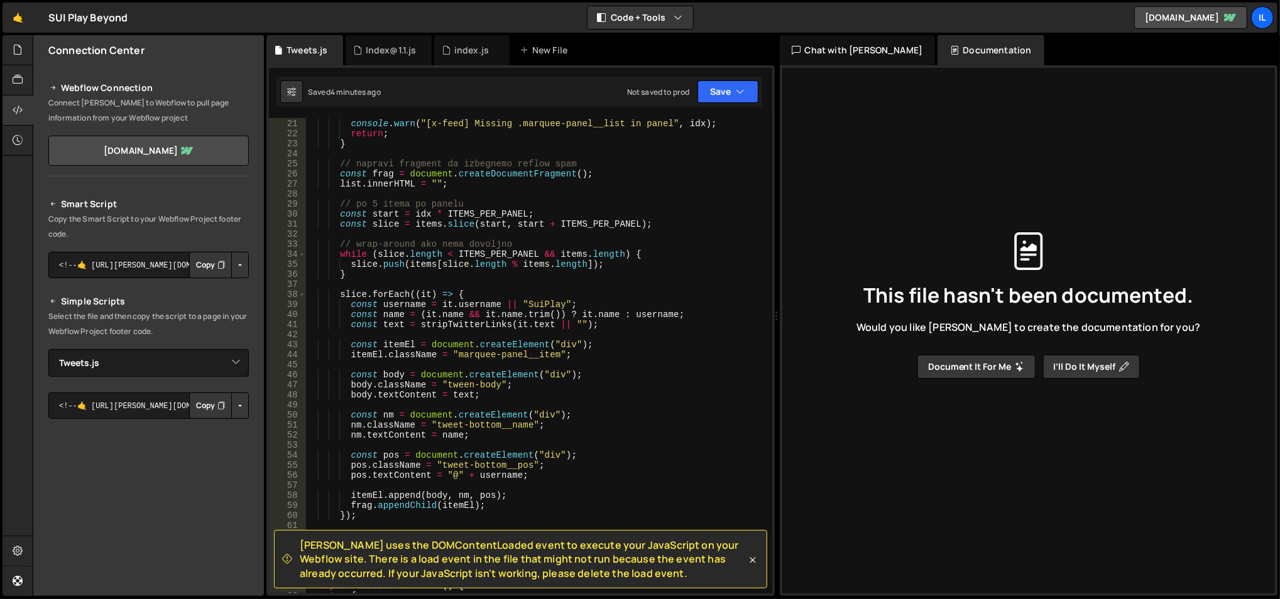
type textarea "})();"
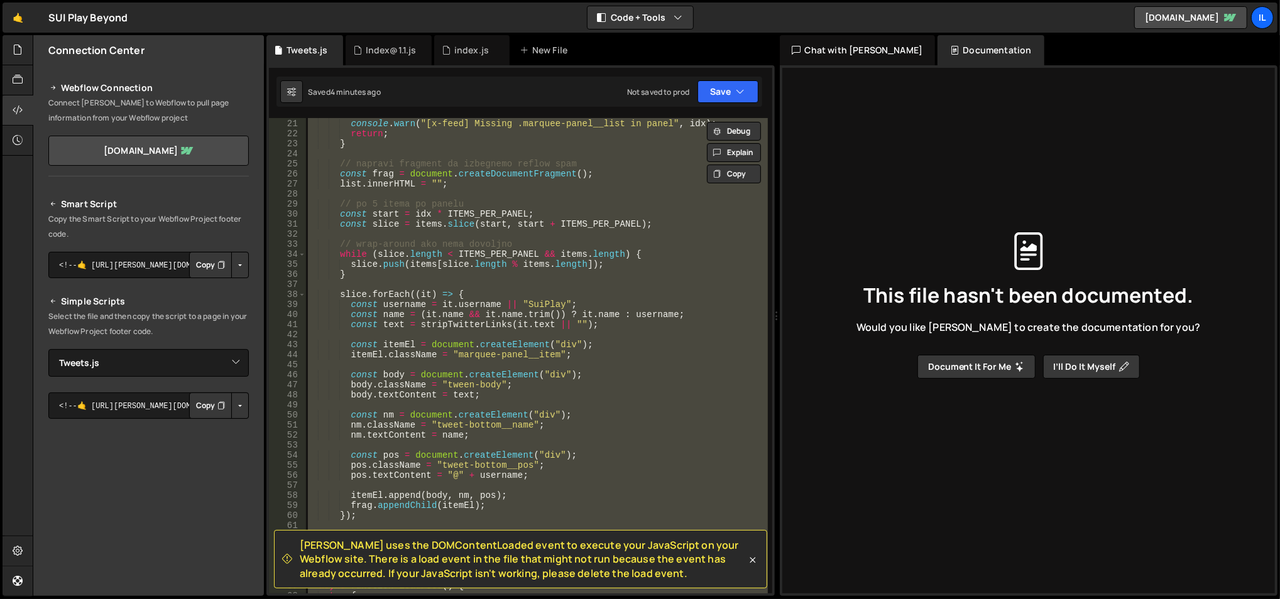
paste textarea
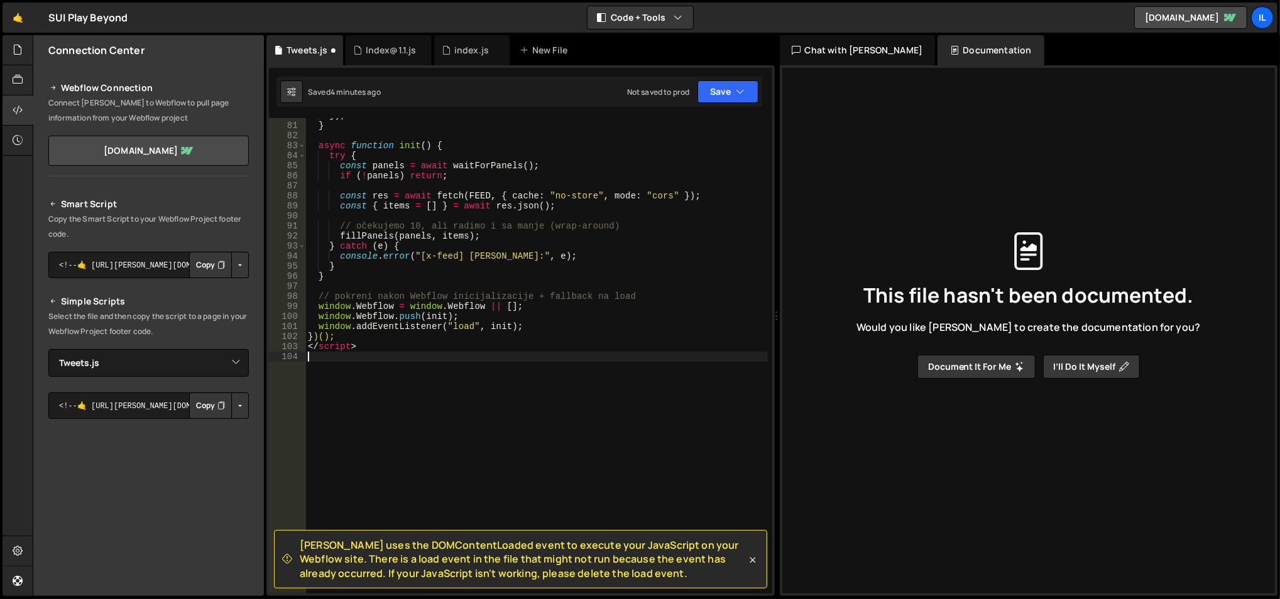
scroll to position [811, 0]
click at [349, 346] on div "}) ; } async function init ( ) { try { const panels = await waitForPanels ( ) ;…" at bounding box center [536, 359] width 463 height 497
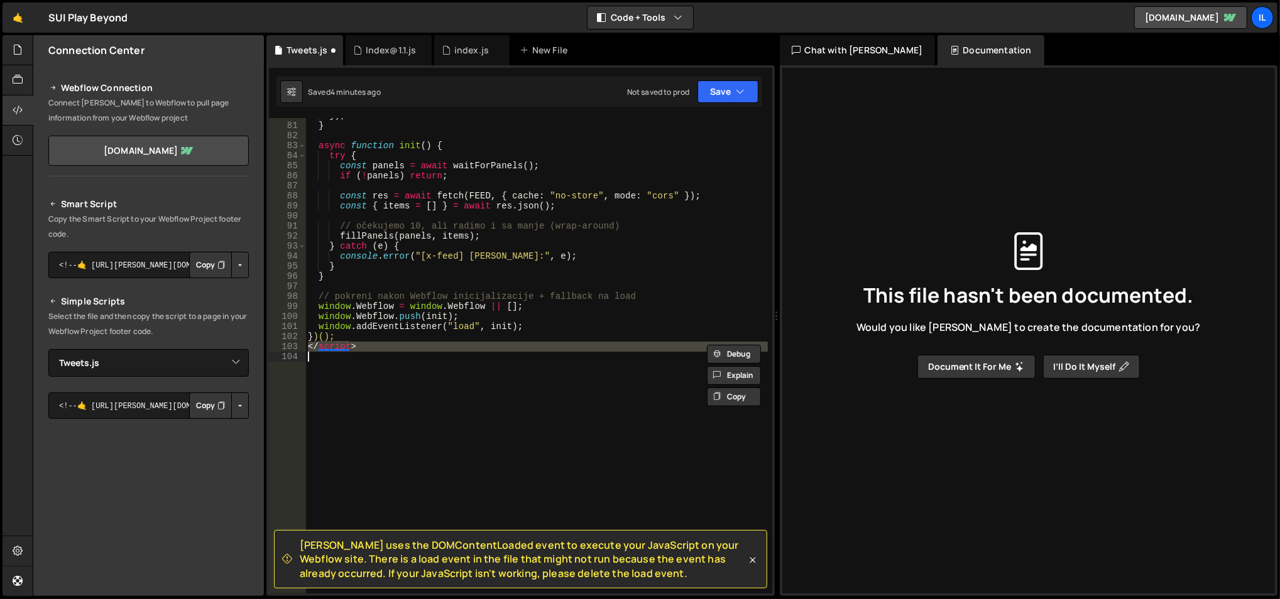
click at [349, 346] on div "}) ; } async function init ( ) { try { const panels = await waitForPanels ( ) ;…" at bounding box center [536, 359] width 463 height 497
type textarea "</script>"
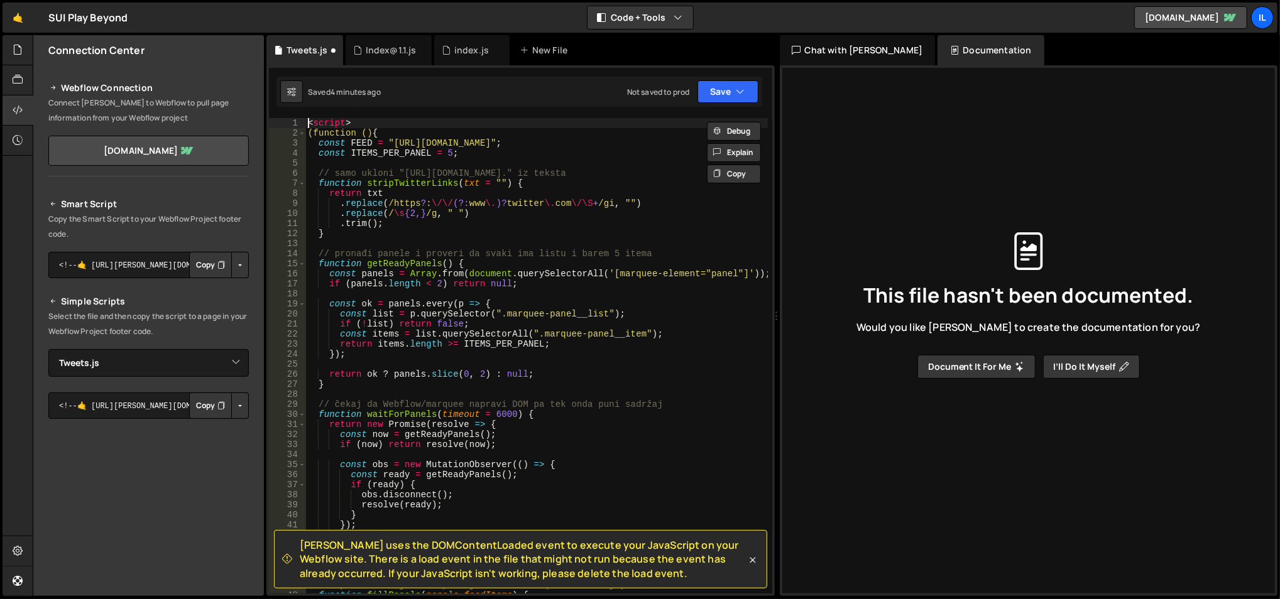
scroll to position [0, 0]
click at [335, 122] on div "< script > (function () { const FEED = "https://x-mentions-feed.office-d62.work…" at bounding box center [536, 366] width 463 height 497
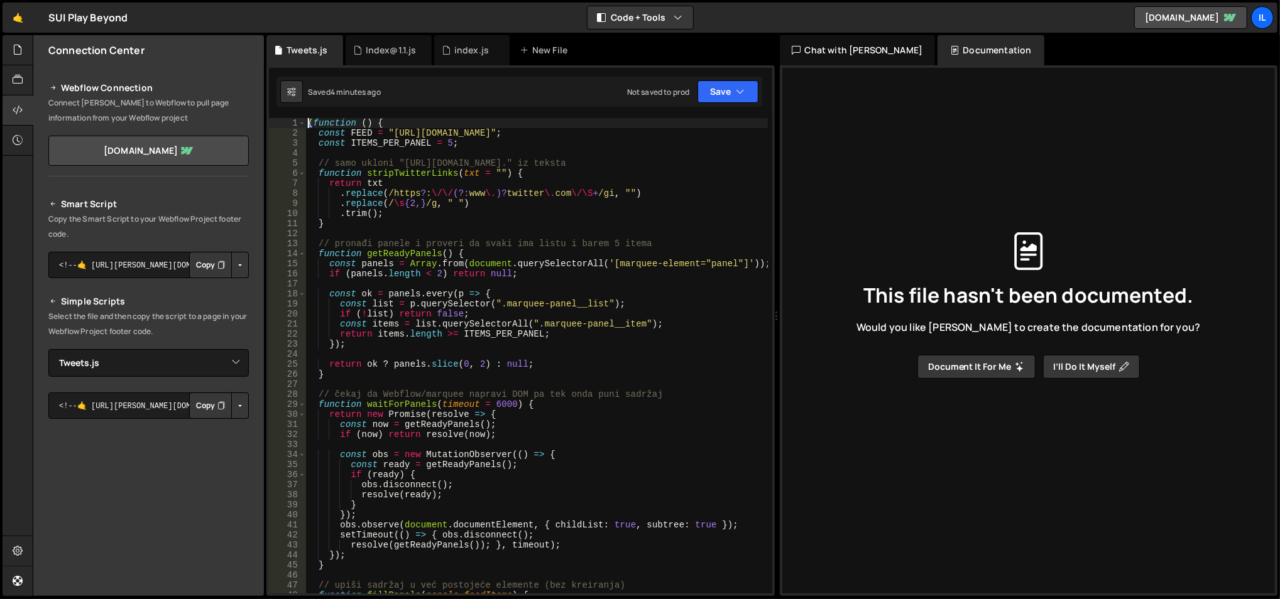
type textarea "})();"
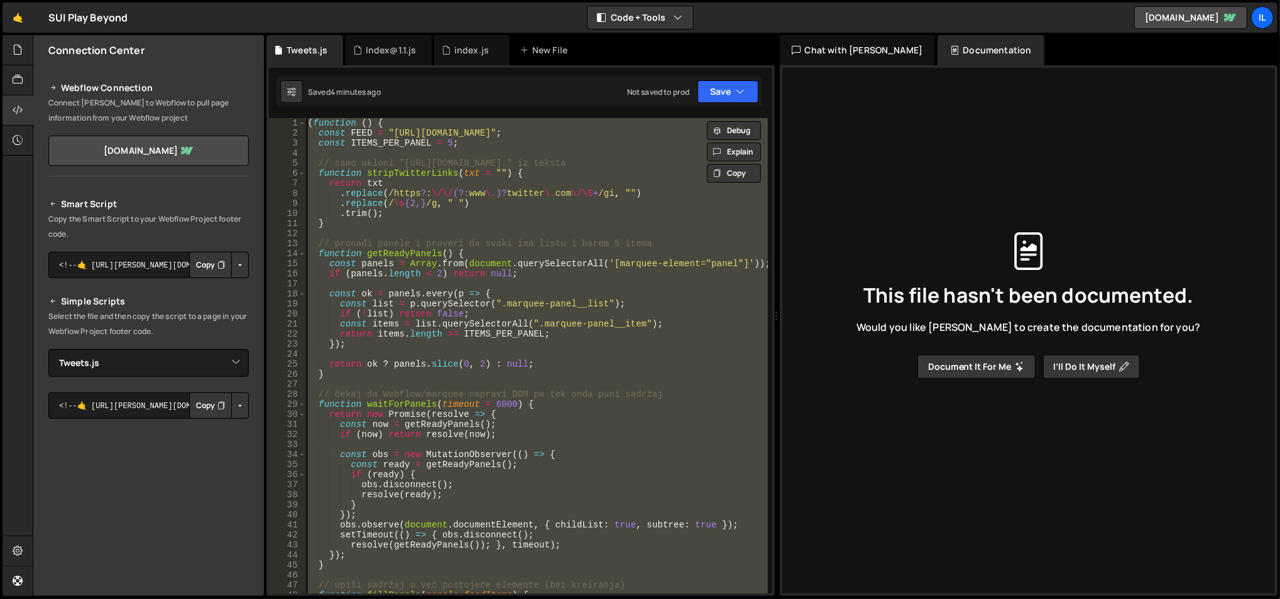
paste textarea
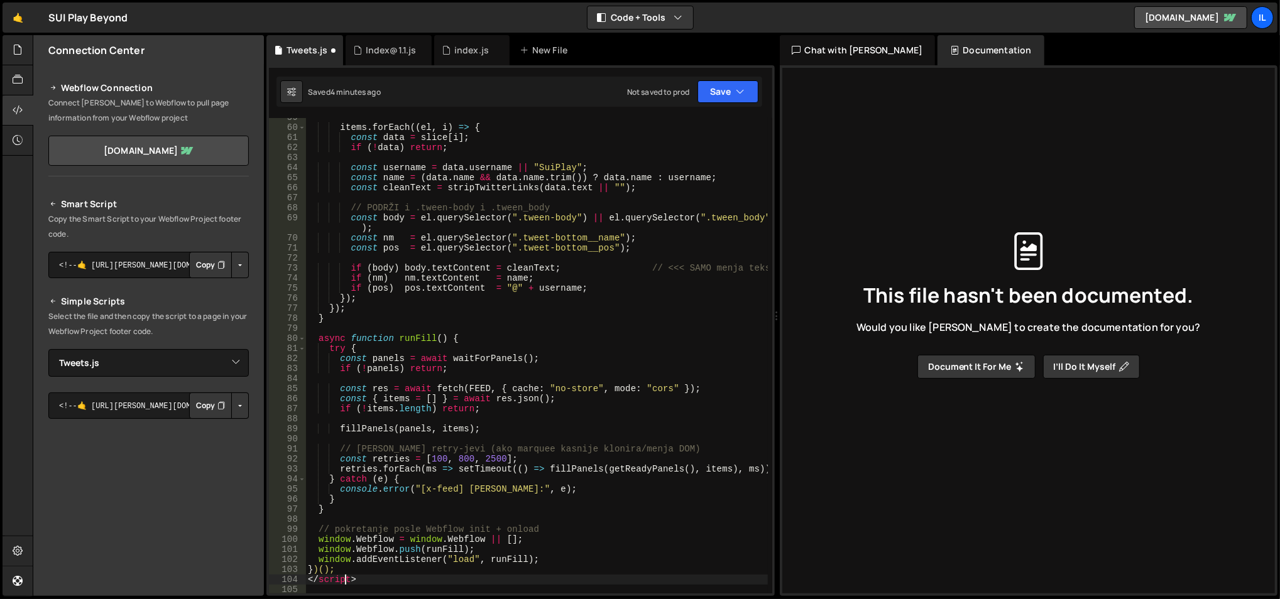
click at [343, 583] on div "items . forEach (( el , i ) => { const data = slice [ i ] ; if ( ! data ) retur…" at bounding box center [536, 360] width 463 height 497
type textarea "</script>"
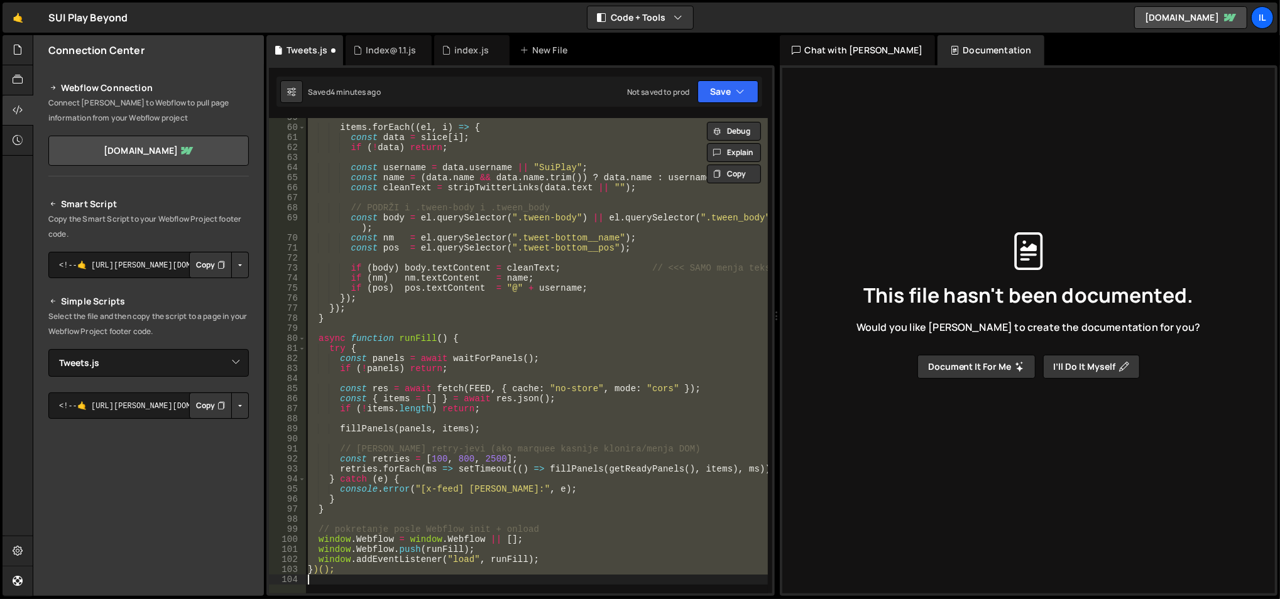
scroll to position [0, 0]
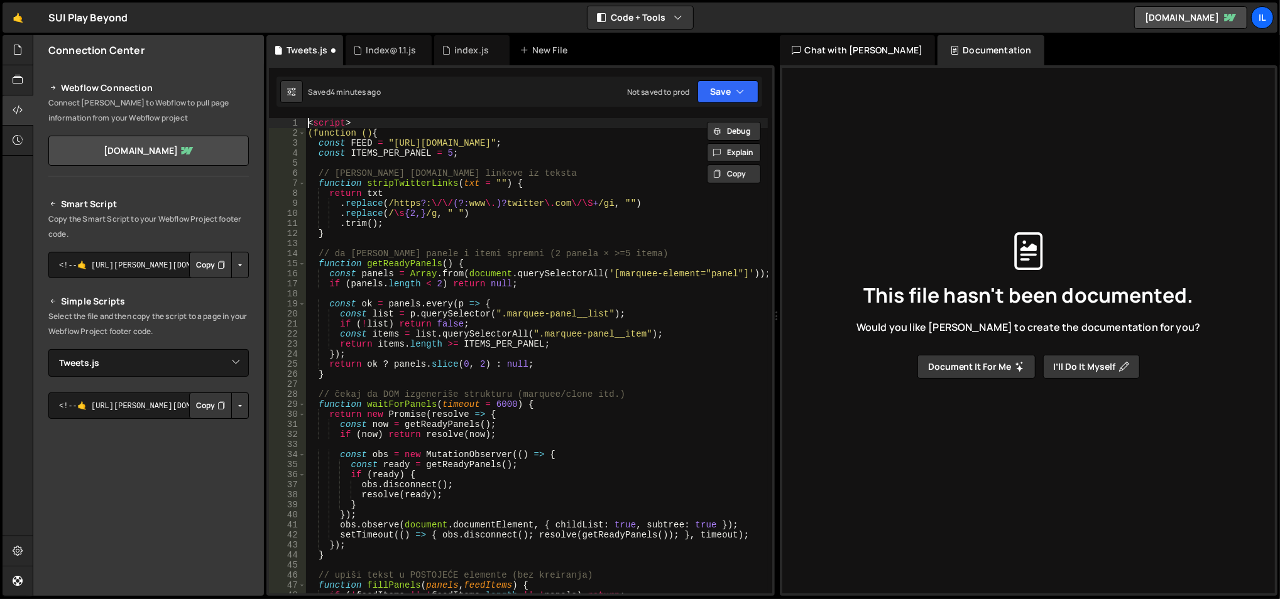
click at [323, 123] on div "< script > (function () { const FEED = "https://x-mentions-feed.office-d62.work…" at bounding box center [536, 366] width 463 height 497
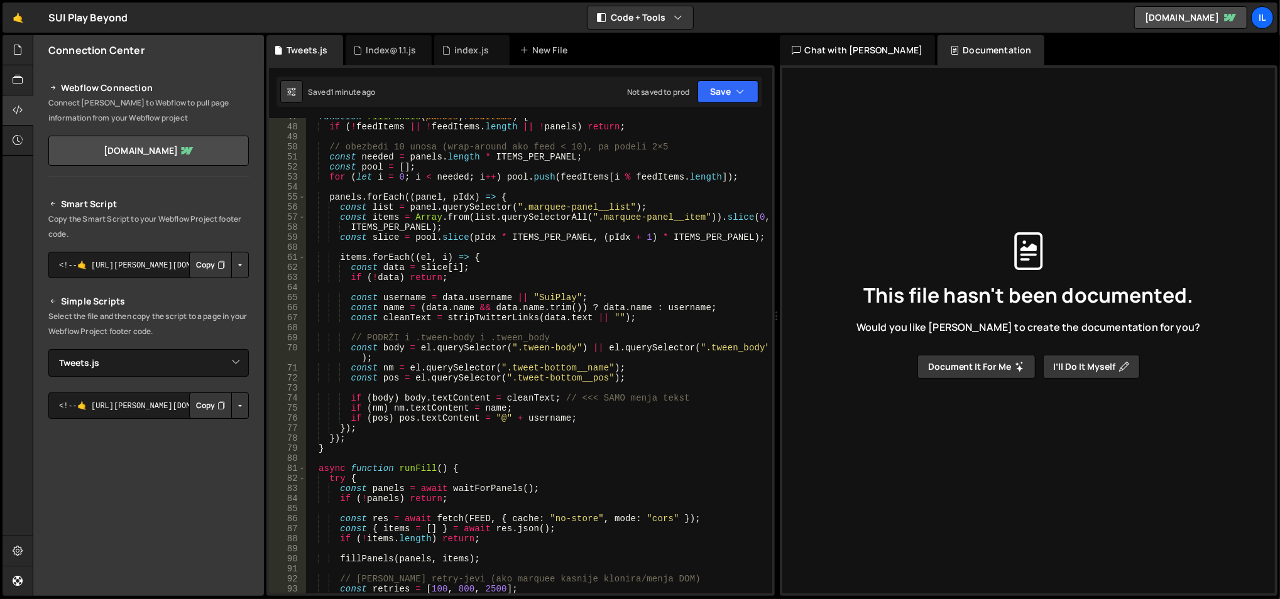
scroll to position [489, 0]
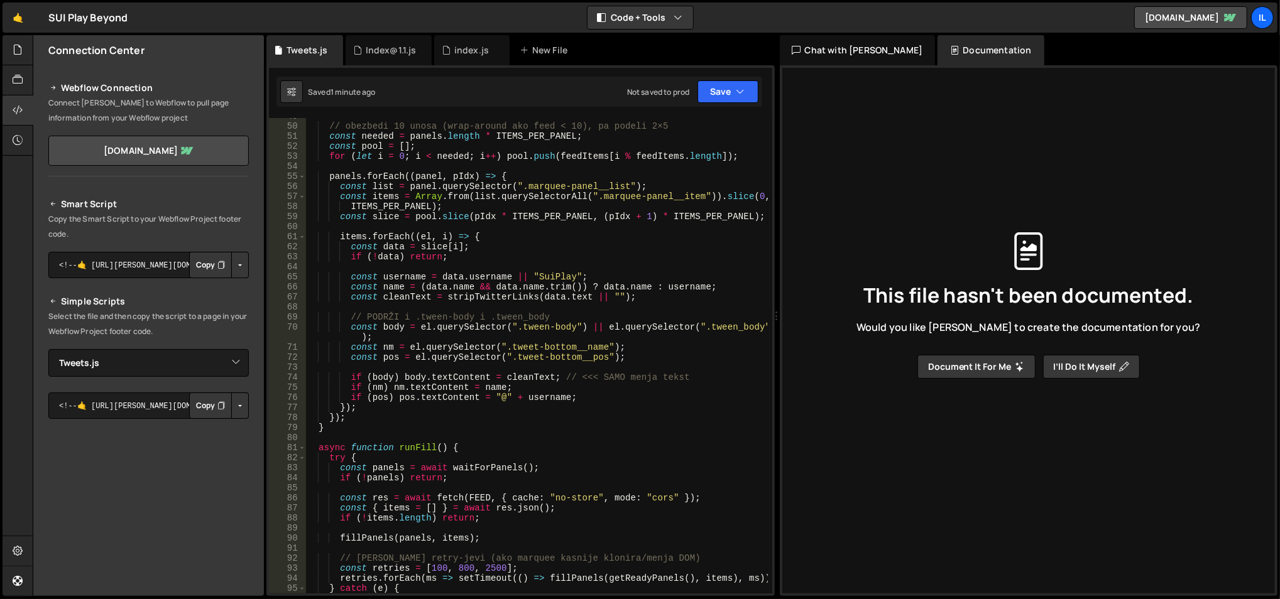
click at [390, 324] on div "// obezbedi 10 unosa (wrap-around ako feed < 10), pa podeli 2×5 const needed = …" at bounding box center [536, 359] width 463 height 497
type textarea "const body = el.querySelector(".tween-body") || el.querySelector(".tween_body");"
click at [390, 324] on div "// obezbedi 10 unosa (wrap-around ako feed < 10), pa podeli 2×5 const needed = …" at bounding box center [536, 359] width 463 height 497
click at [618, 303] on div "// obezbedi 10 unosa (wrap-around ako feed < 10), pa podeli 2×5 const needed = …" at bounding box center [536, 359] width 463 height 497
click at [394, 331] on div "// obezbedi 10 unosa (wrap-around ako feed < 10), pa podeli 2×5 const needed = …" at bounding box center [536, 359] width 463 height 497
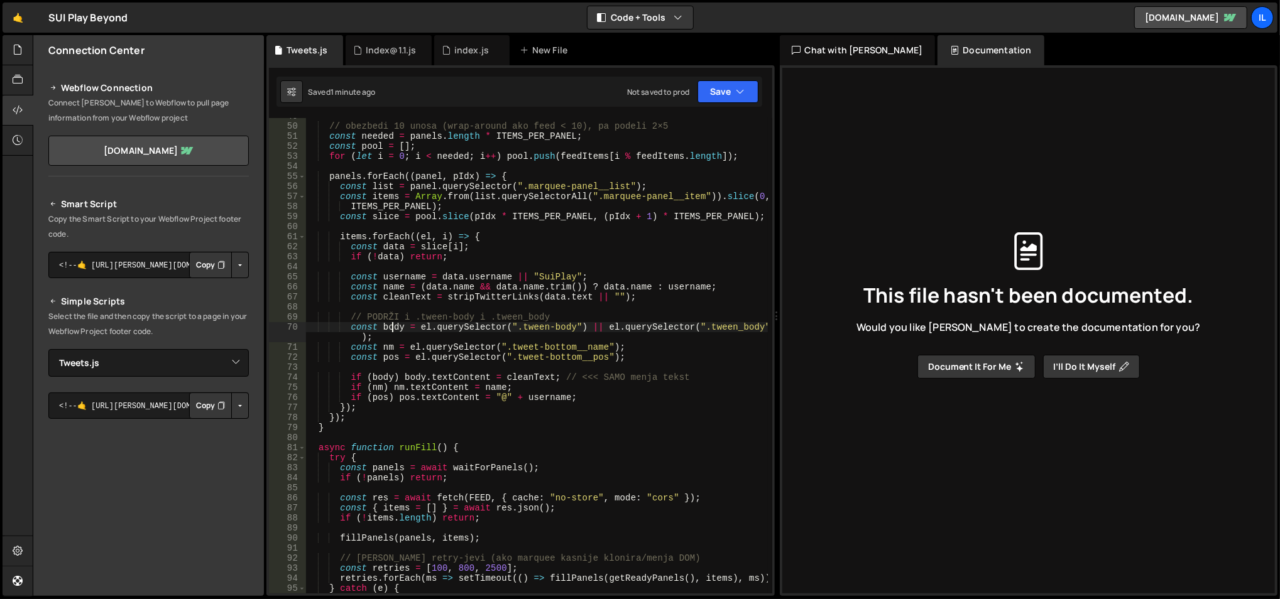
click at [394, 331] on div "// obezbedi 10 unosa (wrap-around ako feed < 10), pa podeli 2×5 const needed = …" at bounding box center [536, 359] width 463 height 497
click at [394, 331] on div "// obezbedi 10 unosa (wrap-around ako feed < 10), pa podeli 2×5 const needed = …" at bounding box center [536, 356] width 462 height 476
click at [394, 331] on div "// obezbedi 10 unosa (wrap-around ako feed < 10), pa podeli 2×5 const needed = …" at bounding box center [536, 359] width 463 height 497
click at [365, 288] on div "// obezbedi 10 unosa (wrap-around ako feed < 10), pa podeli 2×5 const needed = …" at bounding box center [536, 359] width 463 height 497
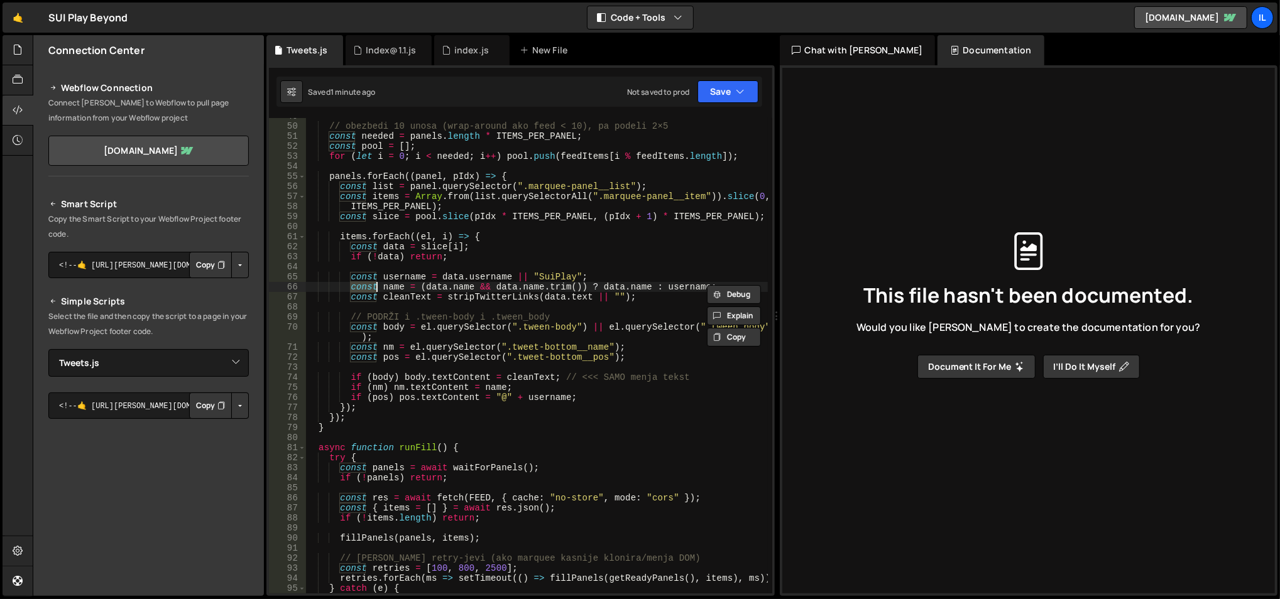
click at [365, 288] on div "// obezbedi 10 unosa (wrap-around ako feed < 10), pa podeli 2×5 const needed = …" at bounding box center [536, 356] width 462 height 476
click at [365, 288] on div "// obezbedi 10 unosa (wrap-around ako feed < 10), pa podeli 2×5 const needed = …" at bounding box center [536, 359] width 463 height 497
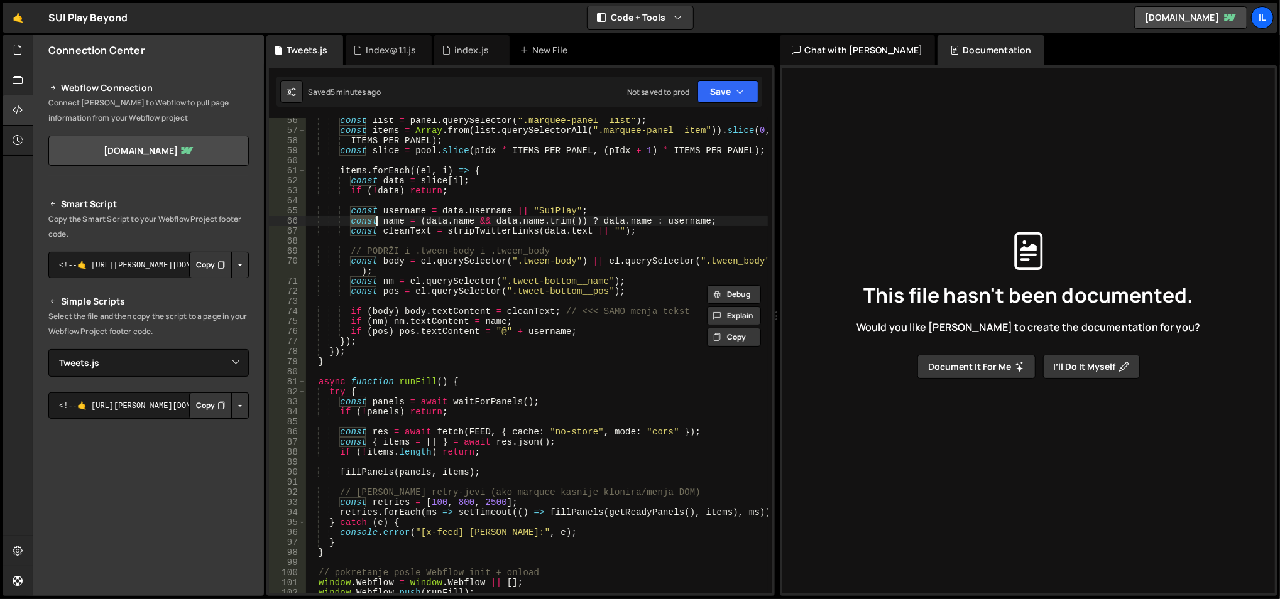
scroll to position [555, 0]
click at [388, 260] on div "const list = panel . querySelector ( ".marquee-panel__list" ) ; const items = A…" at bounding box center [536, 364] width 463 height 497
click at [543, 263] on div "const list = panel . querySelector ( ".marquee-panel__list" ) ; const items = A…" at bounding box center [536, 364] width 463 height 497
type textarea "const body = el.querySelector(".tweet-body") || el.querySelector(".tween_body");"
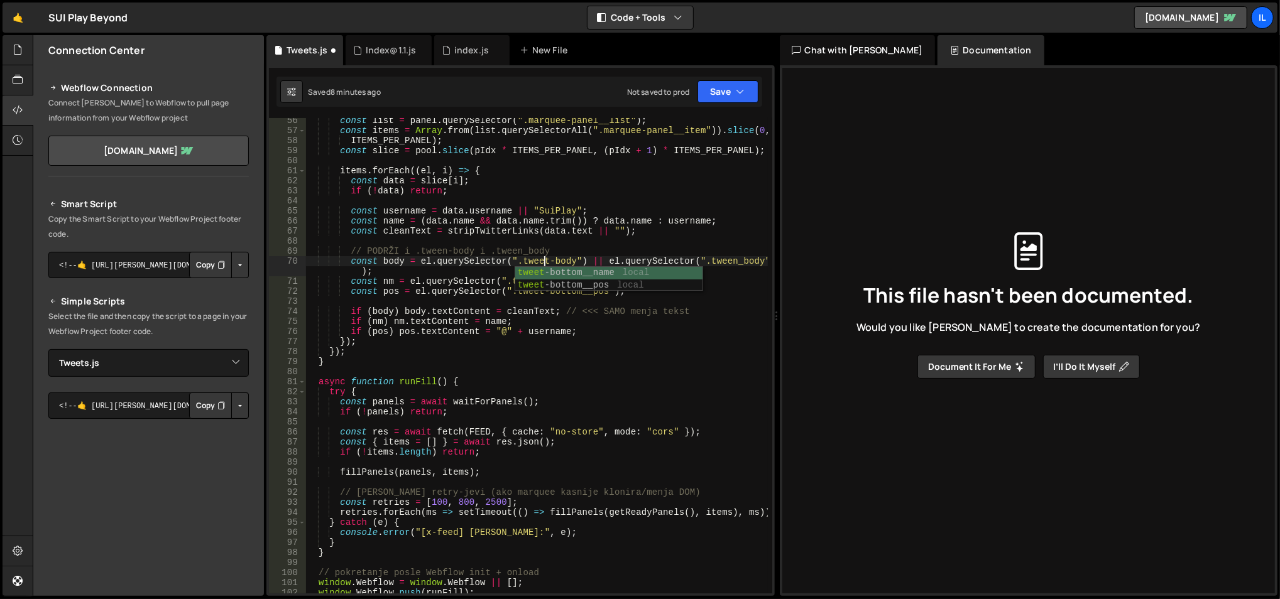
scroll to position [0, 0]
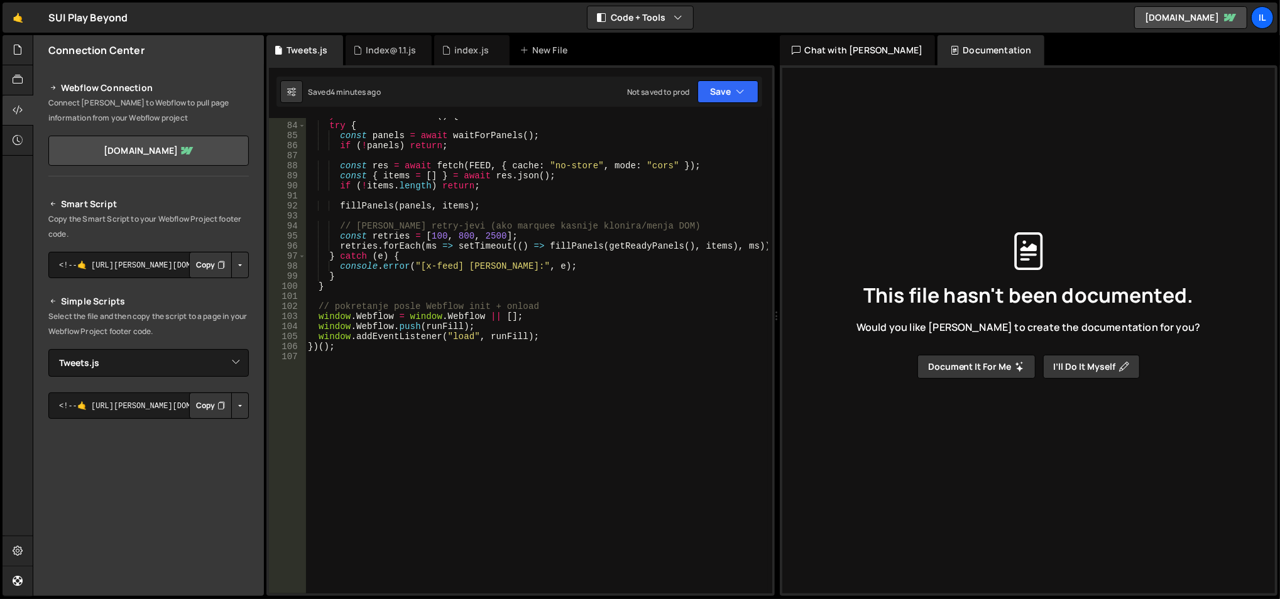
type textarea "})();"
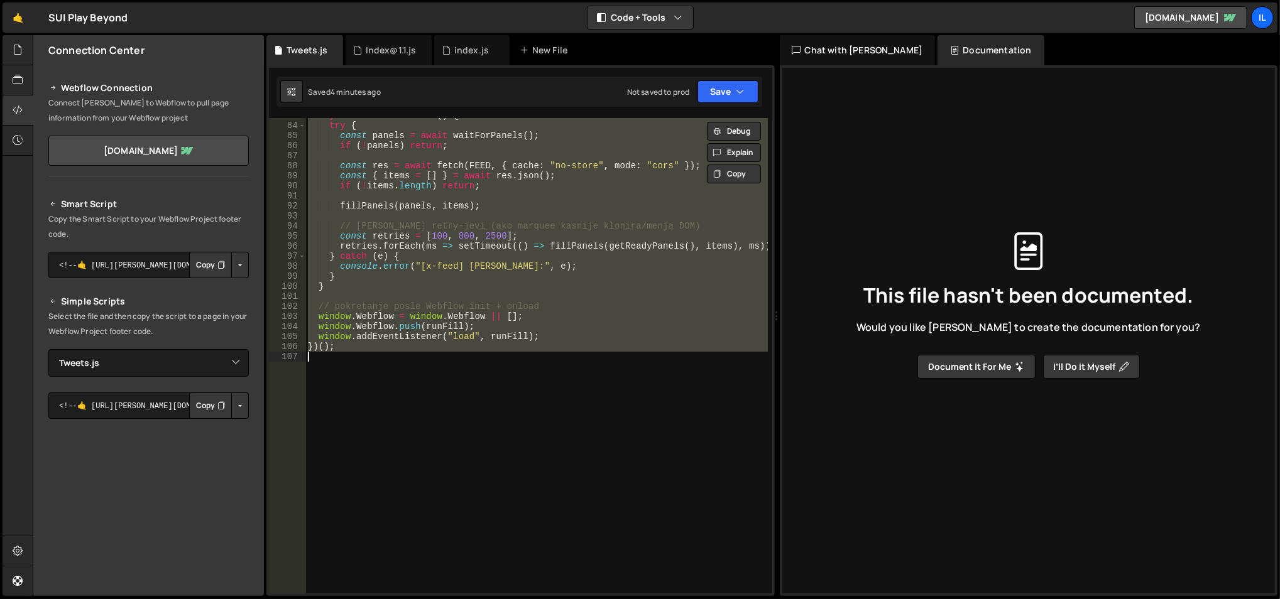
paste textarea
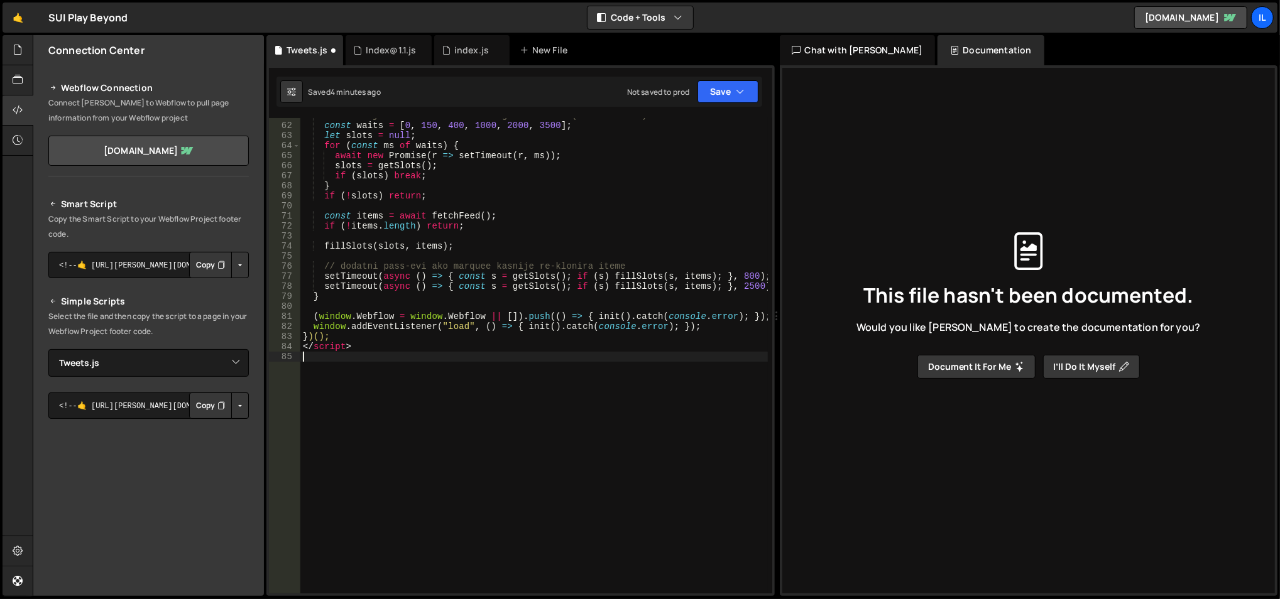
click at [334, 347] on div "// sačekaj da Webflow/carousel izgeneriše DOM (klonove itd.) const waits = [ 0 …" at bounding box center [534, 359] width 468 height 497
type textarea "</script>"
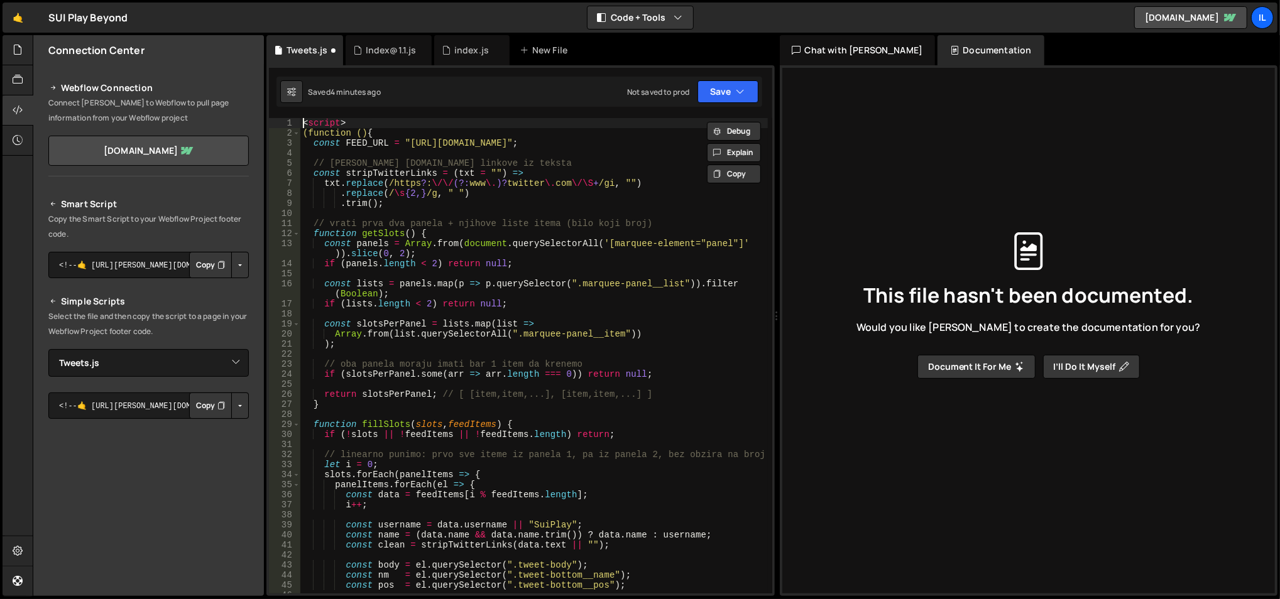
scroll to position [0, 0]
click at [323, 119] on div "< script > (function () { const FEED_URL = "https://x-mentions-feed.office-d62.…" at bounding box center [534, 366] width 468 height 497
type textarea "(function () {"
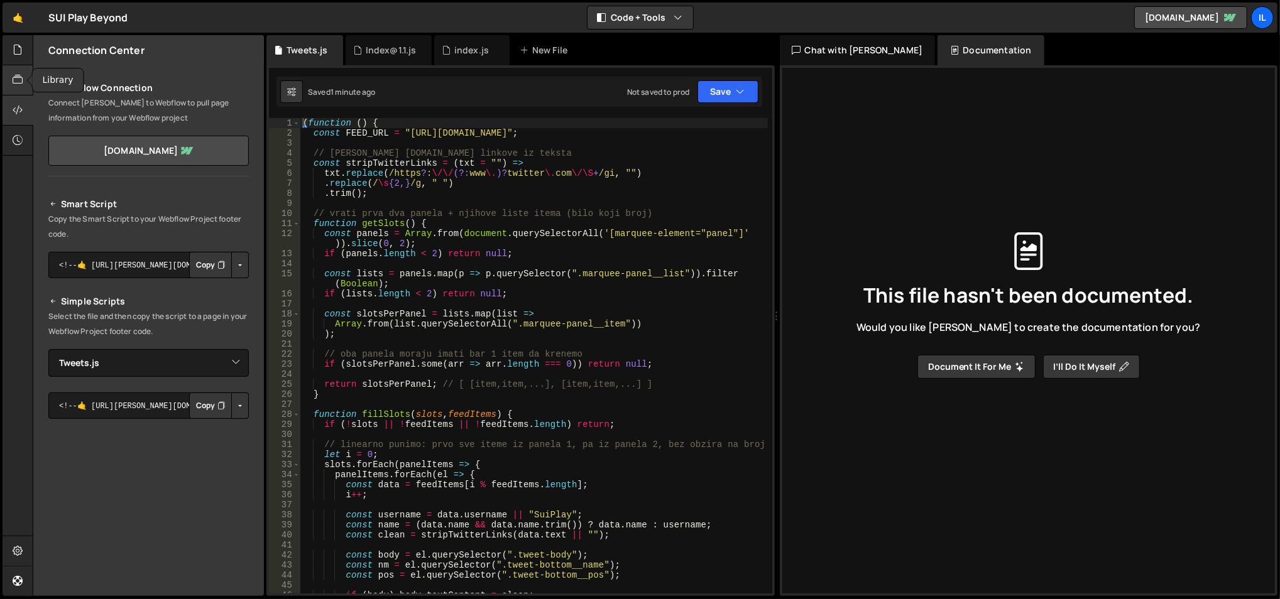
click at [25, 88] on div at bounding box center [18, 80] width 31 height 30
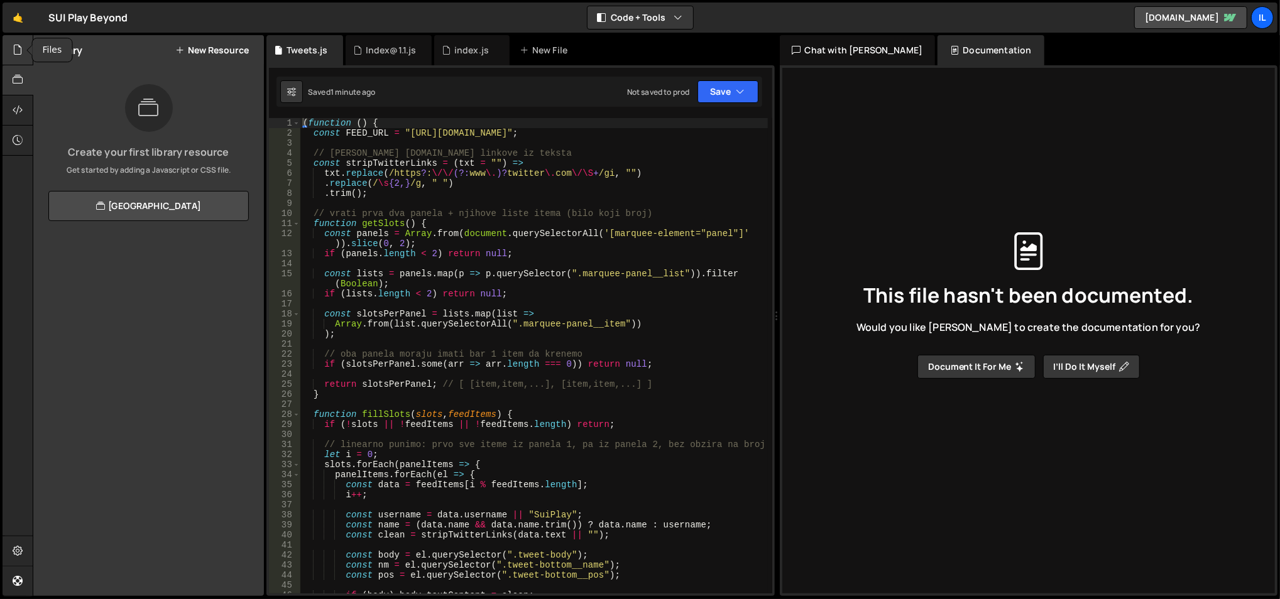
click at [23, 53] on div at bounding box center [18, 50] width 31 height 30
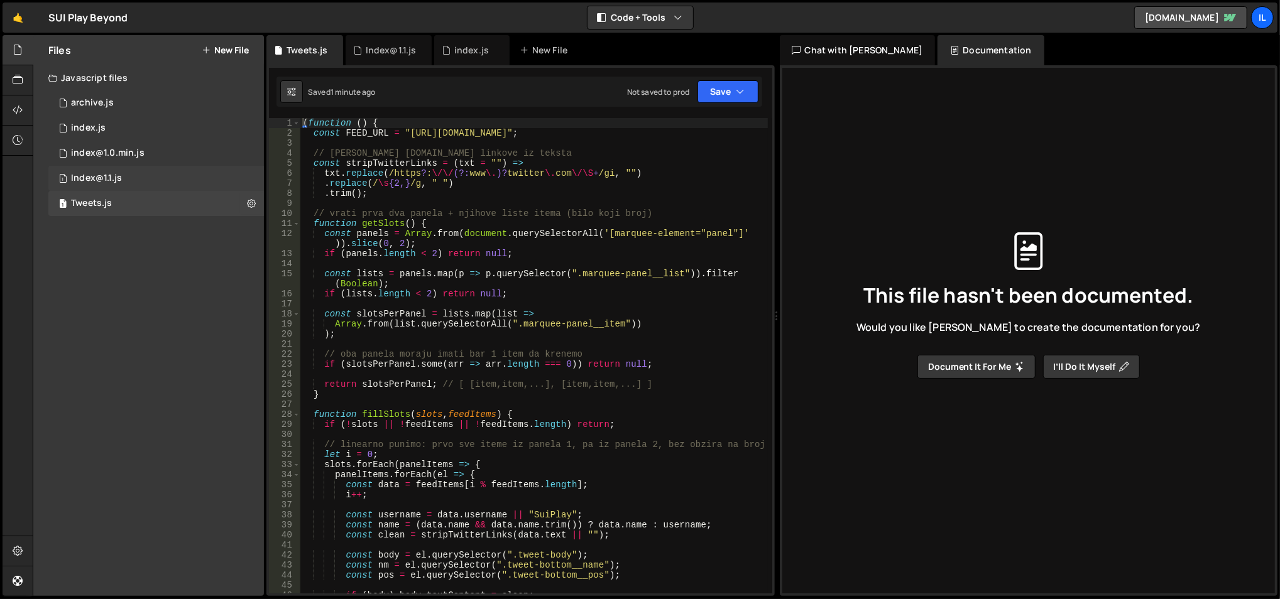
click at [154, 181] on div "1 Index@1.1.js 0" at bounding box center [156, 178] width 216 height 25
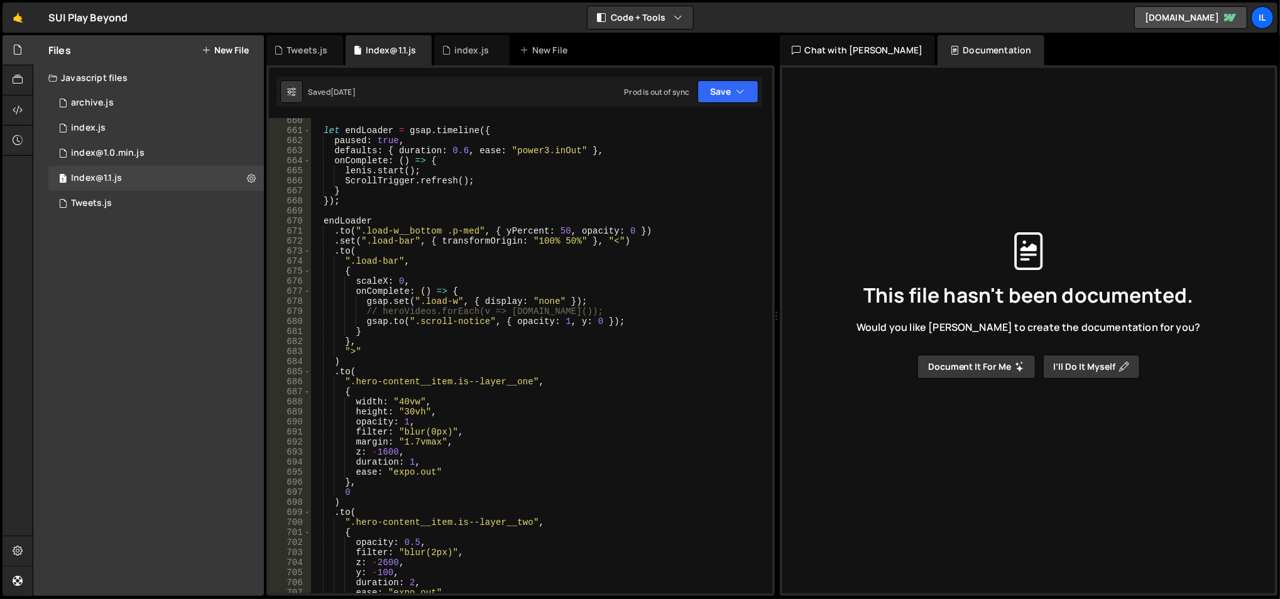
scroll to position [6768, 0]
